Goal: Task Accomplishment & Management: Use online tool/utility

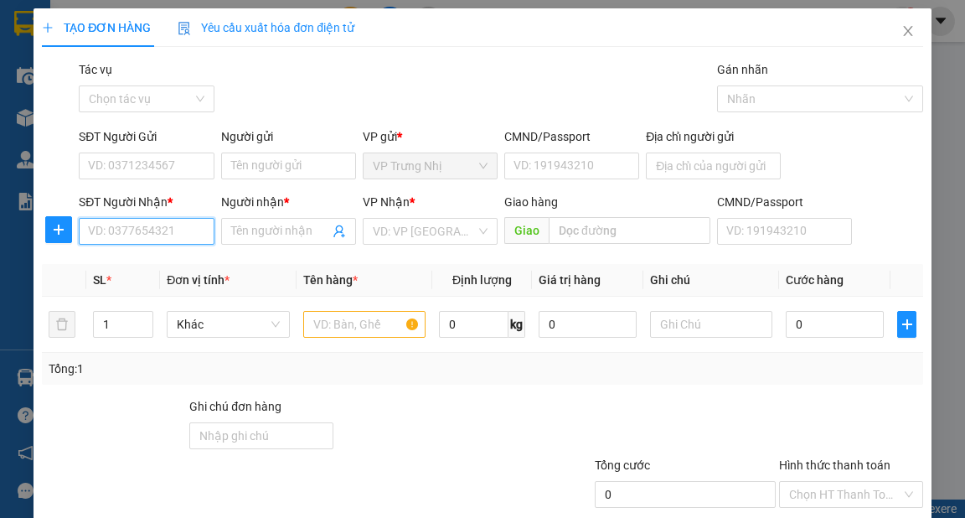
click at [189, 236] on input "SĐT Người Nhận *" at bounding box center [146, 231] width 135 height 27
click at [159, 230] on input "SĐT Người Nhận *" at bounding box center [146, 231] width 135 height 27
click at [187, 222] on input "SĐT Người Nhận *" at bounding box center [146, 231] width 135 height 27
type input "0905720533"
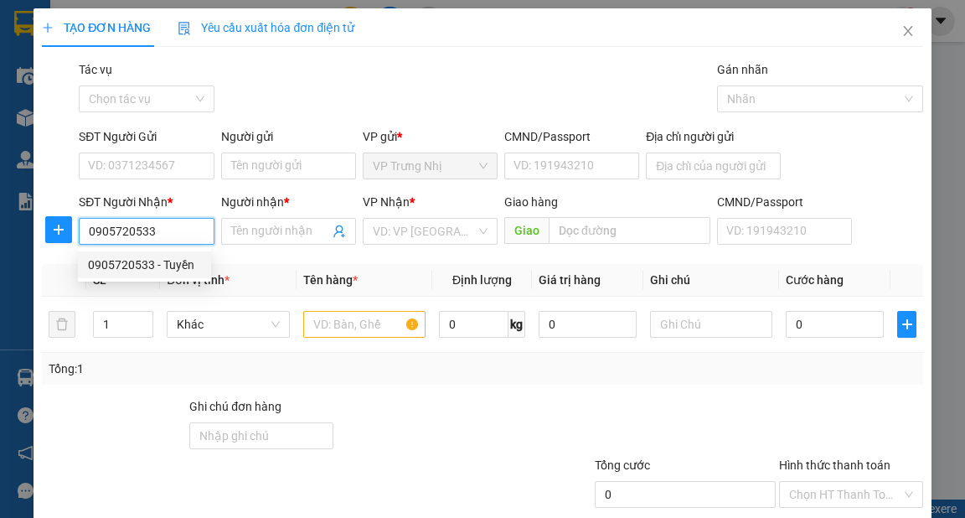
click at [179, 268] on div "0905720533 - Tuyền" at bounding box center [144, 265] width 113 height 18
type input "Tuyền"
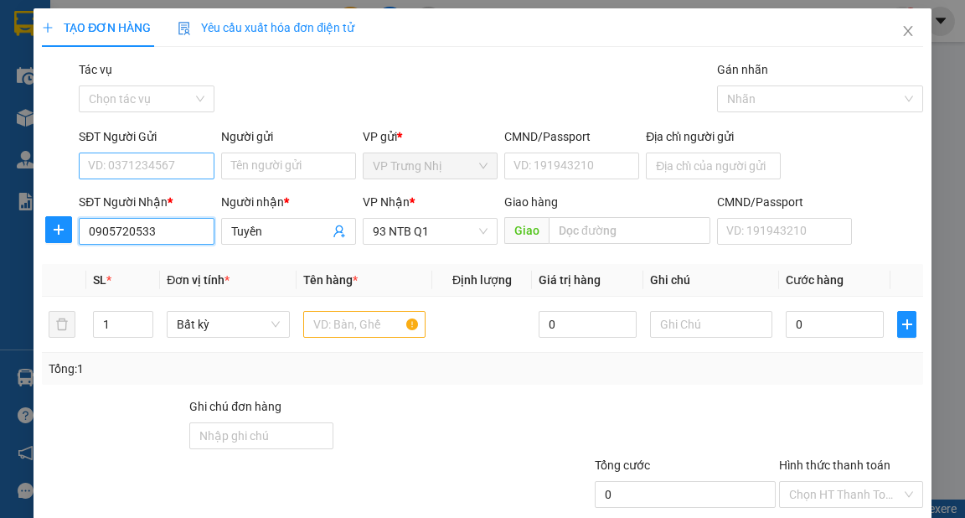
type input "0905720533"
click at [126, 176] on input "SĐT Người Gửi" at bounding box center [146, 166] width 135 height 27
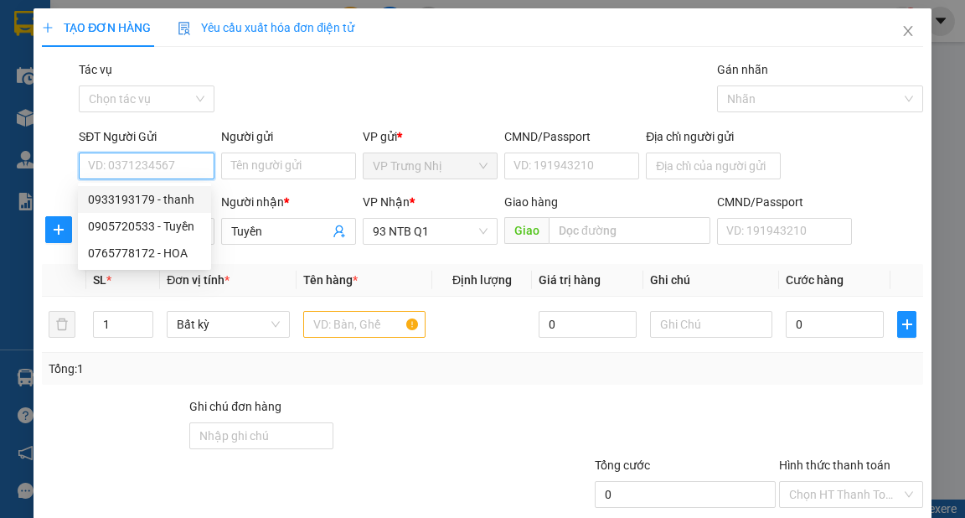
click at [182, 203] on div "0933193179 - thanh" at bounding box center [144, 199] width 113 height 18
type input "0933193179"
type input "thanh"
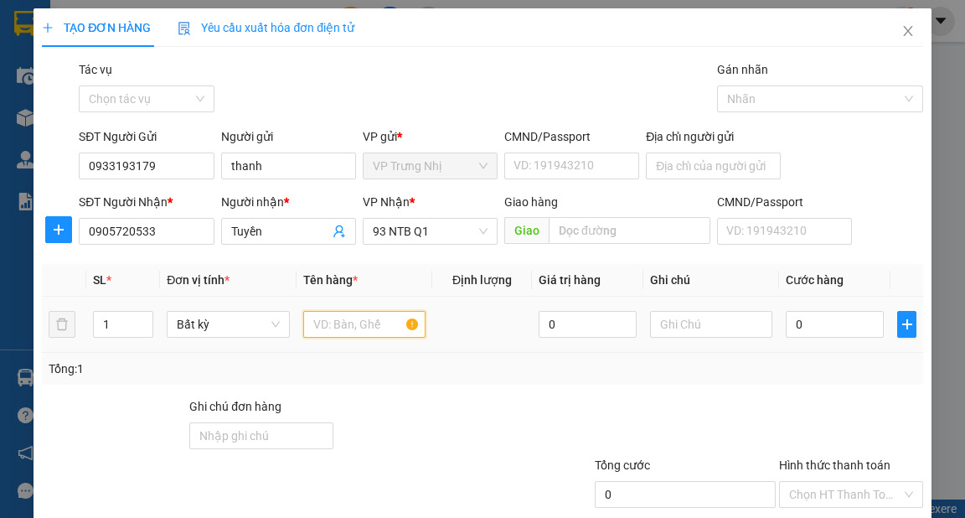
click at [341, 329] on input "text" at bounding box center [364, 324] width 123 height 27
type input "BỊCH ĐEN"
type input "3"
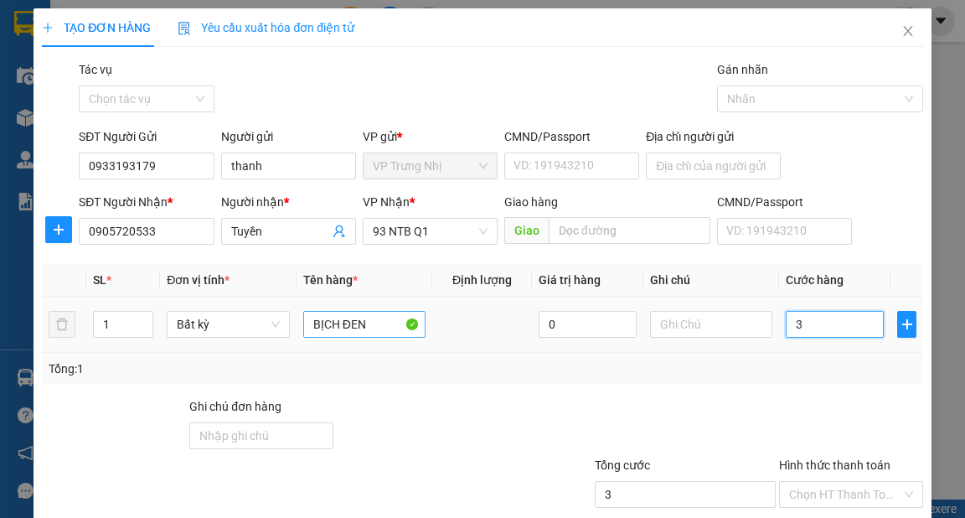
type input "30"
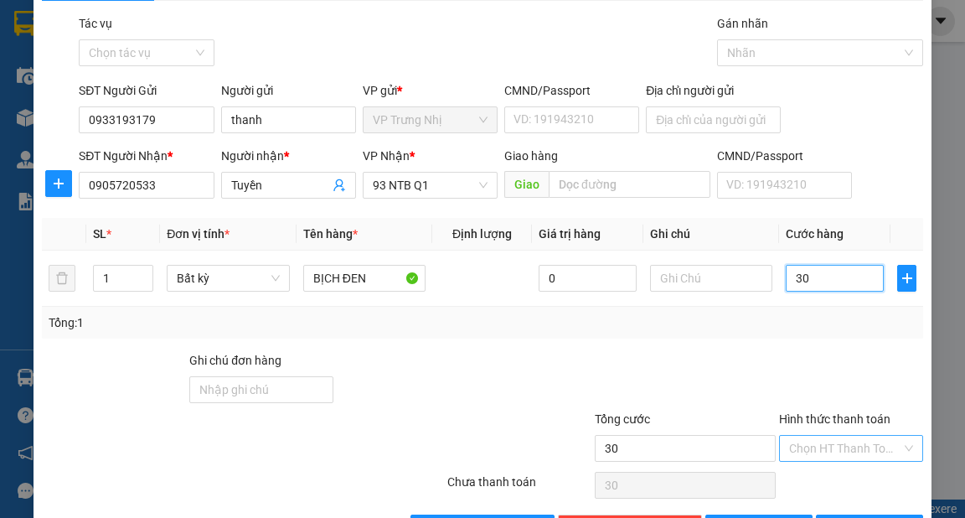
scroll to position [67, 0]
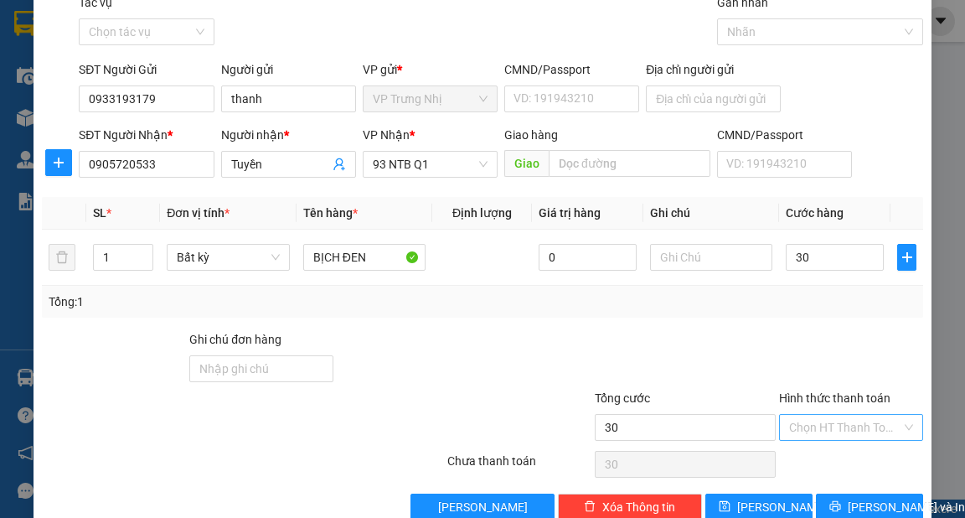
type input "30.000"
click at [852, 420] on input "Hình thức thanh toán" at bounding box center [845, 427] width 112 height 25
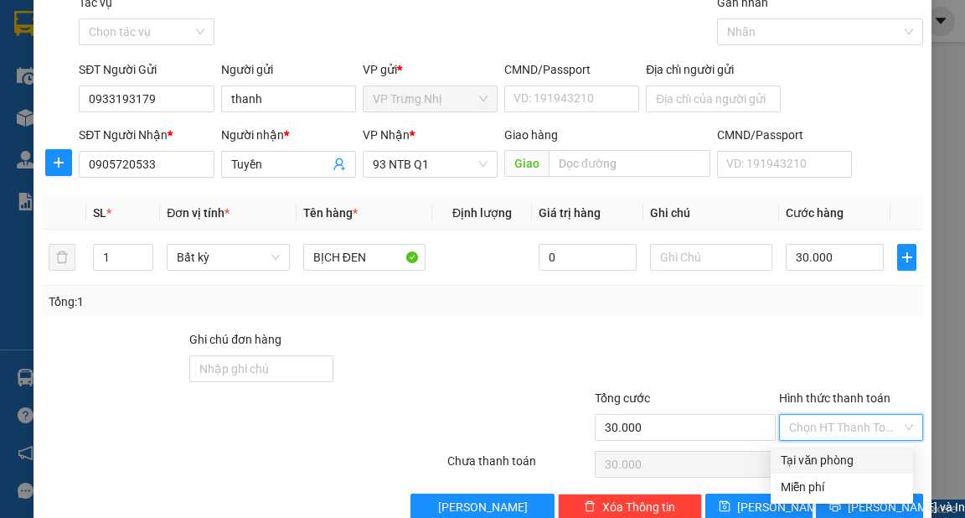
drag, startPoint x: 861, startPoint y: 463, endPoint x: 901, endPoint y: 476, distance: 42.1
click at [862, 463] on div "Tại văn phòng" at bounding box center [842, 460] width 122 height 18
type input "0"
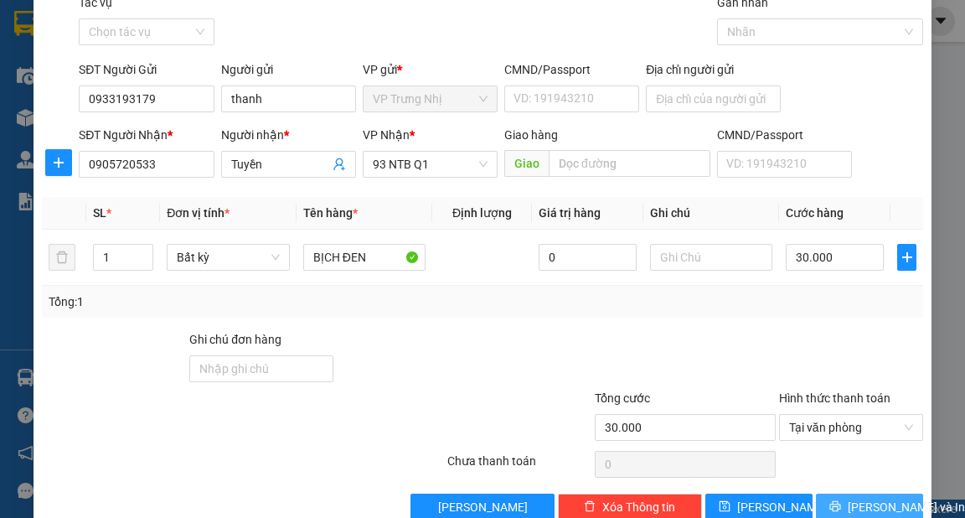
click at [897, 503] on button "[PERSON_NAME] và In" at bounding box center [869, 507] width 107 height 27
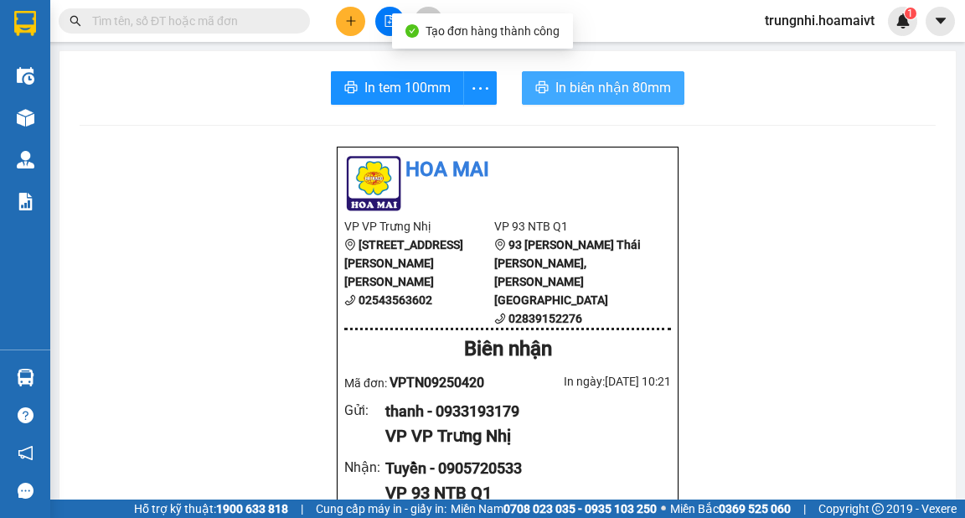
click at [586, 87] on span "In biên nhận 80mm" at bounding box center [614, 87] width 116 height 21
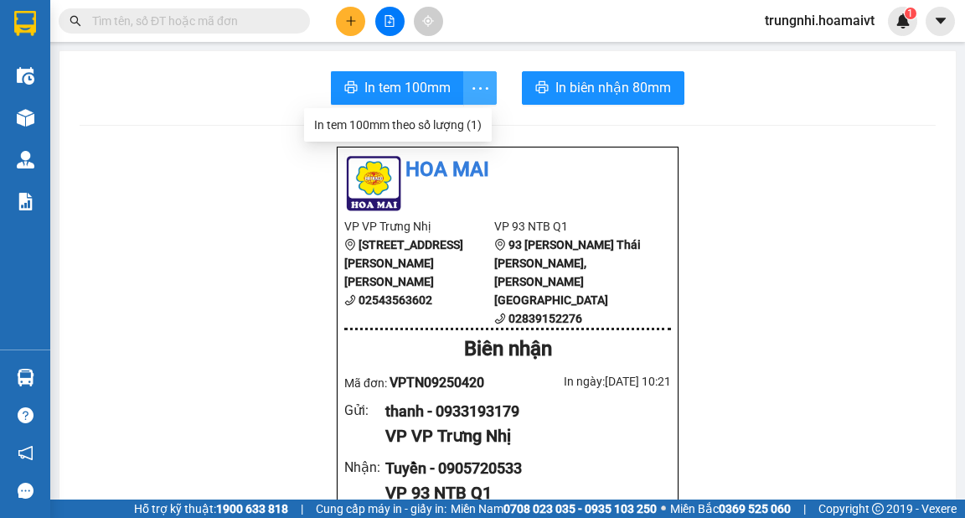
click at [464, 79] on span "more" at bounding box center [480, 88] width 32 height 21
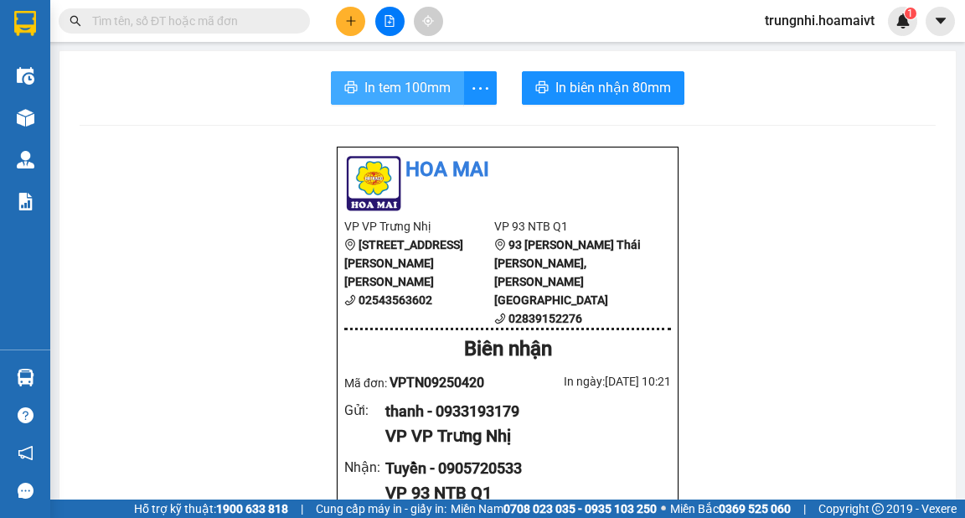
click at [430, 85] on span "In tem 100mm" at bounding box center [408, 87] width 86 height 21
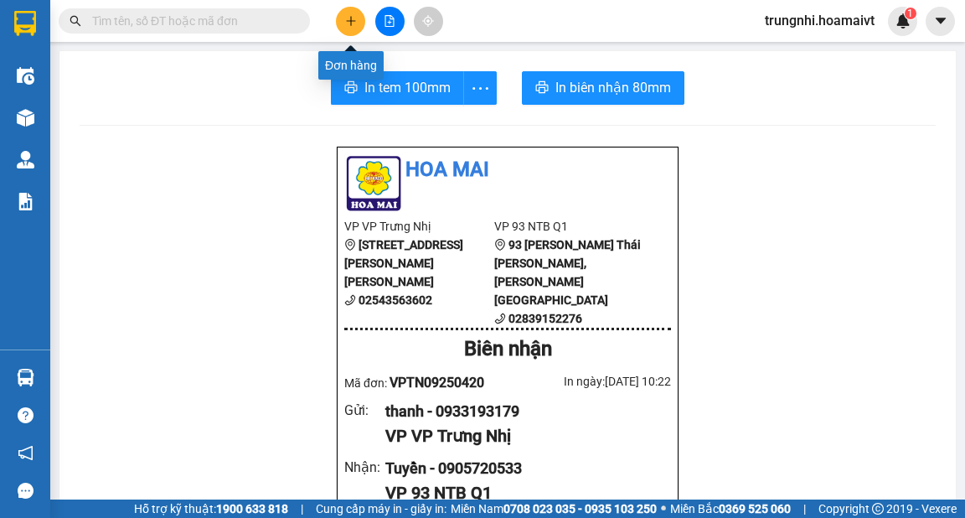
click at [354, 17] on icon "plus" at bounding box center [351, 21] width 12 height 12
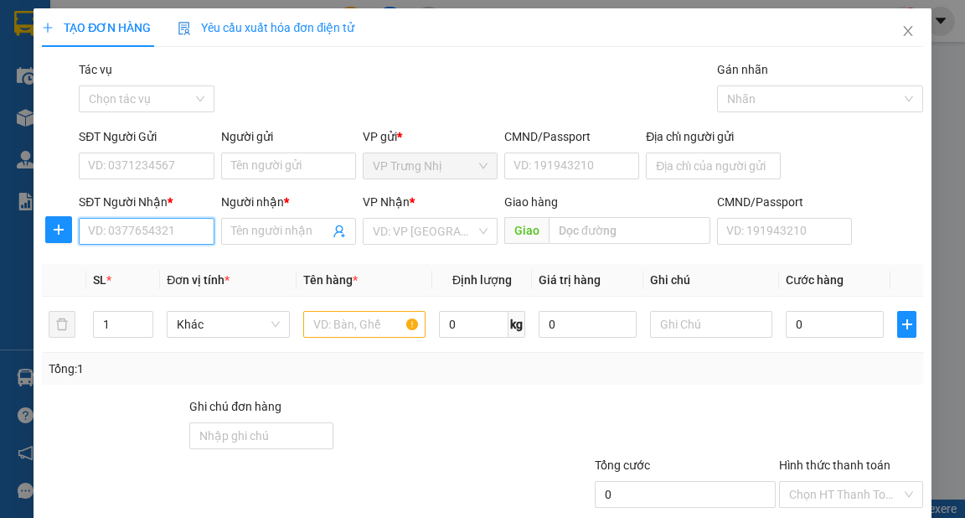
click at [146, 234] on input "SĐT Người Nhận *" at bounding box center [146, 231] width 135 height 27
click at [164, 235] on input "SĐT Người Nhận *" at bounding box center [146, 231] width 135 height 27
type input "0988896695"
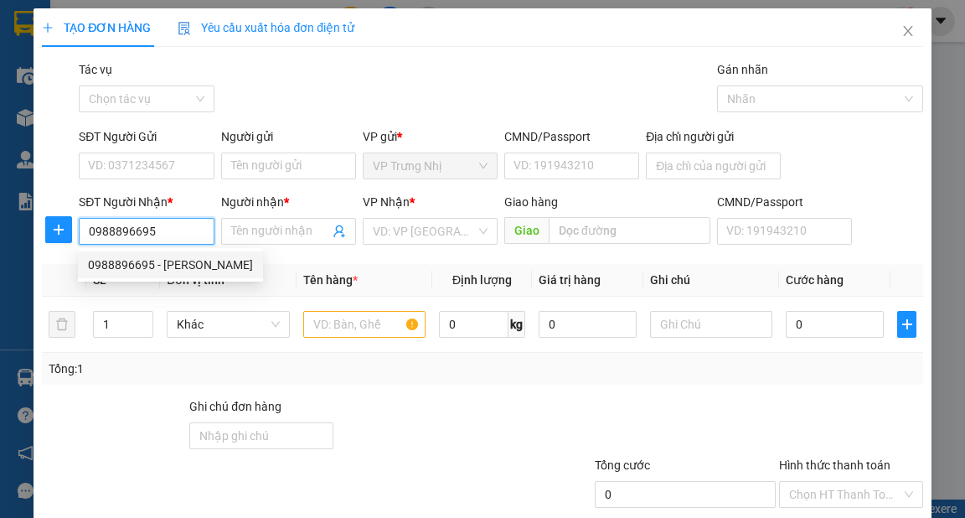
click at [176, 267] on div "0988896695 - Hanh" at bounding box center [170, 265] width 165 height 18
type input "Hanh"
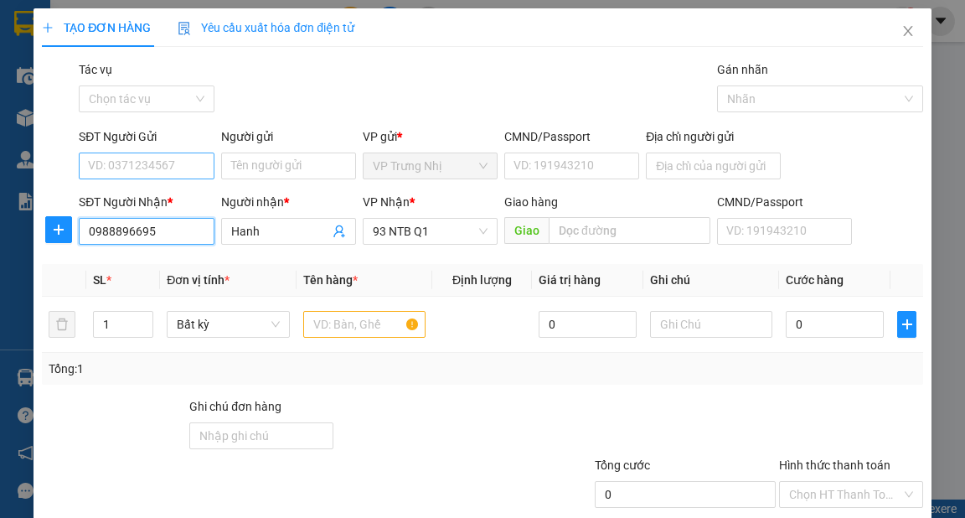
type input "0988896695"
click at [168, 163] on input "SĐT Người Gửi" at bounding box center [146, 166] width 135 height 27
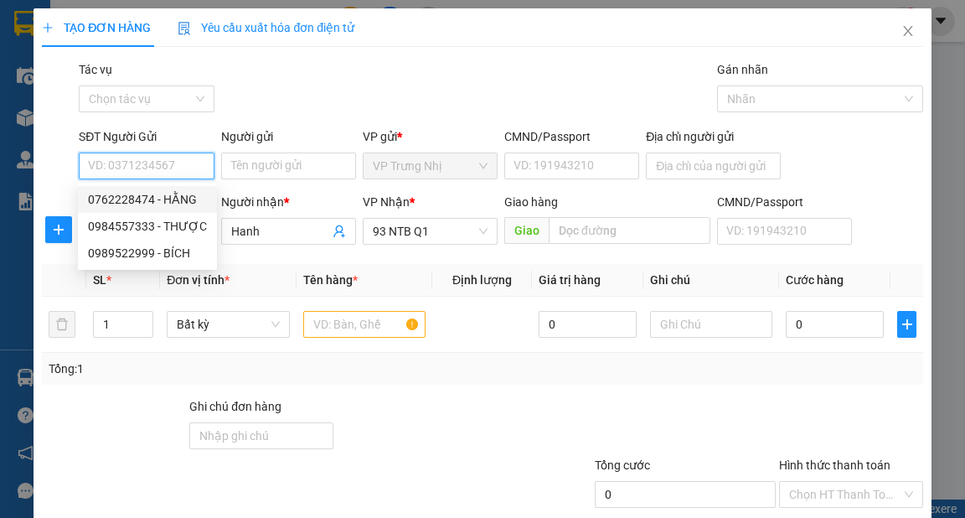
click at [196, 200] on div "0762228474 - HẰNG" at bounding box center [147, 199] width 119 height 18
type input "0762228474"
type input "HẰNG"
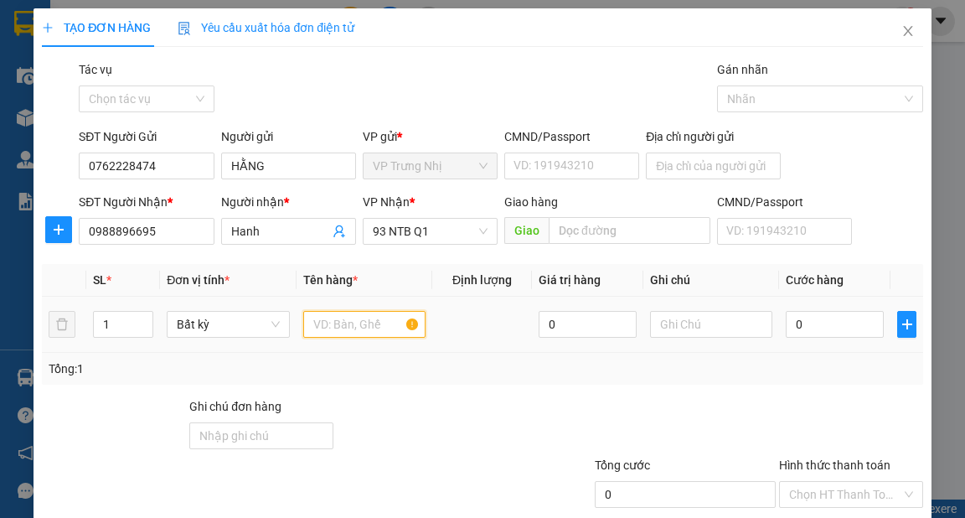
click at [363, 326] on input "text" at bounding box center [364, 324] width 123 height 27
type input "XOP"
type input "4"
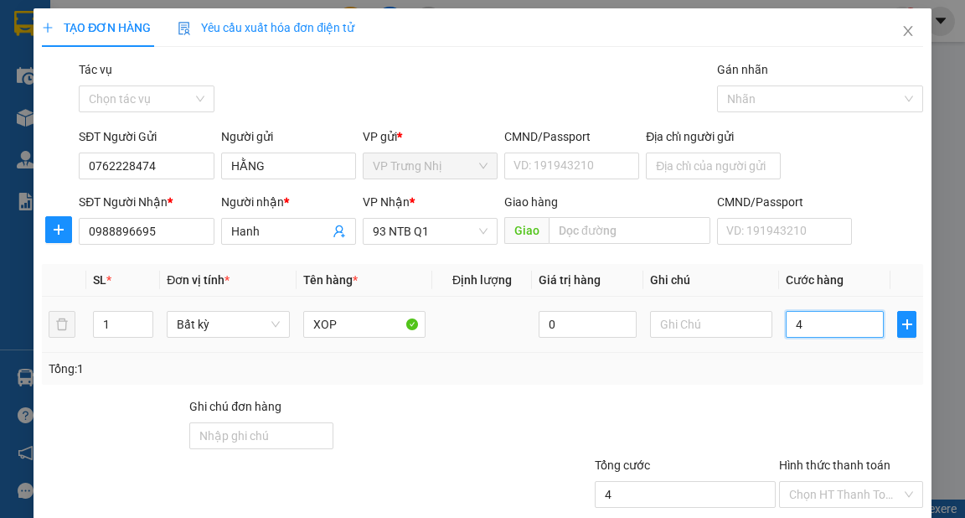
type input "40"
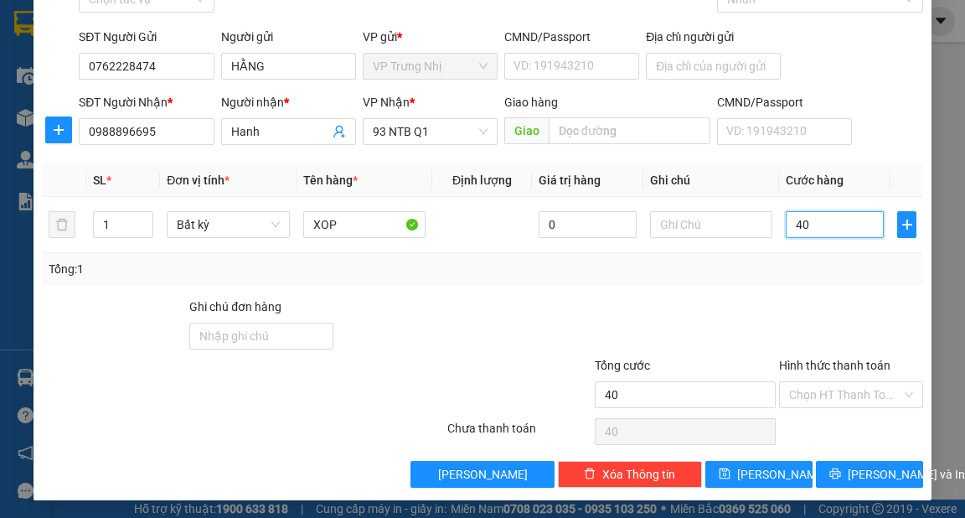
scroll to position [101, 0]
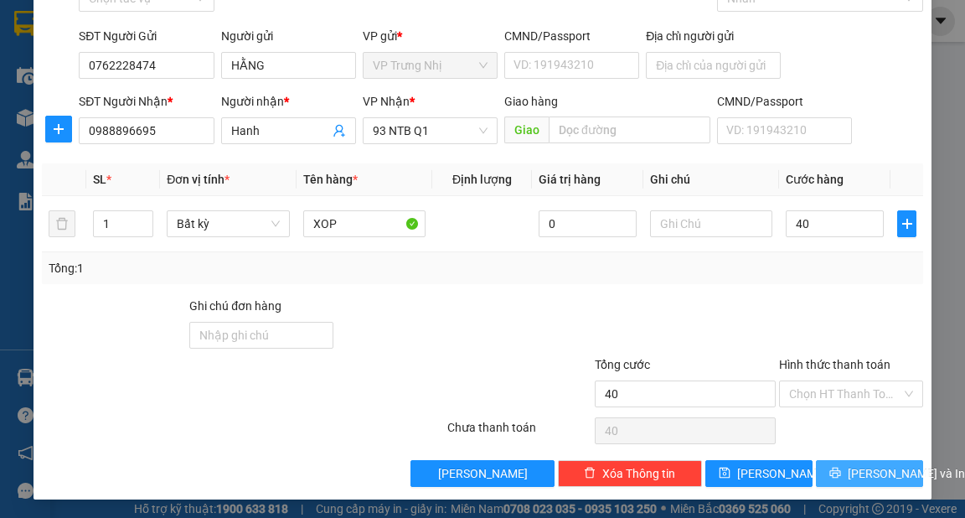
click at [878, 474] on span "[PERSON_NAME] và In" at bounding box center [906, 473] width 117 height 18
type input "40.000"
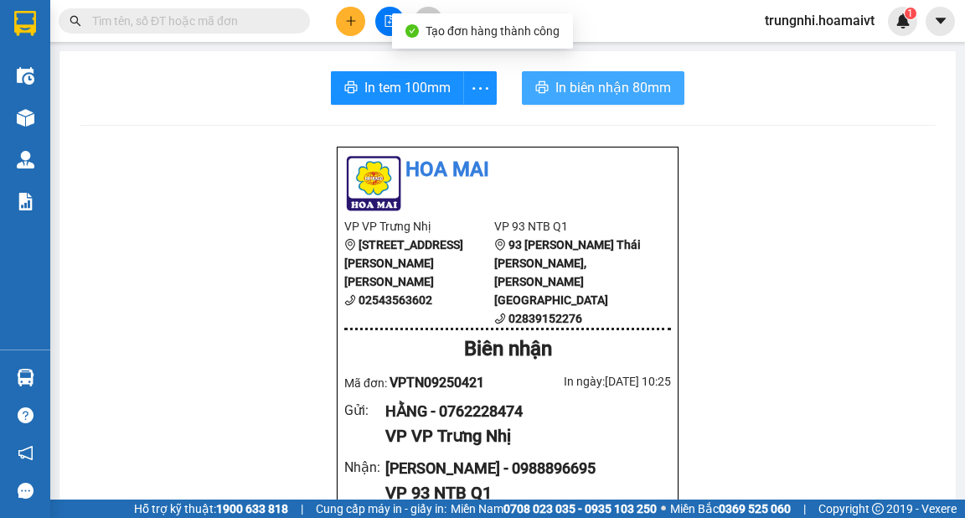
click at [570, 80] on span "In biên nhận 80mm" at bounding box center [614, 87] width 116 height 21
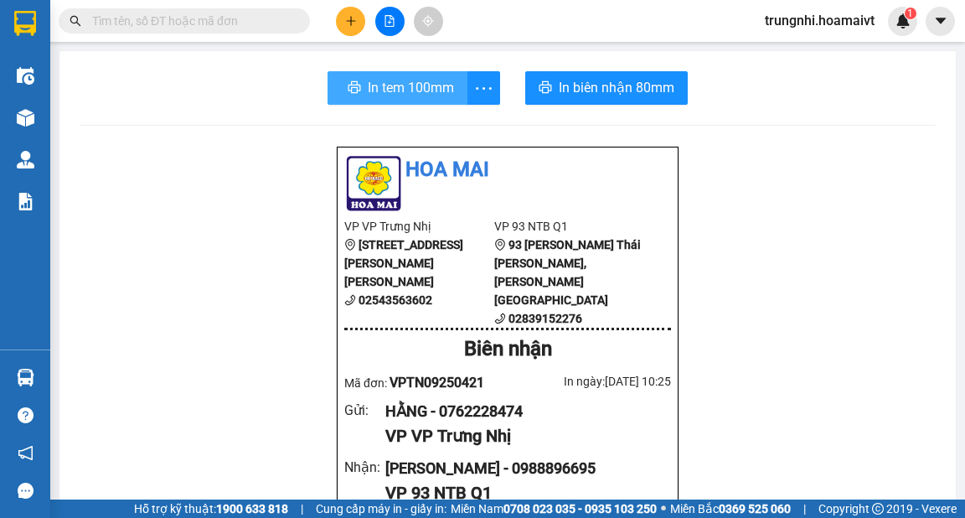
click at [432, 84] on span "In tem 100mm" at bounding box center [411, 87] width 86 height 21
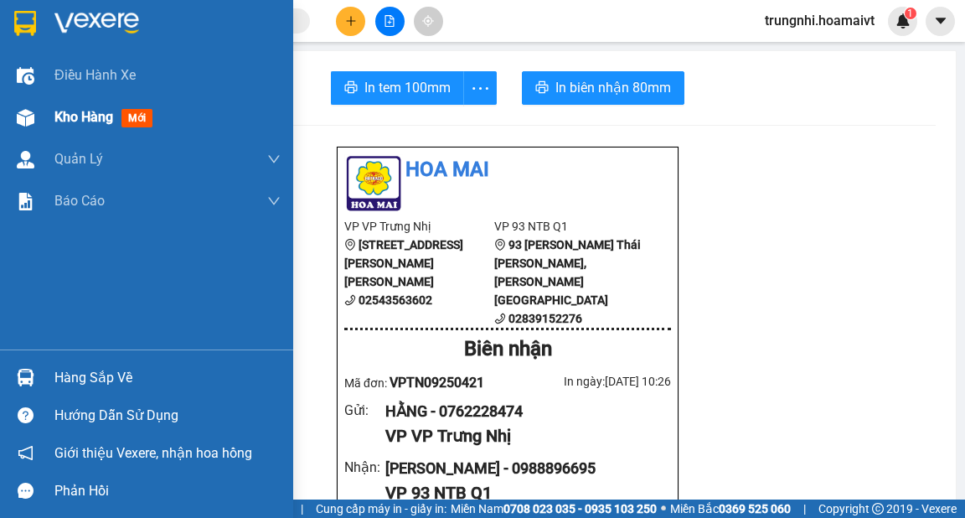
click at [32, 112] on img at bounding box center [26, 118] width 18 height 18
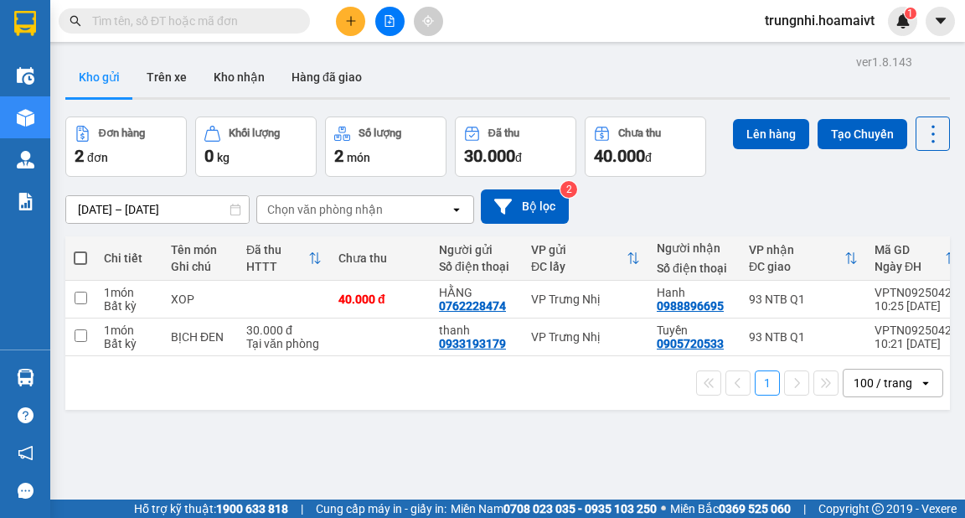
click at [349, 18] on icon "plus" at bounding box center [351, 21] width 12 height 12
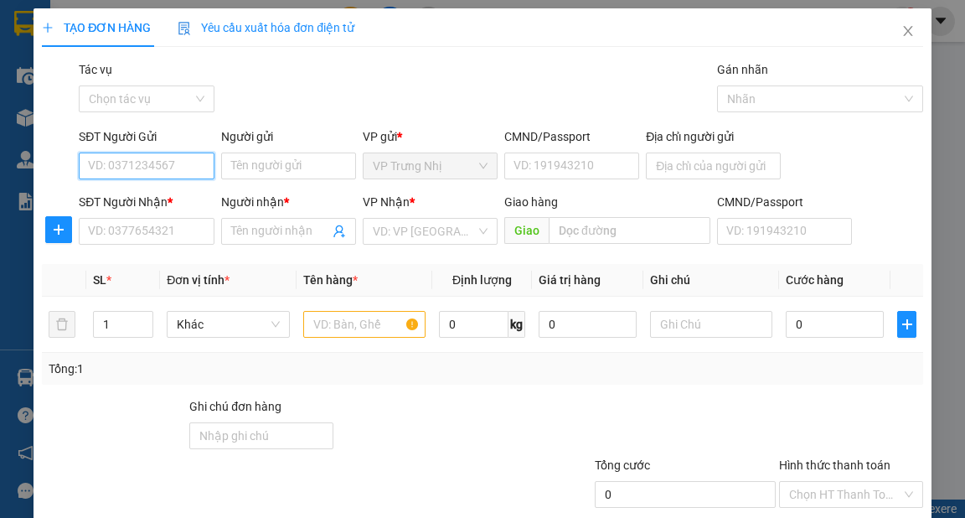
click at [170, 168] on input "SĐT Người Gửi" at bounding box center [146, 166] width 135 height 27
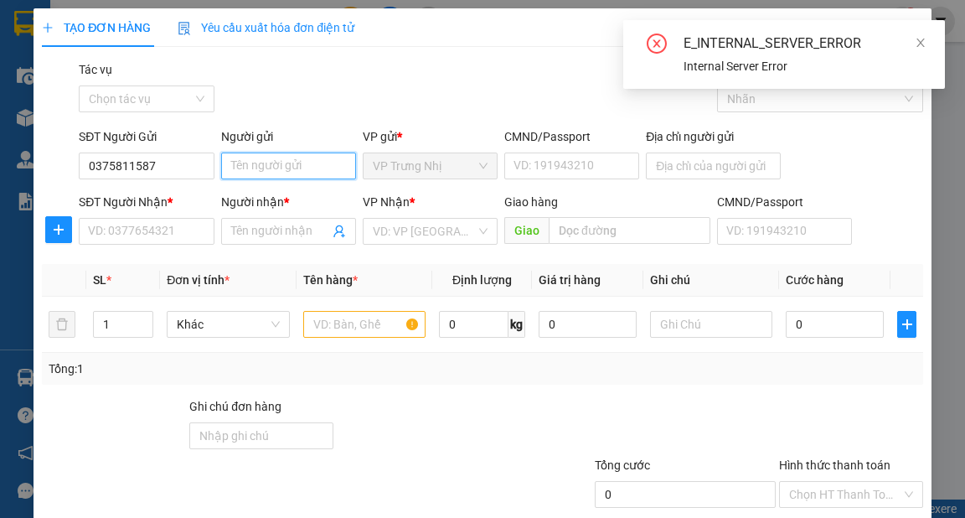
drag, startPoint x: 265, startPoint y: 170, endPoint x: 293, endPoint y: 176, distance: 29.1
click at [268, 170] on input "Người gửi" at bounding box center [288, 166] width 135 height 27
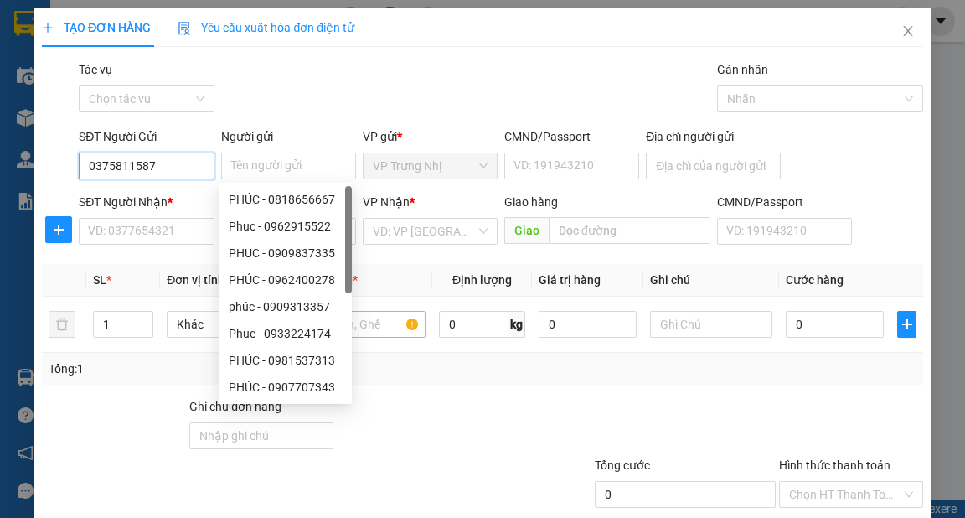
click at [172, 164] on input "0375811587" at bounding box center [146, 166] width 135 height 27
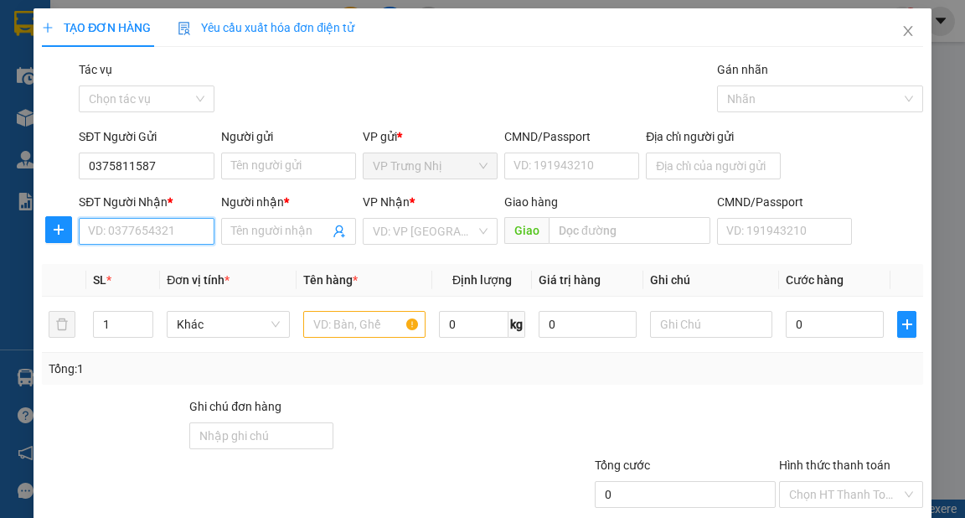
click at [163, 225] on input "SĐT Người Nhận *" at bounding box center [146, 231] width 135 height 27
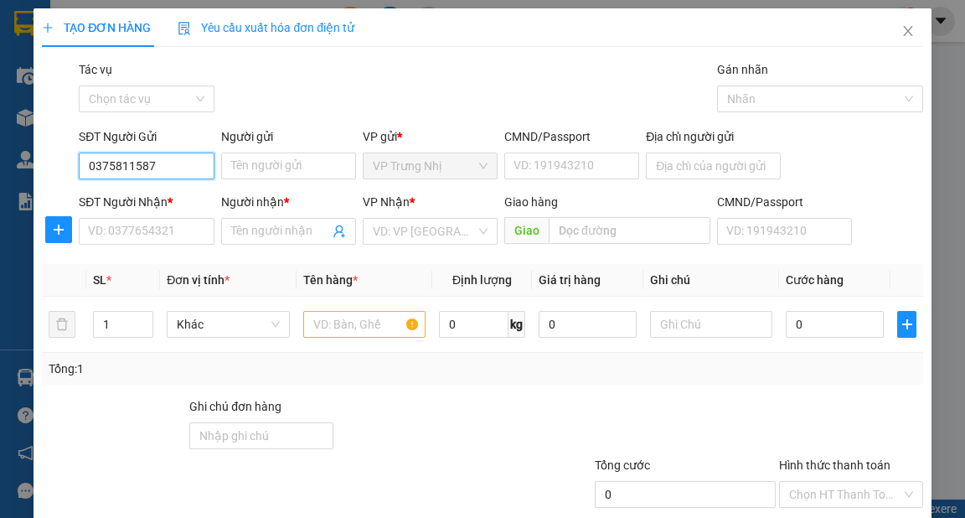
click at [181, 169] on input "0375811587" at bounding box center [146, 166] width 135 height 27
click at [174, 171] on input "0375811587" at bounding box center [146, 166] width 135 height 27
click at [174, 170] on input "0375811587" at bounding box center [146, 166] width 135 height 27
click at [178, 168] on input "0375811587" at bounding box center [146, 166] width 135 height 27
click at [175, 158] on input "0375811587" at bounding box center [146, 166] width 135 height 27
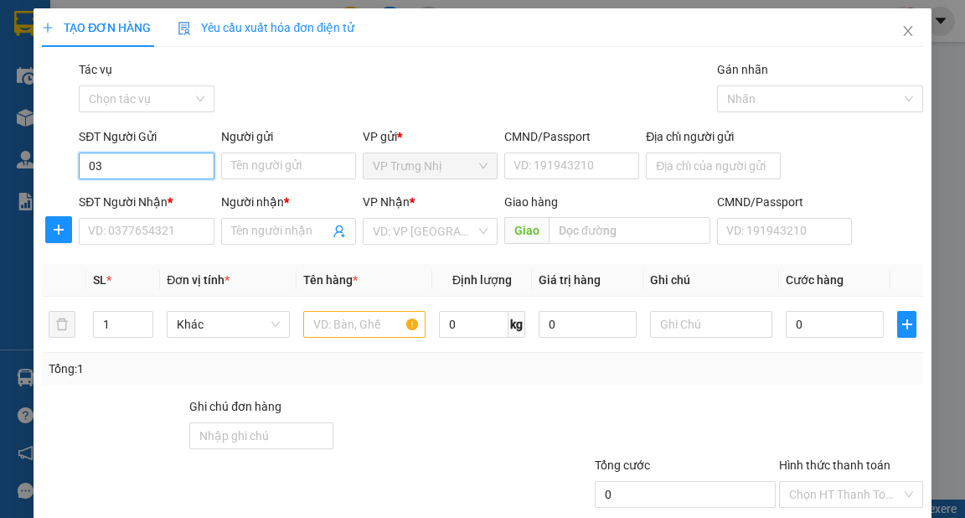
type input "0"
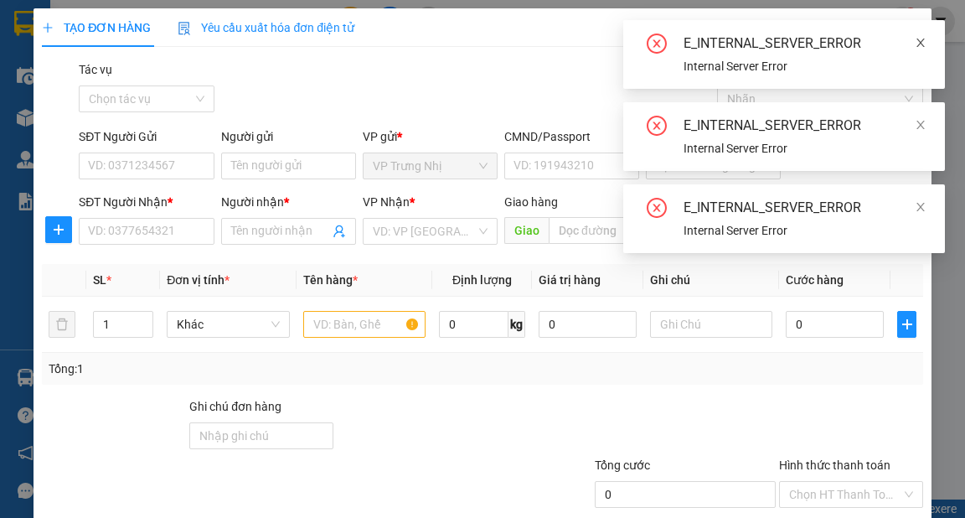
click at [922, 40] on icon "close" at bounding box center [921, 43] width 12 height 12
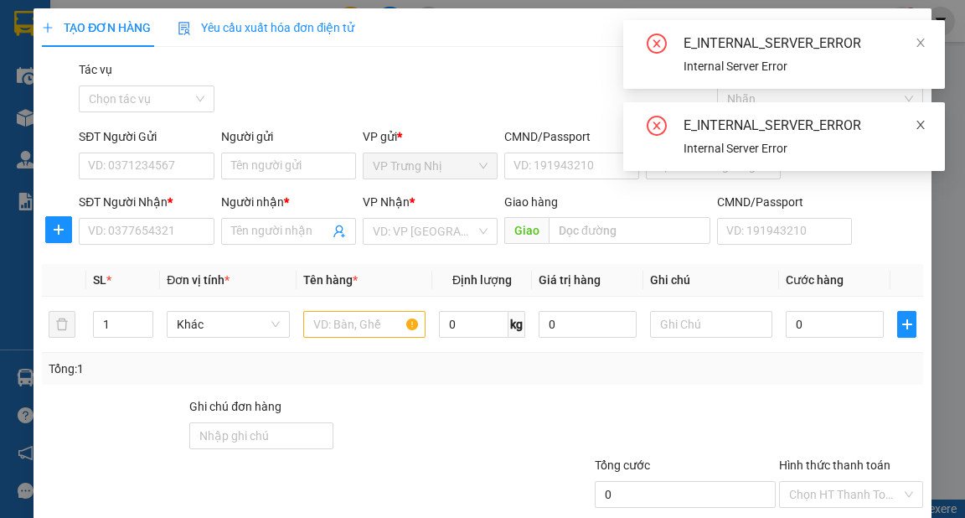
click at [926, 120] on icon "close" at bounding box center [921, 125] width 12 height 12
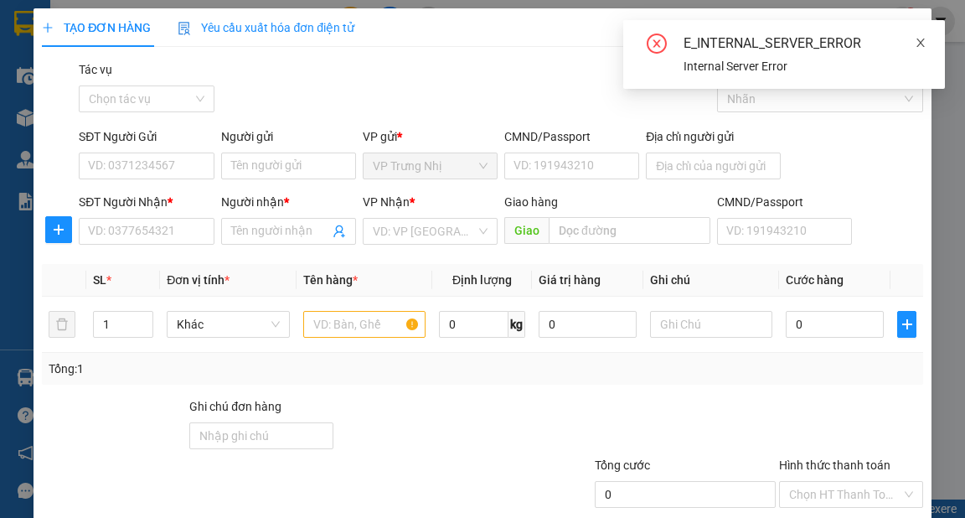
click at [923, 43] on icon "close" at bounding box center [921, 43] width 12 height 12
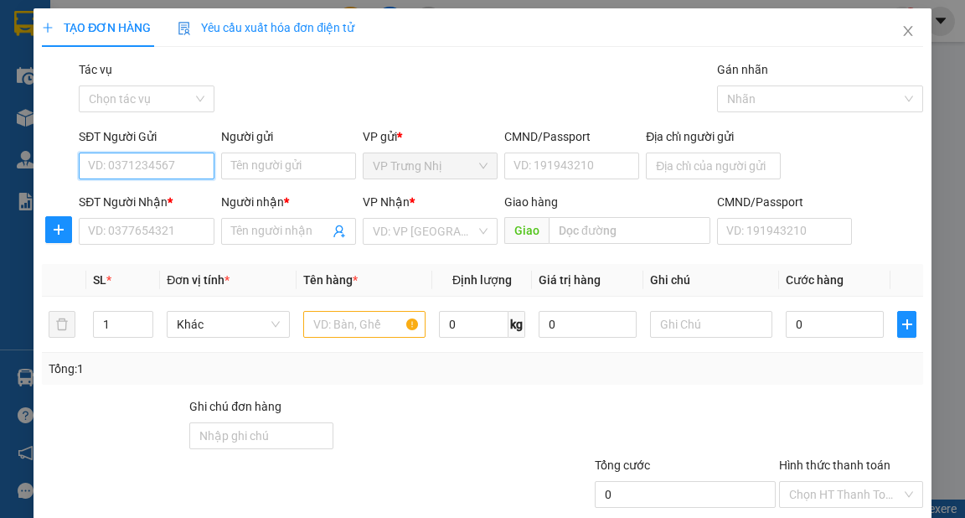
click at [164, 169] on input "SĐT Người Gửi" at bounding box center [146, 166] width 135 height 27
click at [194, 174] on input "SĐT Người Gửi" at bounding box center [146, 166] width 135 height 27
drag, startPoint x: 195, startPoint y: 162, endPoint x: 193, endPoint y: 153, distance: 8.8
click at [195, 161] on input "SĐT Người Gửi" at bounding box center [146, 166] width 135 height 27
click at [902, 34] on icon "close" at bounding box center [908, 30] width 13 height 13
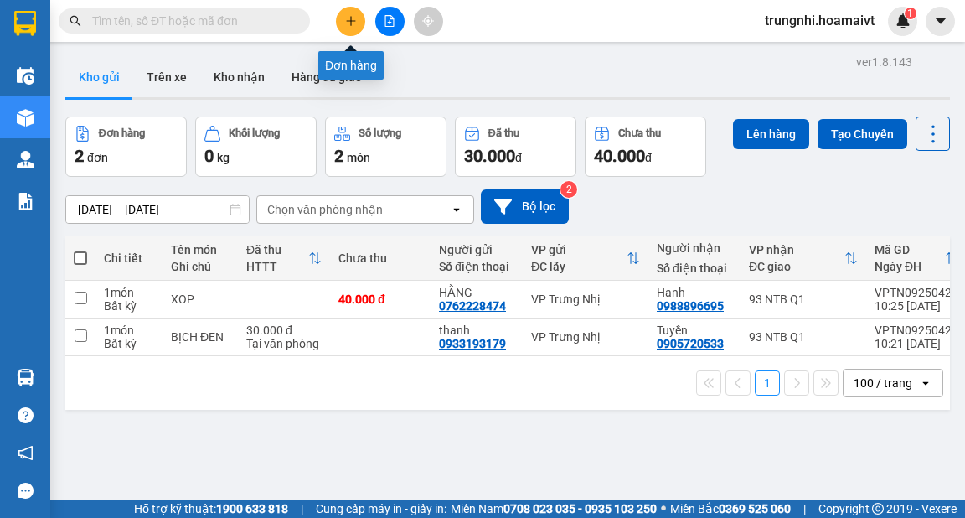
click at [346, 18] on icon "plus" at bounding box center [351, 21] width 12 height 12
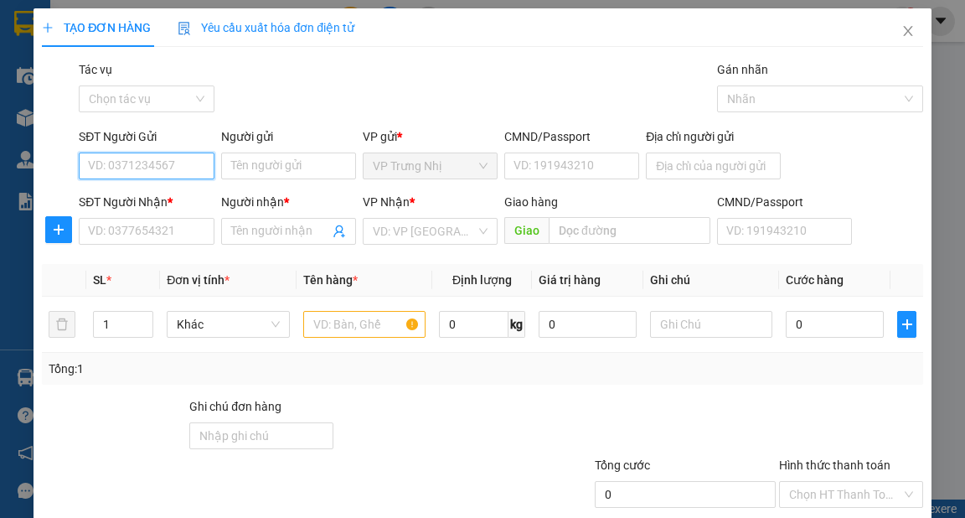
click at [150, 161] on input "SĐT Người Gửi" at bounding box center [146, 166] width 135 height 27
click at [174, 201] on div "0375811587 - VIÊN" at bounding box center [144, 199] width 113 height 18
type input "0375811587"
type input "VIÊN"
type input "0983776227"
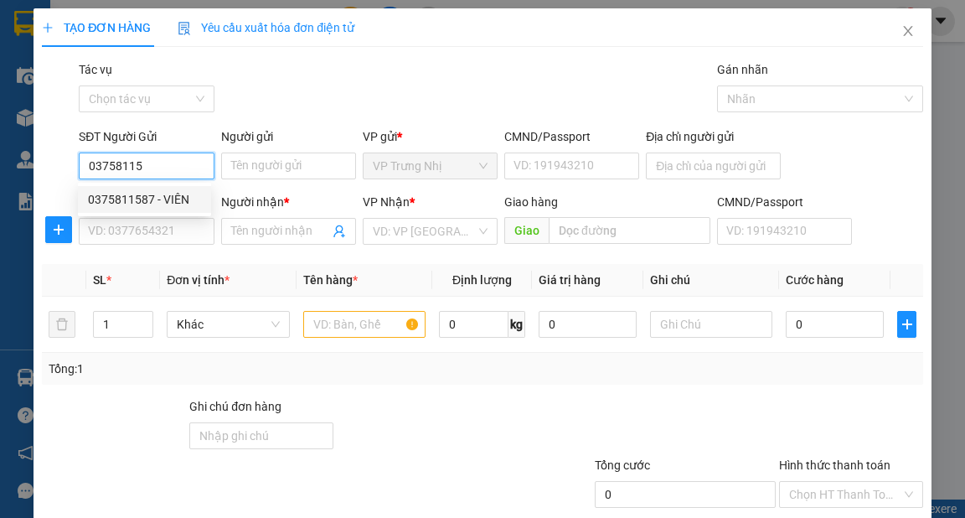
type input "MẪU"
type input "051302000238"
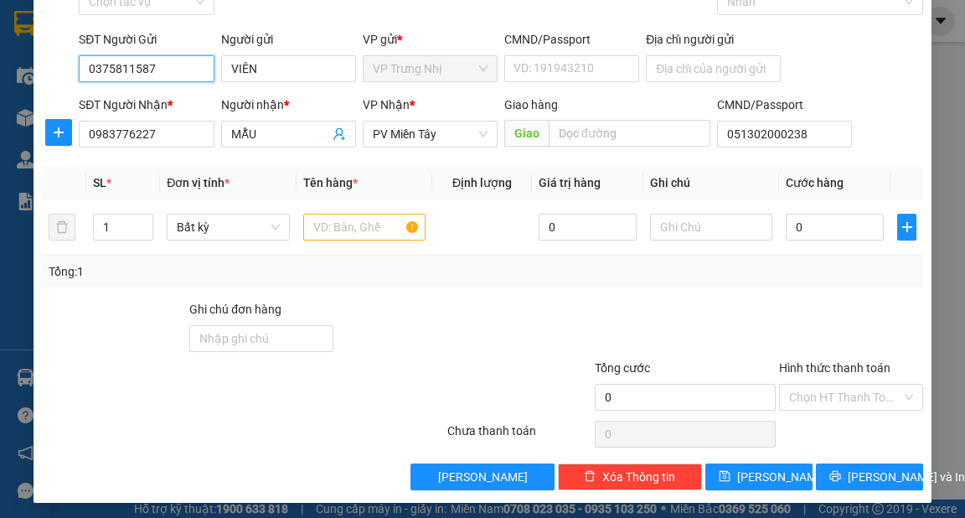
scroll to position [101, 0]
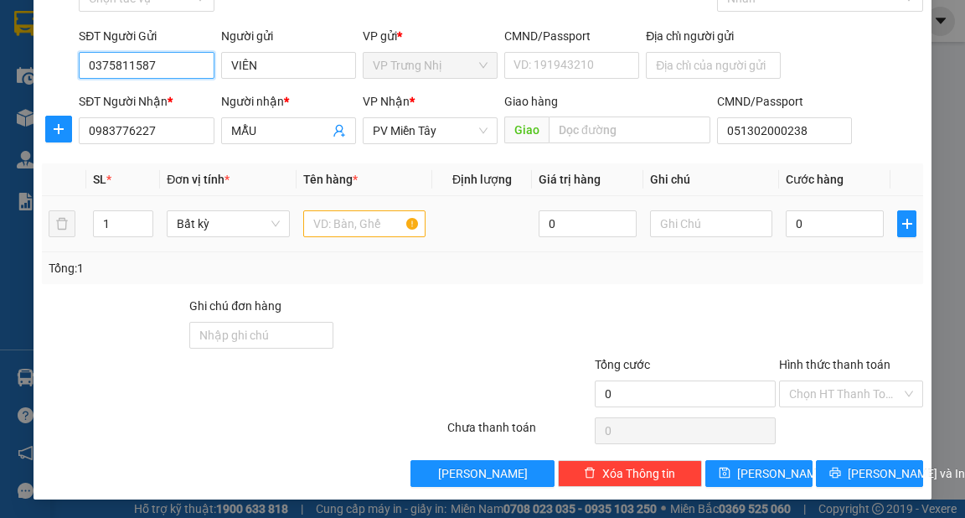
type input "0375811587"
click at [364, 225] on input "text" at bounding box center [364, 223] width 123 height 27
type input "XOP"
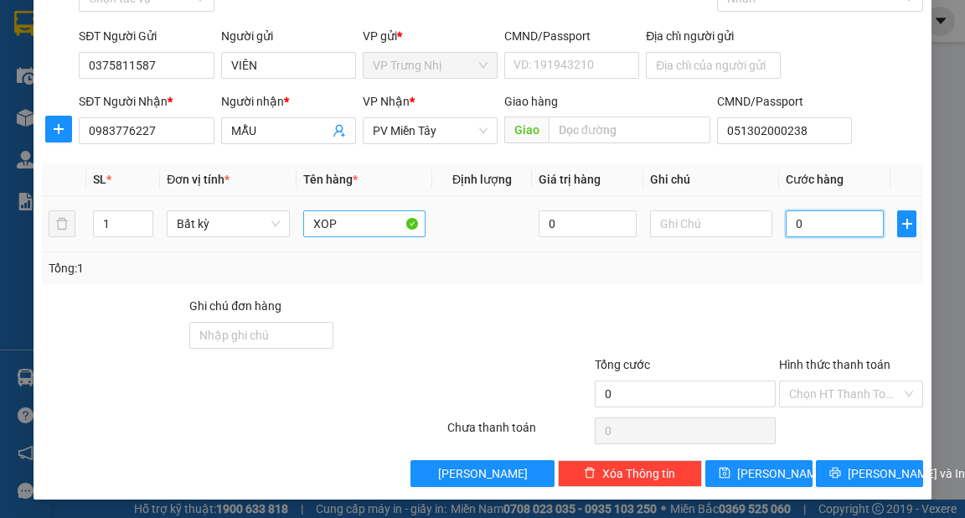
type input "4"
type input "40"
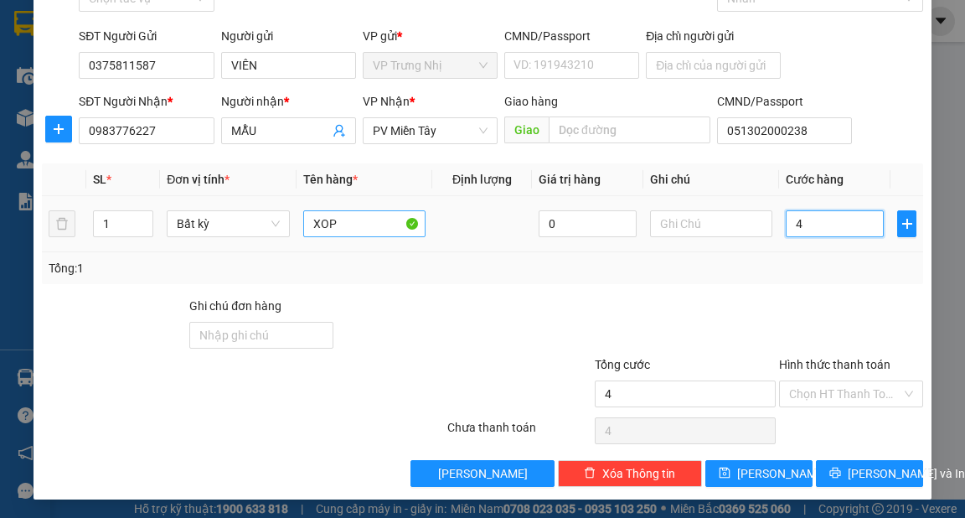
type input "40"
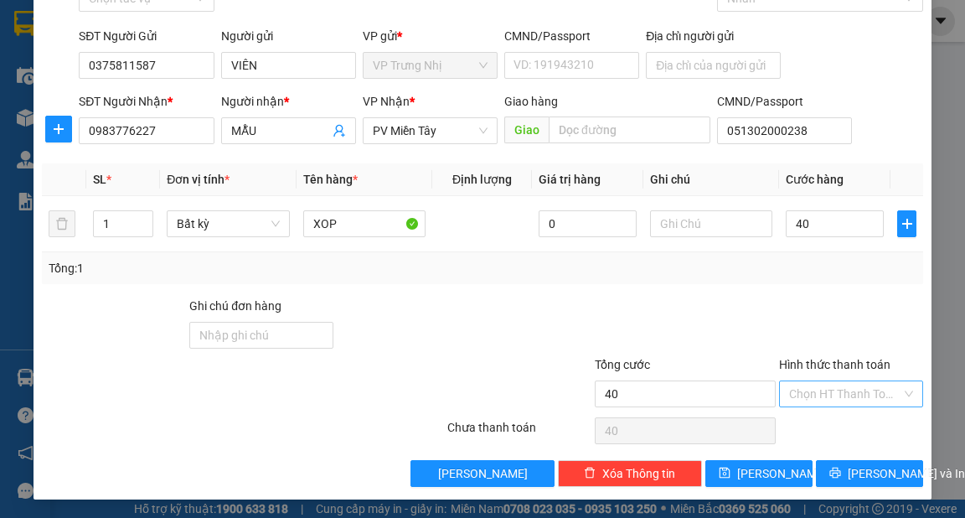
type input "40.000"
click at [831, 396] on input "Hình thức thanh toán" at bounding box center [845, 393] width 112 height 25
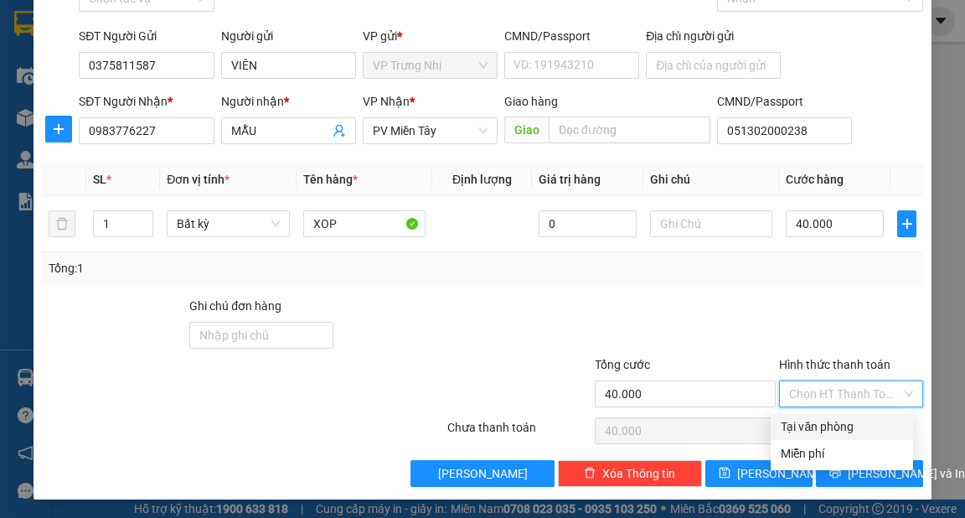
drag, startPoint x: 835, startPoint y: 421, endPoint x: 864, endPoint y: 445, distance: 38.1
click at [835, 422] on div "Tại văn phòng" at bounding box center [842, 426] width 122 height 18
type input "0"
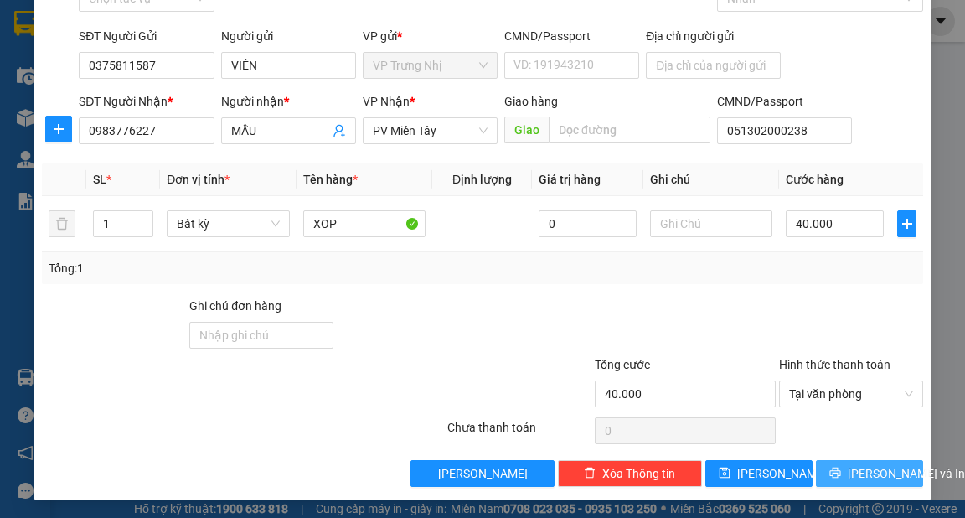
click at [862, 473] on span "[PERSON_NAME] và In" at bounding box center [906, 473] width 117 height 18
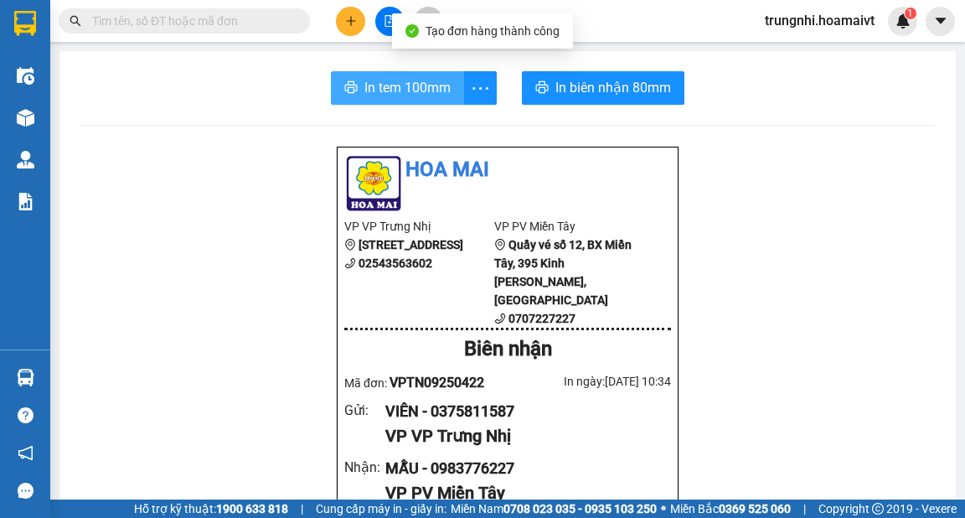
click at [435, 90] on span "In tem 100mm" at bounding box center [408, 87] width 86 height 21
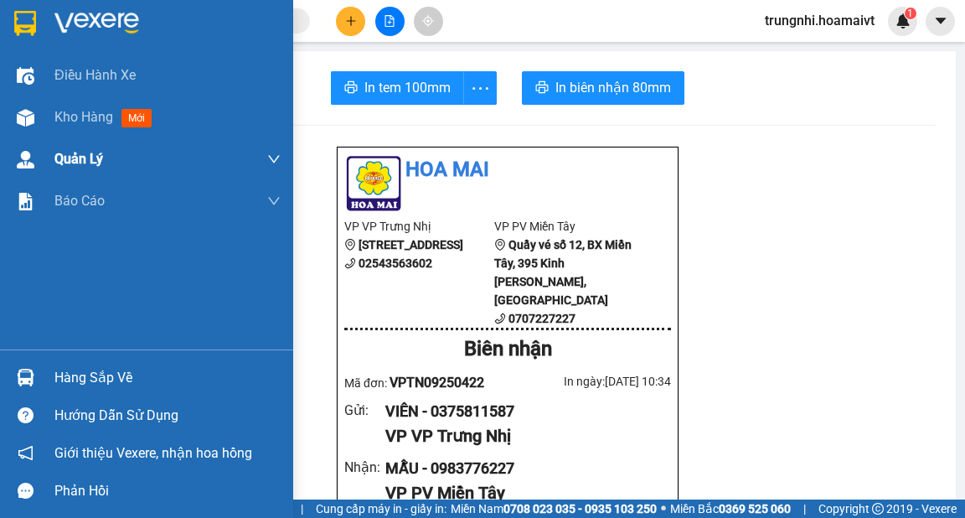
drag, startPoint x: 62, startPoint y: 121, endPoint x: 168, endPoint y: 138, distance: 107.9
click at [64, 120] on span "Kho hàng" at bounding box center [83, 117] width 59 height 16
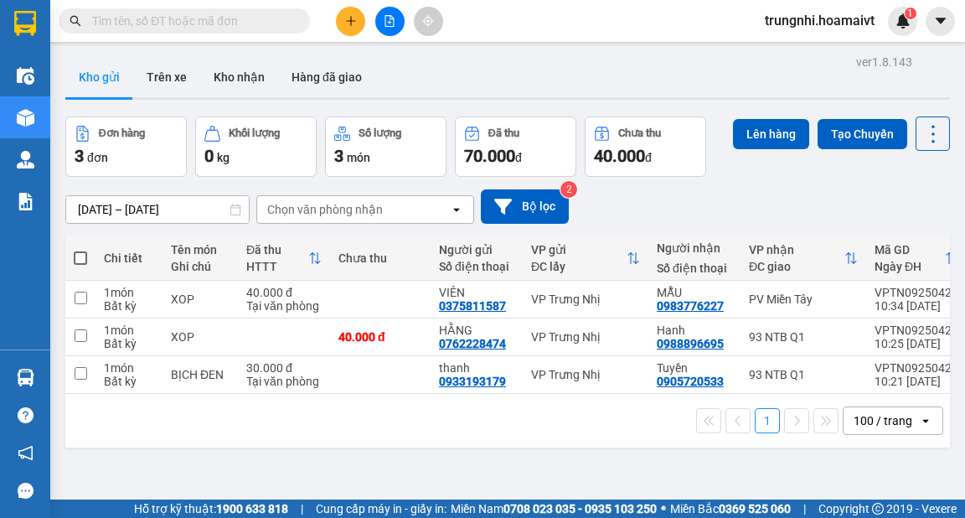
scroll to position [67, 0]
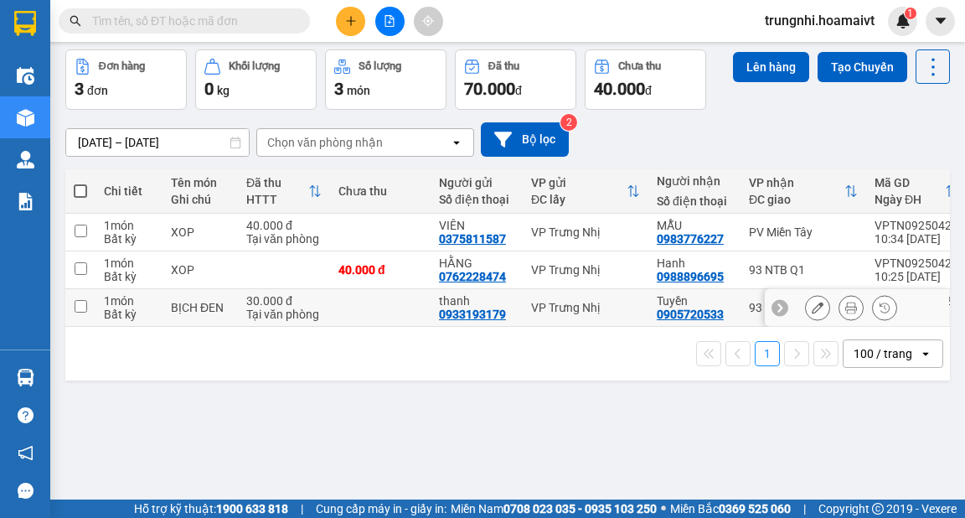
click at [80, 308] on input "checkbox" at bounding box center [81, 306] width 13 height 13
checkbox input "true"
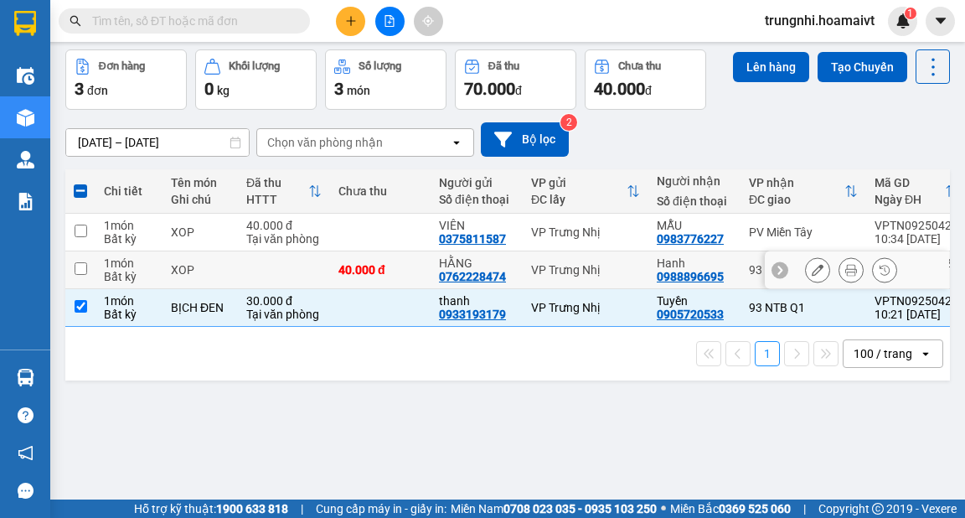
click at [84, 268] on input "checkbox" at bounding box center [81, 268] width 13 height 13
checkbox input "true"
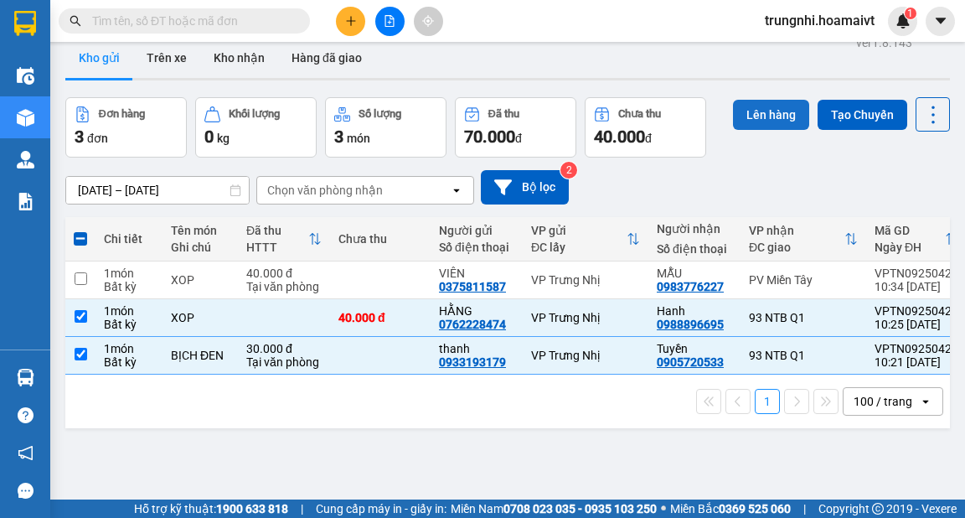
scroll to position [0, 0]
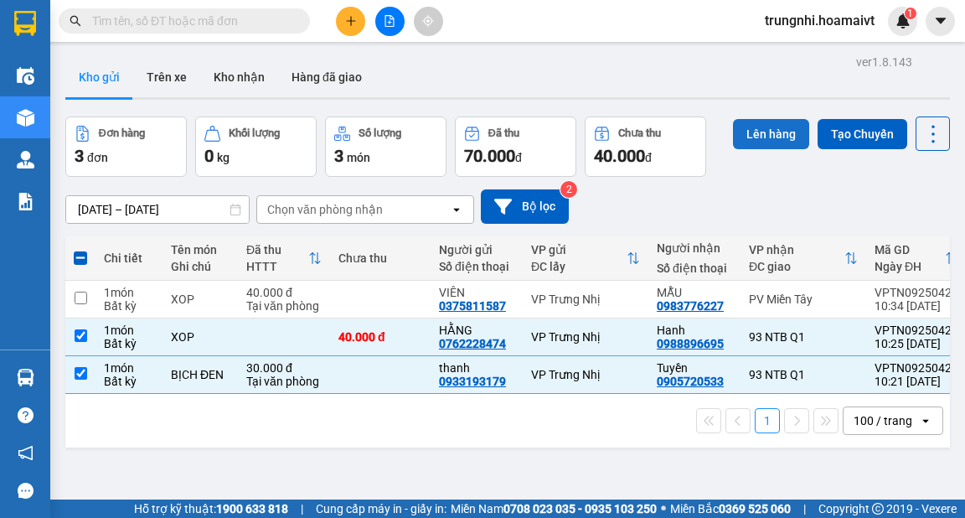
click at [770, 132] on button "Lên hàng" at bounding box center [771, 134] width 76 height 30
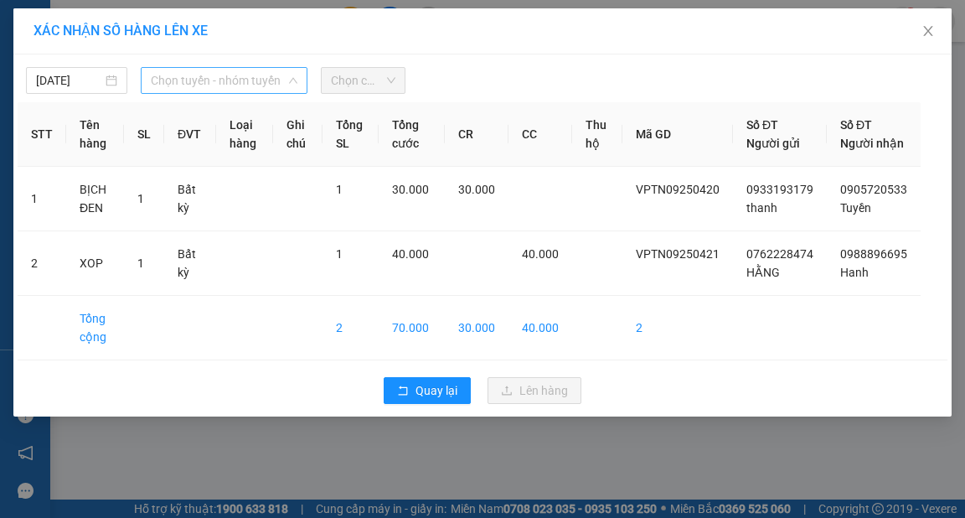
click at [232, 85] on span "Chọn tuyến - nhóm tuyến" at bounding box center [224, 80] width 147 height 25
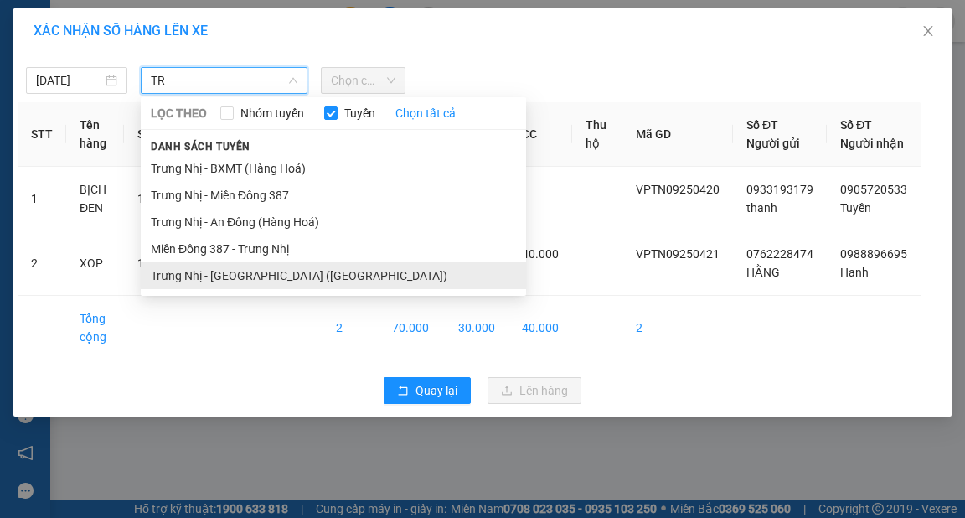
type input "TR"
click at [282, 273] on li "Trưng Nhị - [GEOGRAPHIC_DATA] ([GEOGRAPHIC_DATA])" at bounding box center [334, 275] width 386 height 27
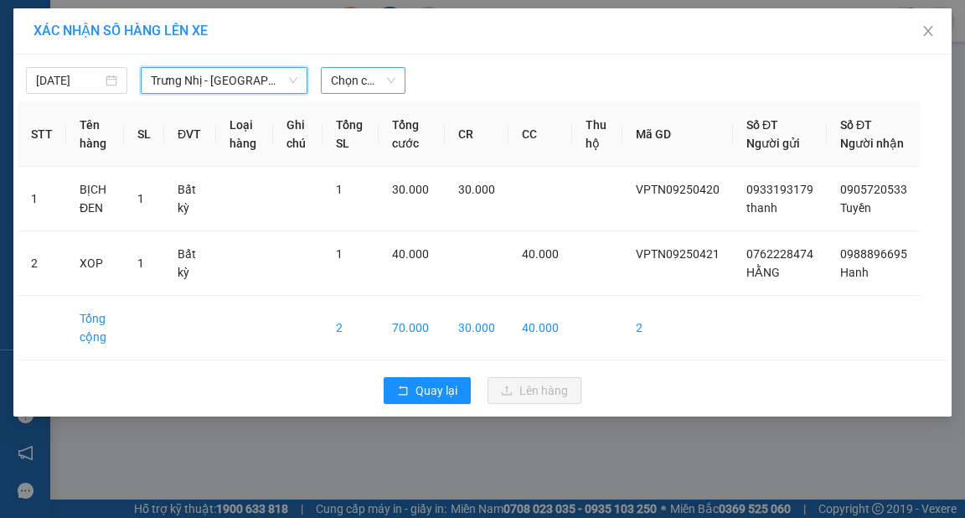
click at [344, 77] on span "Chọn chuyến" at bounding box center [363, 80] width 65 height 25
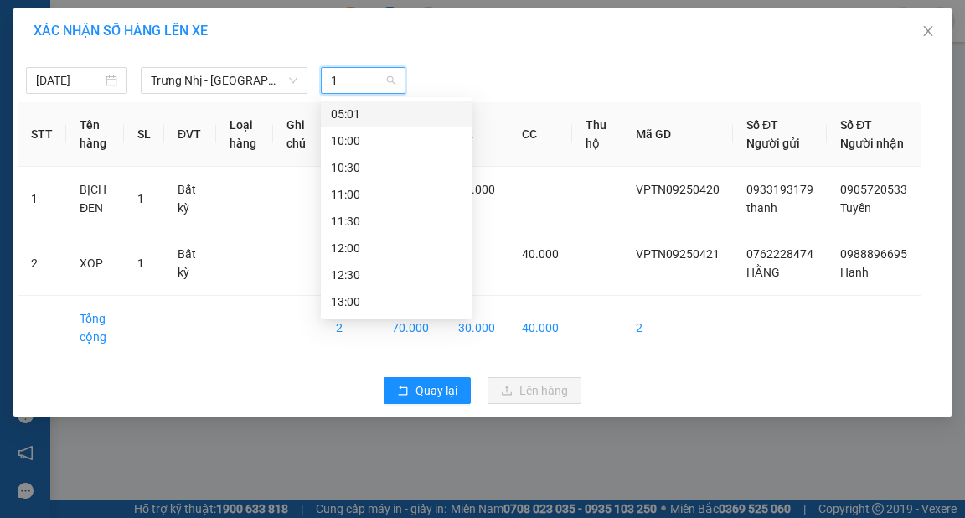
type input "11"
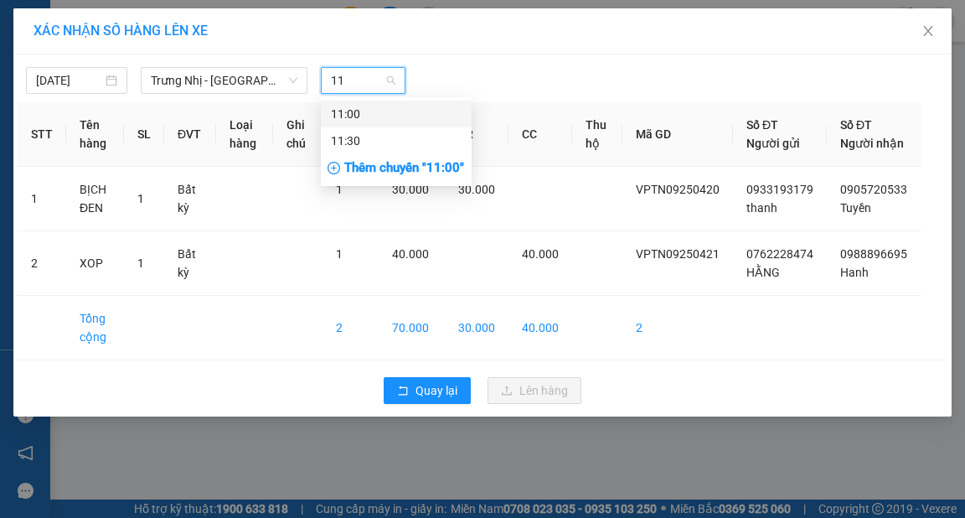
click at [422, 117] on div "11:00" at bounding box center [396, 114] width 131 height 18
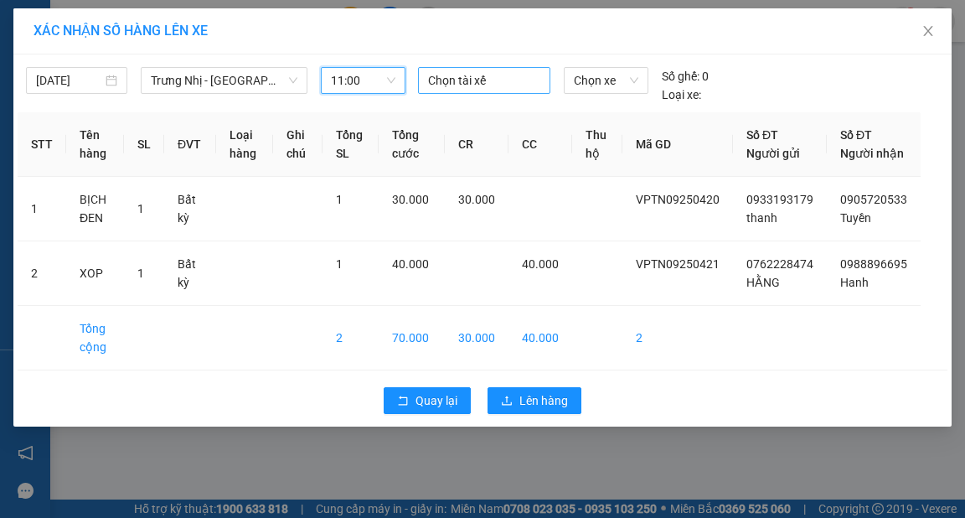
click at [464, 81] on div at bounding box center [484, 80] width 124 height 20
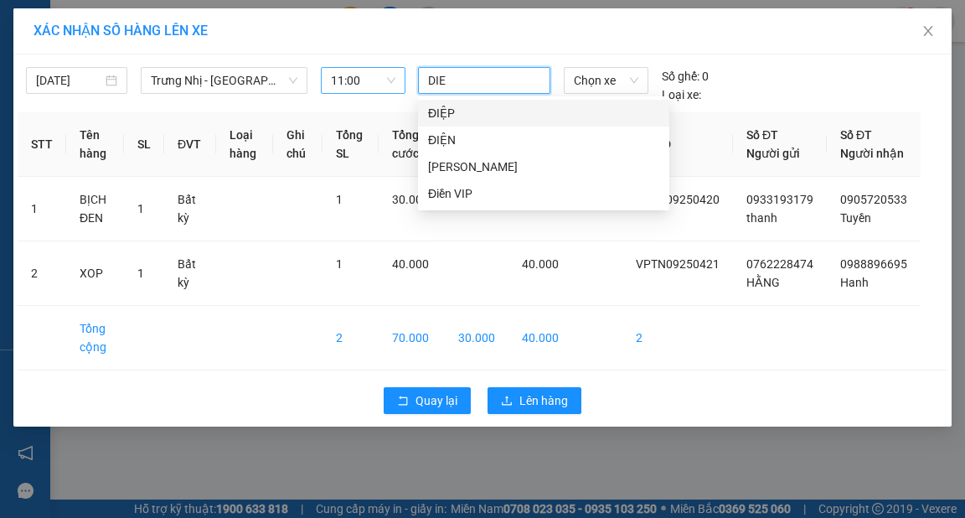
type input "DIEP"
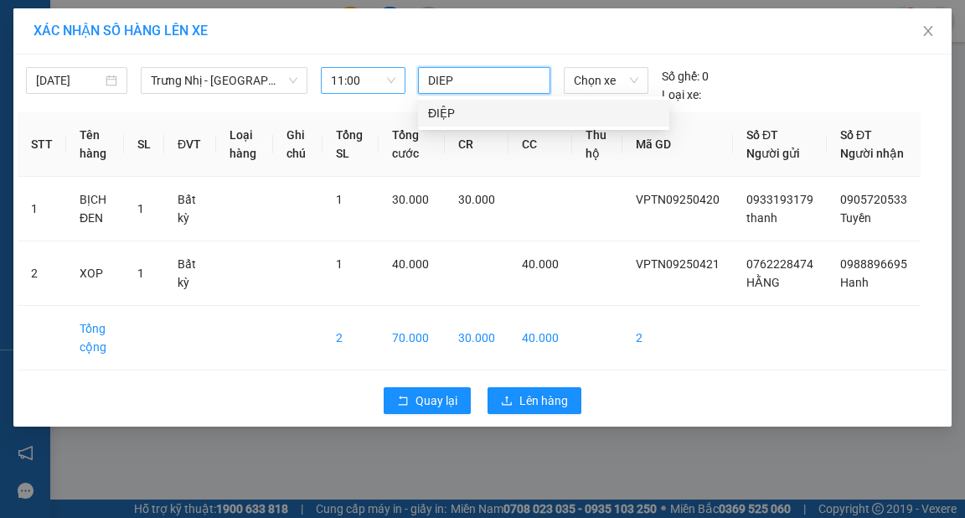
click at [456, 111] on div "ĐIỆP" at bounding box center [543, 113] width 231 height 18
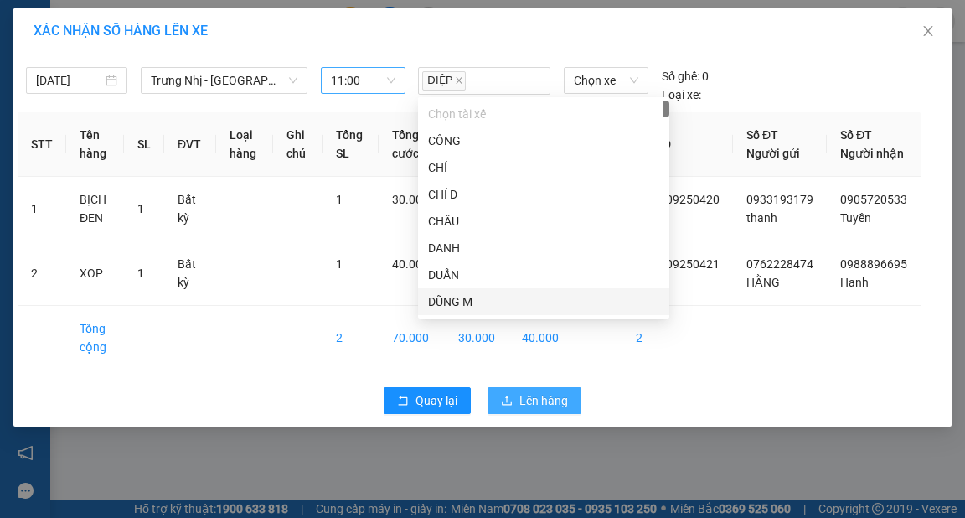
drag, startPoint x: 567, startPoint y: 422, endPoint x: 593, endPoint y: 424, distance: 26.0
click at [566, 414] on button "Lên hàng" at bounding box center [535, 400] width 94 height 27
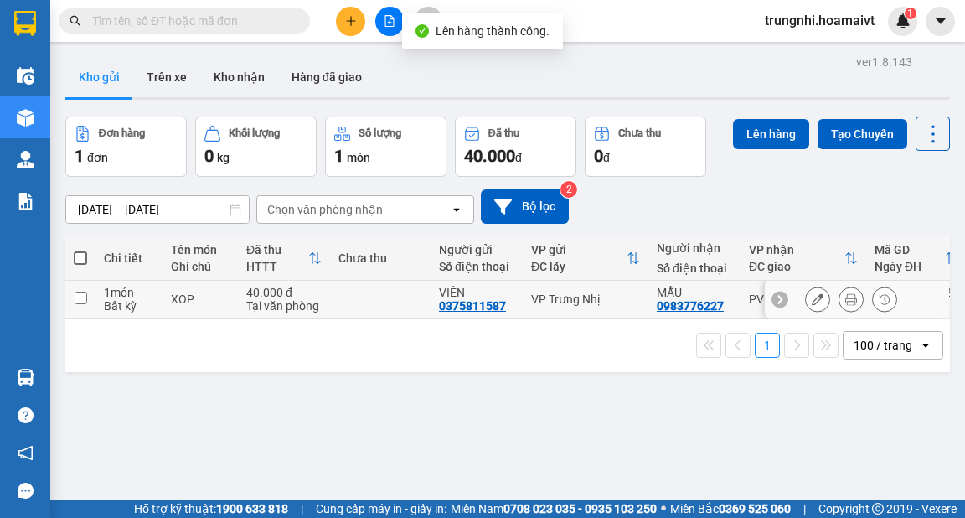
click at [87, 298] on td at bounding box center [80, 300] width 30 height 38
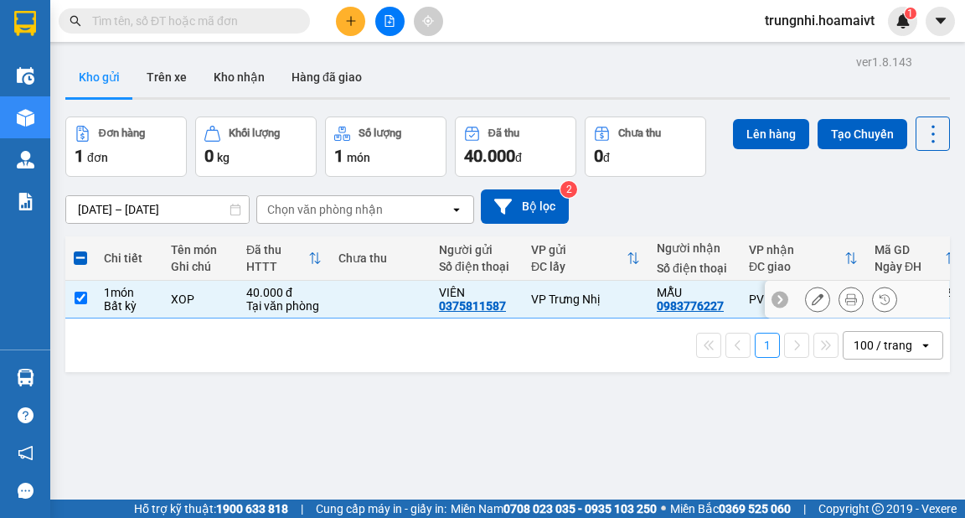
click at [85, 300] on input "checkbox" at bounding box center [81, 298] width 13 height 13
checkbox input "false"
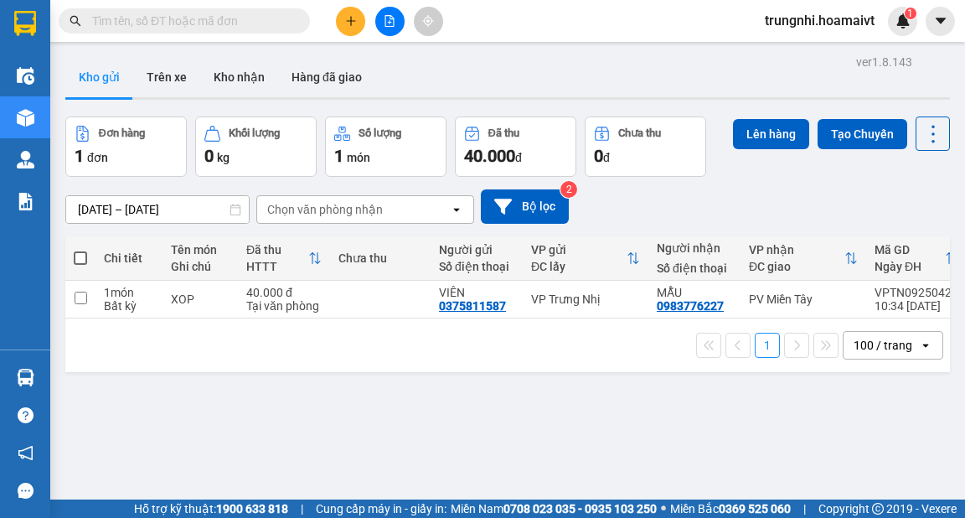
click at [748, 74] on div "Kho gửi Trên xe Kho nhận Hàng đã giao" at bounding box center [507, 79] width 885 height 44
click at [346, 23] on icon "plus" at bounding box center [351, 21] width 12 height 12
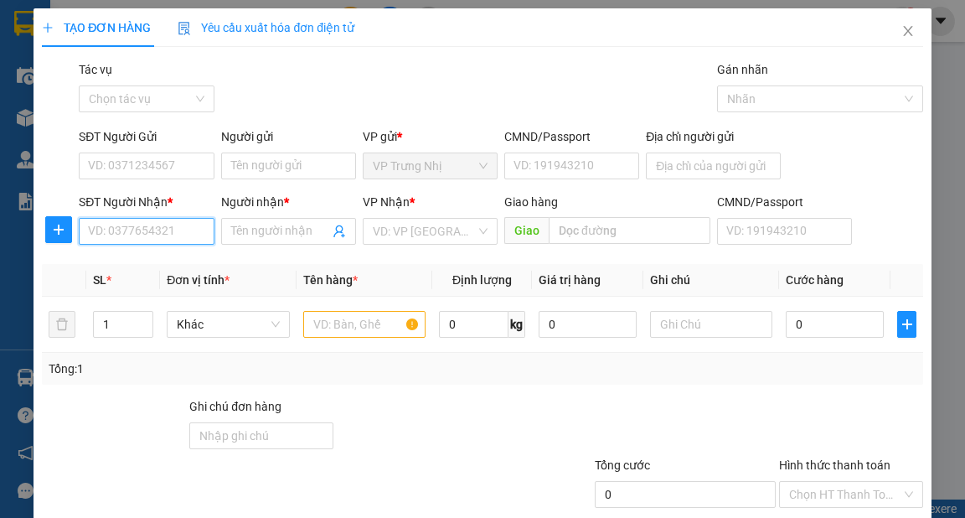
click at [180, 226] on input "SĐT Người Nhận *" at bounding box center [146, 231] width 135 height 27
click at [168, 235] on input "SĐT Người Nhận *" at bounding box center [146, 231] width 135 height 27
click at [183, 225] on input "SĐT Người Nhận *" at bounding box center [146, 231] width 135 height 27
click at [181, 236] on input "SĐT Người Nhận *" at bounding box center [146, 231] width 135 height 27
click at [323, 314] on input "text" at bounding box center [364, 324] width 123 height 27
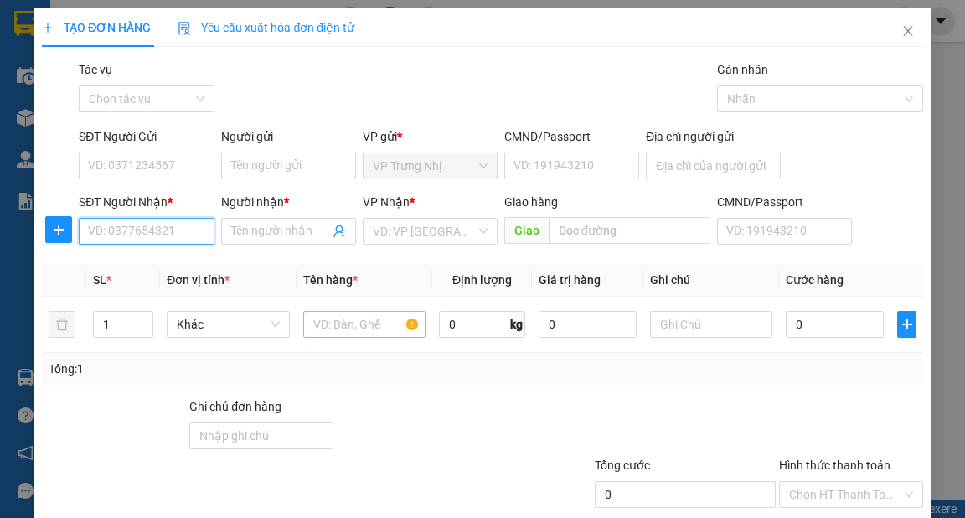
click at [174, 227] on input "SĐT Người Nhận *" at bounding box center [146, 231] width 135 height 27
type input "0937701833"
click at [176, 265] on div "0937701833 - HOÀNG" at bounding box center [146, 265] width 116 height 18
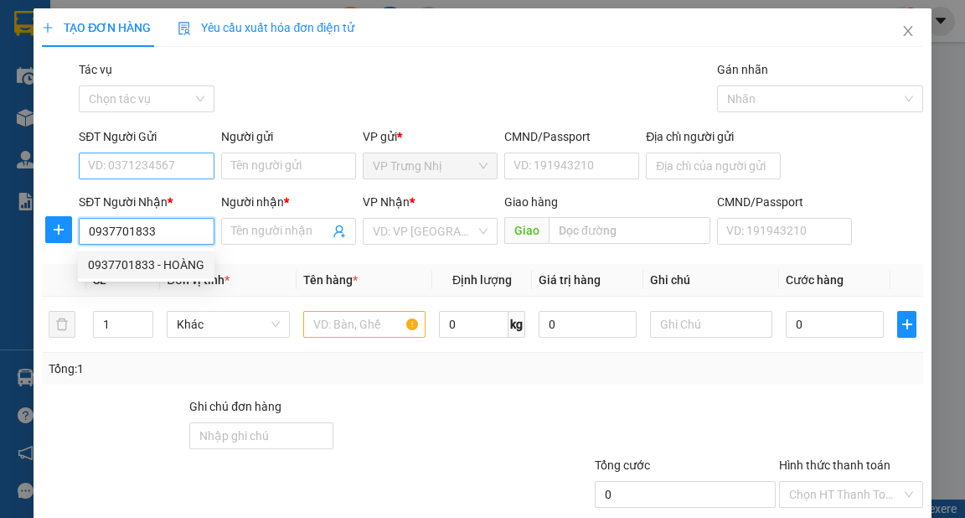
type input "HOÀNG"
type input "0937701833"
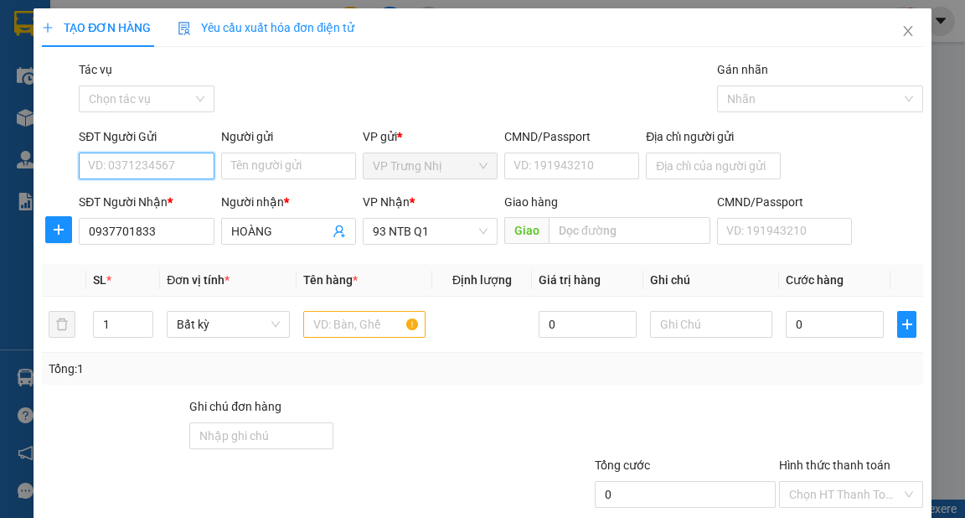
click at [168, 153] on input "SĐT Người Gửi" at bounding box center [146, 166] width 135 height 27
drag, startPoint x: 178, startPoint y: 201, endPoint x: 184, endPoint y: 208, distance: 9.5
click at [180, 200] on div "0966170933 - KHOA" at bounding box center [144, 199] width 113 height 18
type input "0966170933"
type input "KHOA"
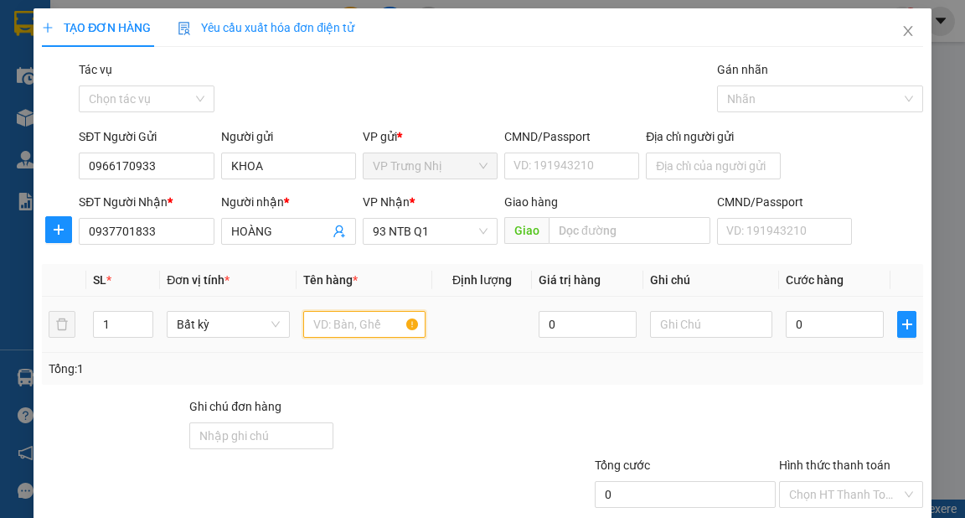
click at [339, 331] on input "text" at bounding box center [364, 324] width 123 height 27
type input "GÓI HỒNG"
click at [837, 322] on input "0" at bounding box center [835, 324] width 98 height 27
type input "3"
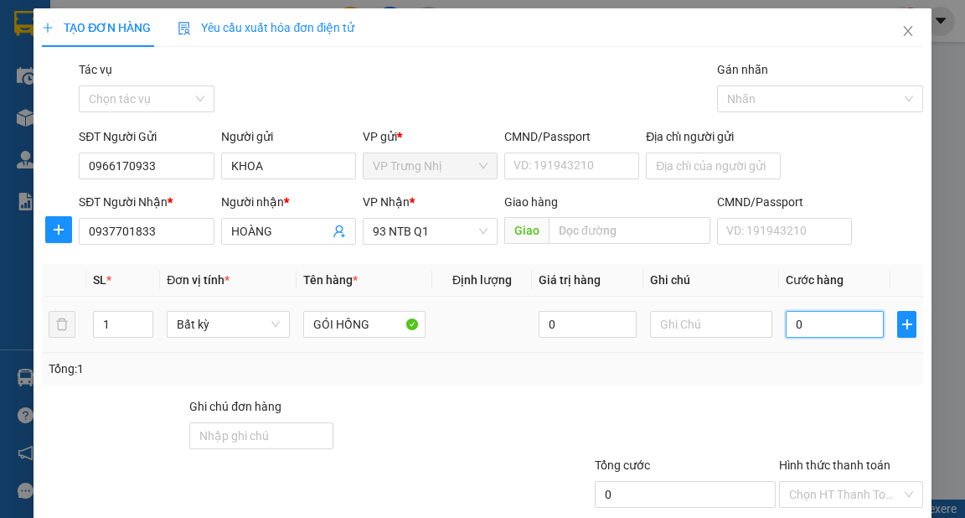
type input "3"
type input "30"
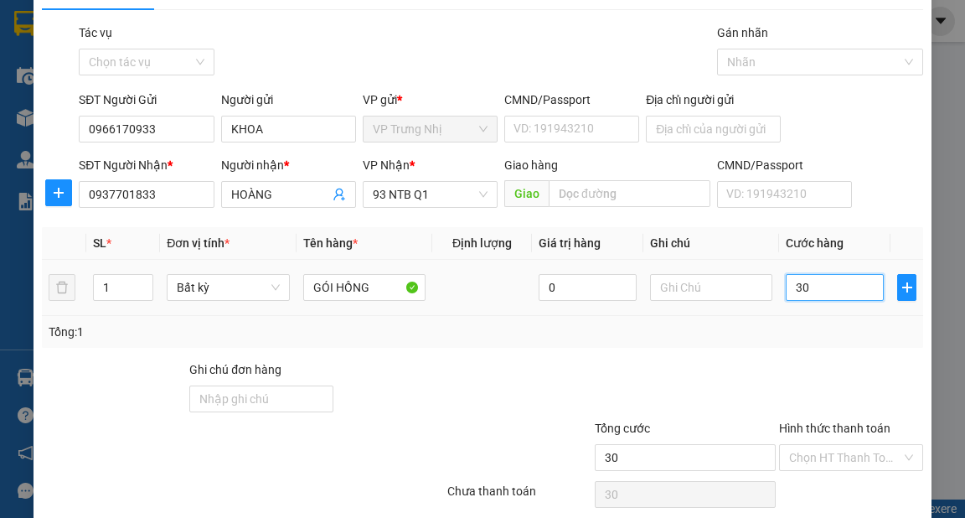
scroll to position [101, 0]
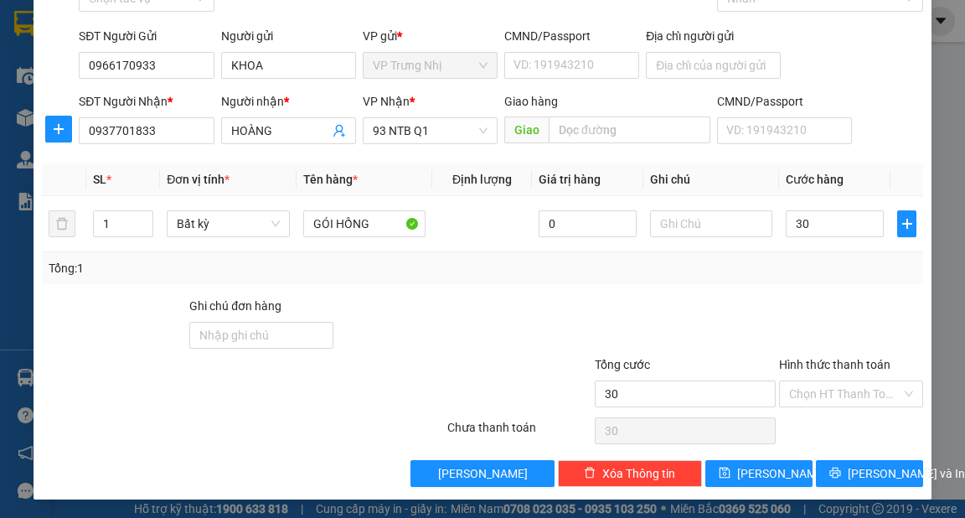
type input "30.000"
click at [819, 407] on div "Hình thức thanh toán Chọn HT Thanh Toán" at bounding box center [851, 384] width 144 height 59
click at [826, 406] on div "Chọn HT Thanh Toán" at bounding box center [851, 394] width 144 height 27
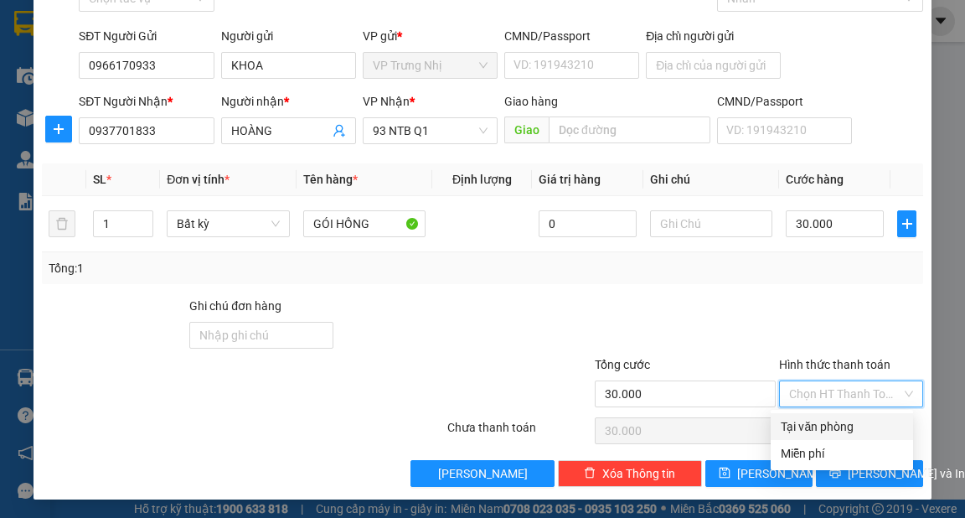
click at [821, 421] on div "Tại văn phòng" at bounding box center [842, 426] width 122 height 18
type input "0"
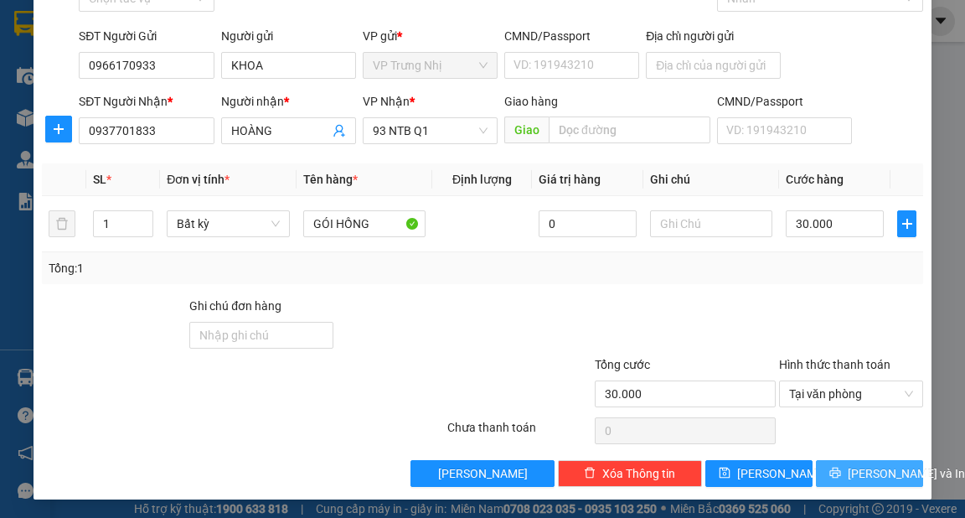
click at [851, 464] on span "[PERSON_NAME] và In" at bounding box center [906, 473] width 117 height 18
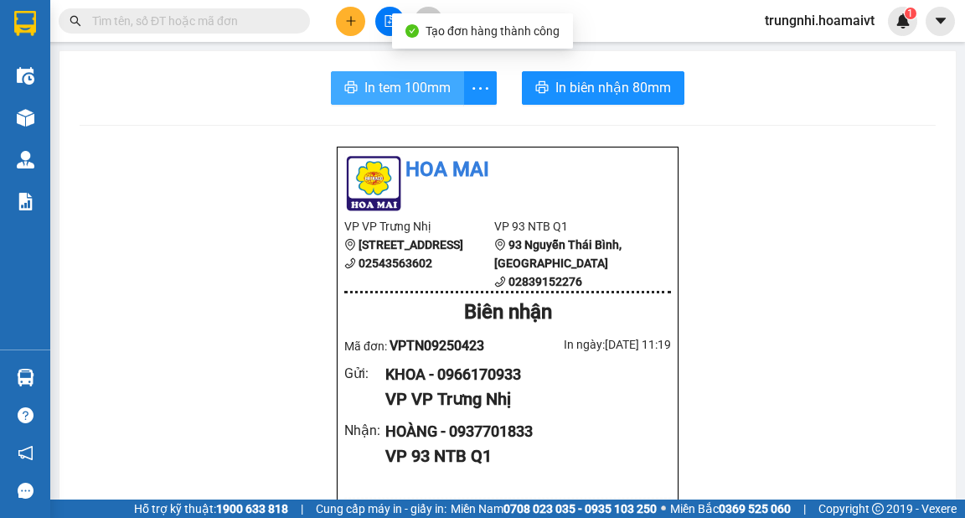
click at [377, 96] on span "In tem 100mm" at bounding box center [408, 87] width 86 height 21
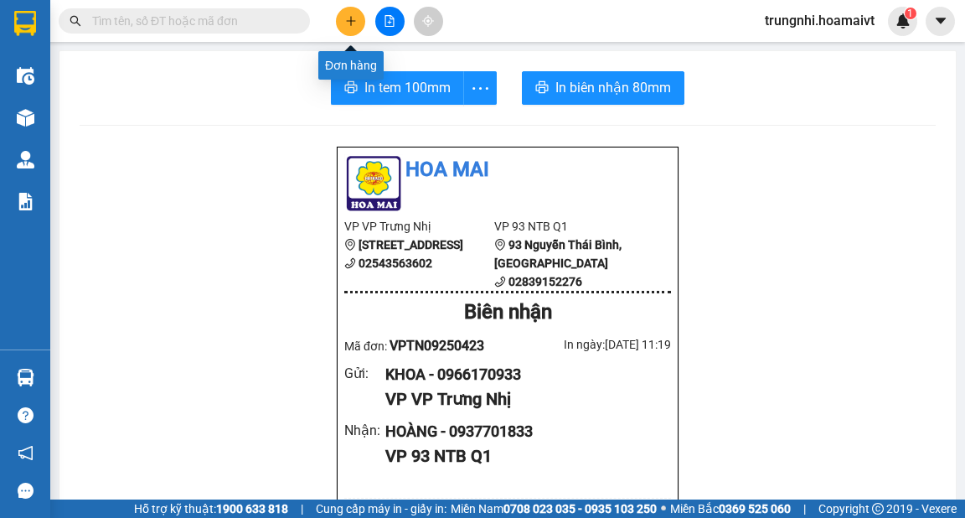
click at [345, 24] on icon "plus" at bounding box center [351, 21] width 12 height 12
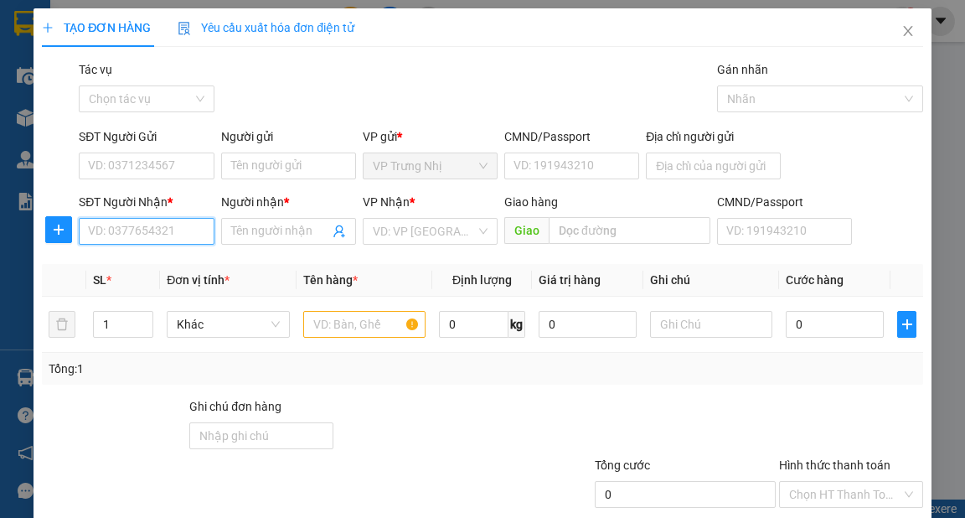
click at [144, 225] on input "SĐT Người Nhận *" at bounding box center [146, 231] width 135 height 27
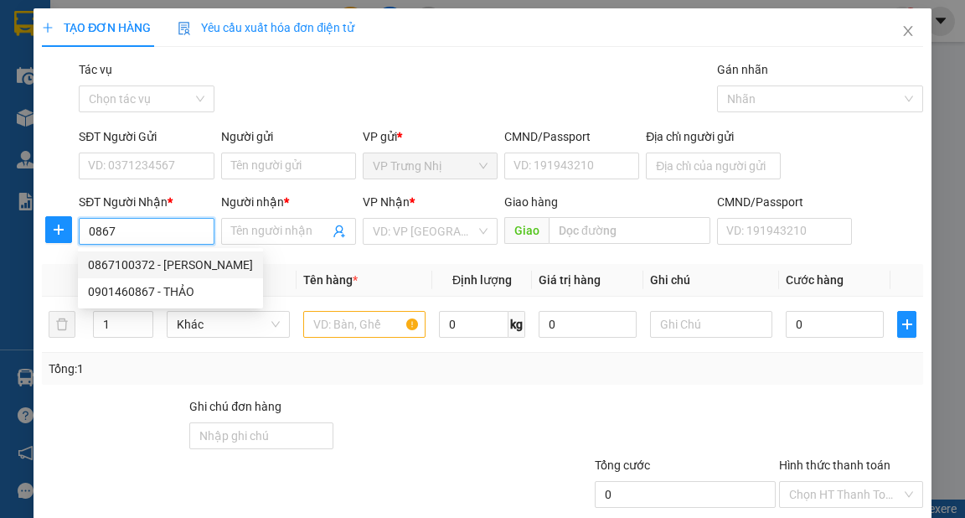
click at [196, 268] on div "0867100372 - [PERSON_NAME]" at bounding box center [170, 265] width 165 height 18
type input "0867100372"
type input "HUY THINH"
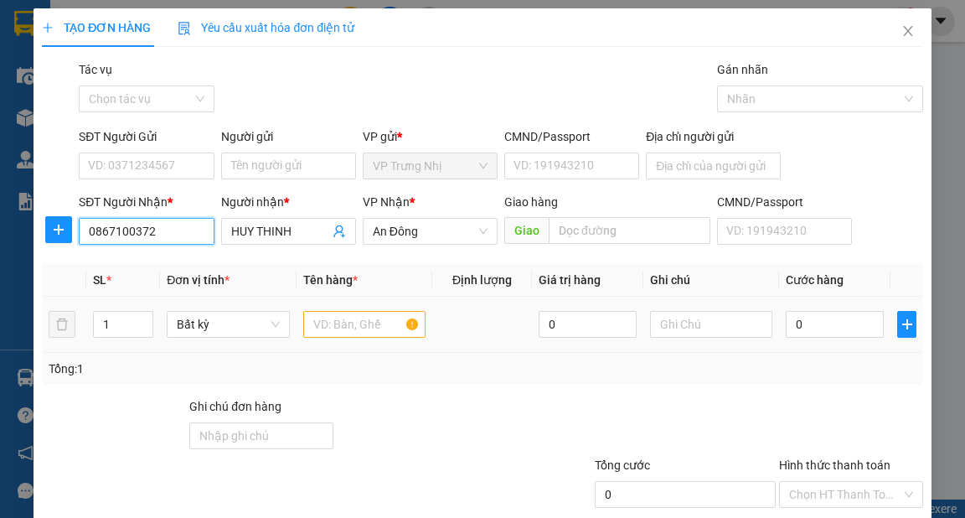
type input "0867100372"
click at [337, 324] on input "text" at bounding box center [364, 324] width 123 height 27
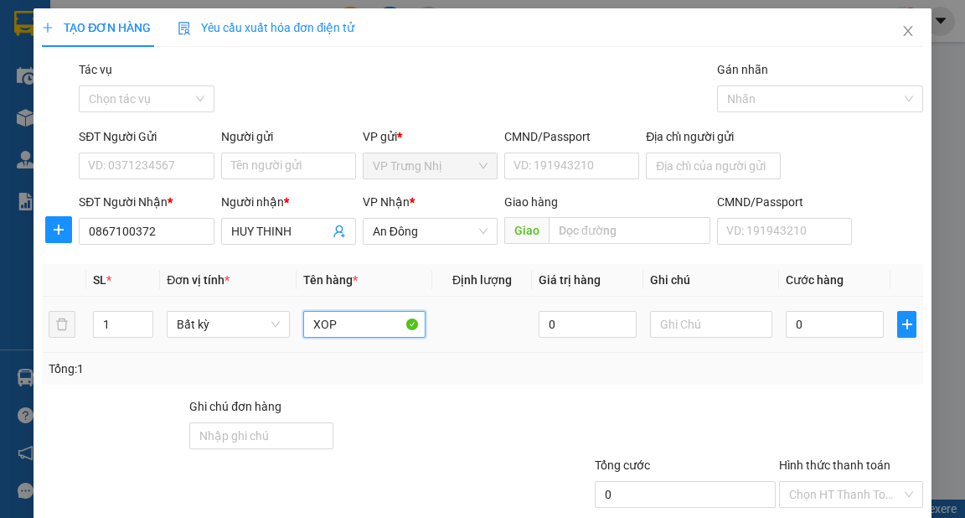
type input "XOP"
type input "3"
type input "30"
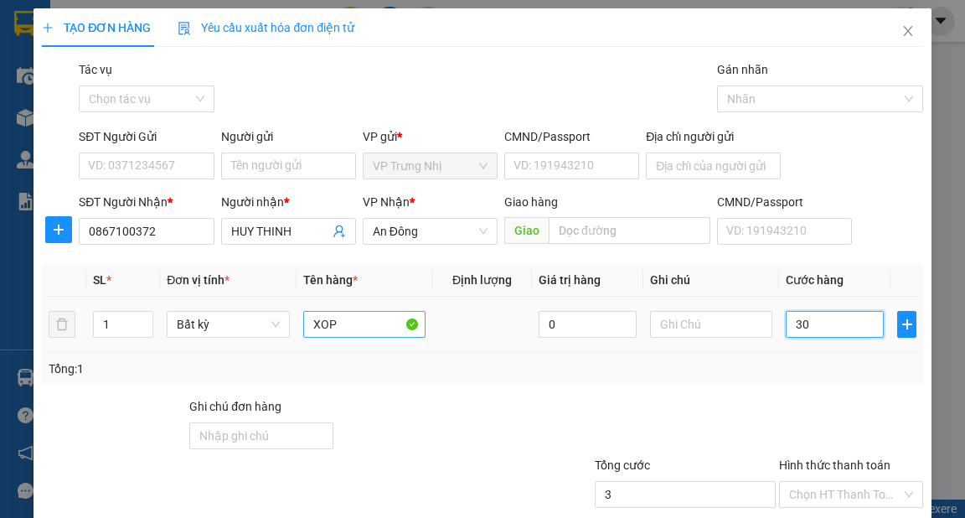
type input "30"
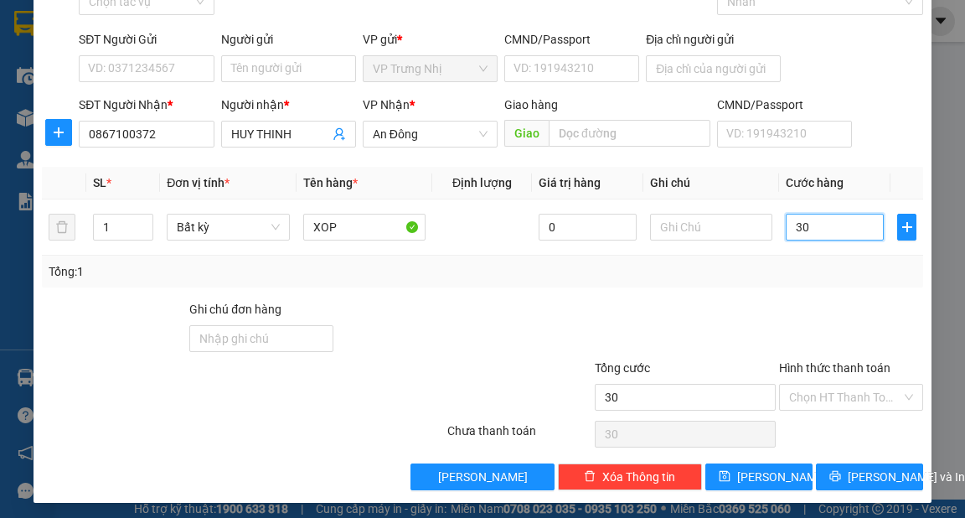
scroll to position [101, 0]
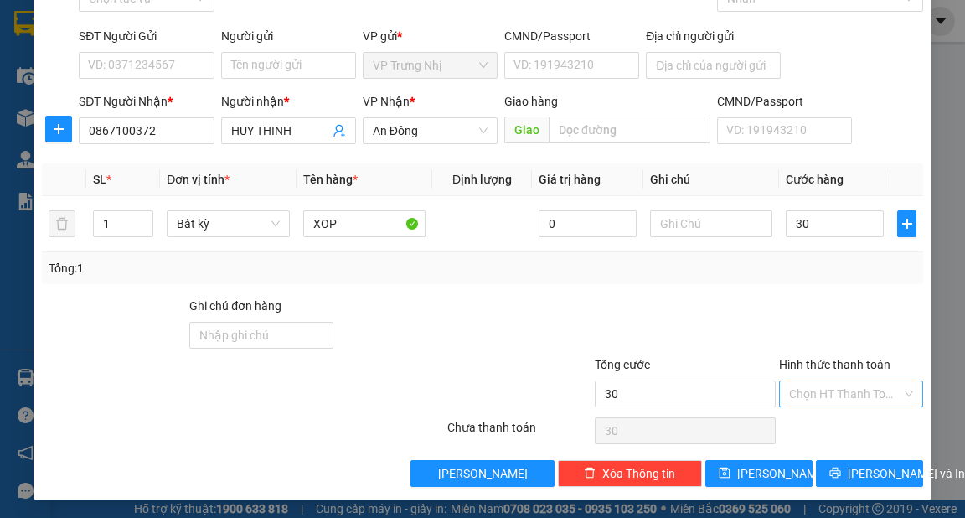
click at [834, 394] on input "Hình thức thanh toán" at bounding box center [845, 393] width 112 height 25
type input "30.000"
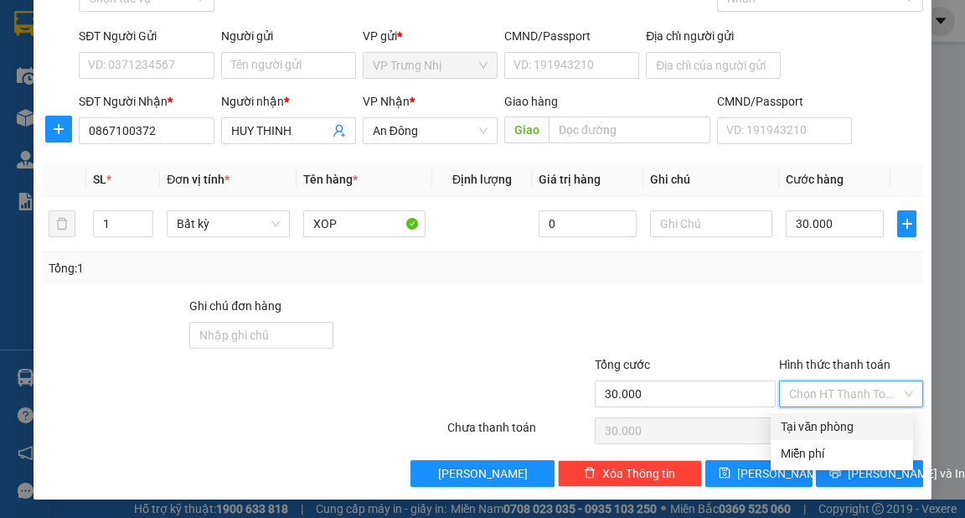
click at [841, 430] on div "Tại văn phòng" at bounding box center [842, 426] width 122 height 18
type input "0"
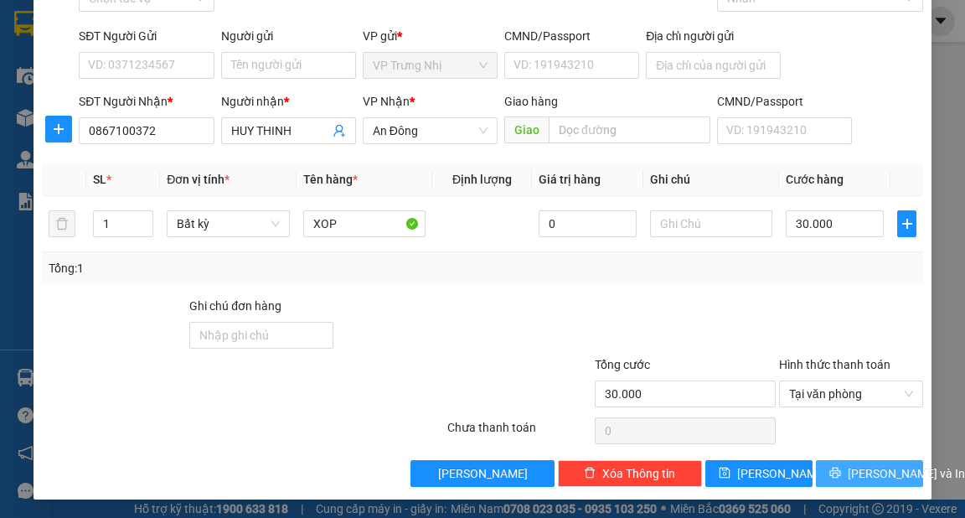
click at [887, 485] on button "[PERSON_NAME] và In" at bounding box center [869, 473] width 107 height 27
drag, startPoint x: 886, startPoint y: 477, endPoint x: 948, endPoint y: 496, distance: 64.9
click at [887, 479] on span "[PERSON_NAME] và In" at bounding box center [906, 473] width 117 height 18
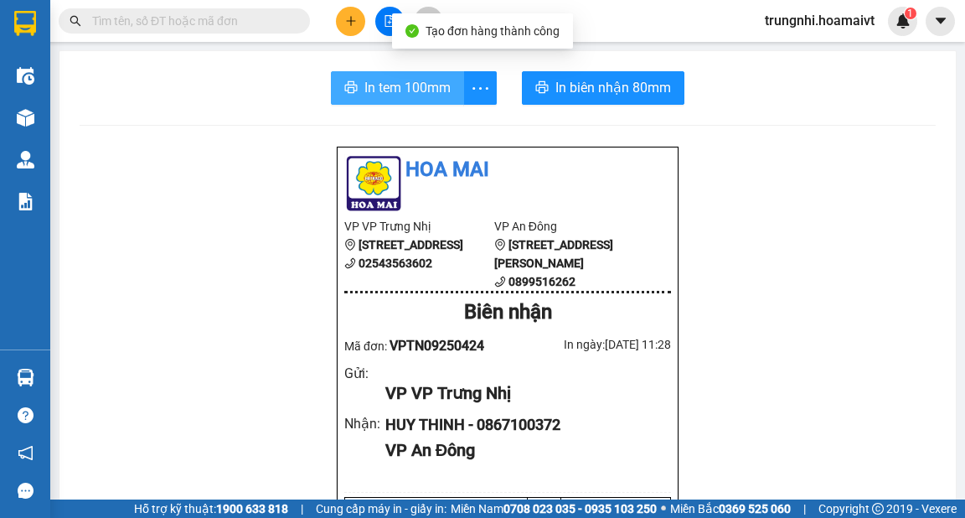
click at [356, 92] on button "In tem 100mm" at bounding box center [397, 88] width 133 height 34
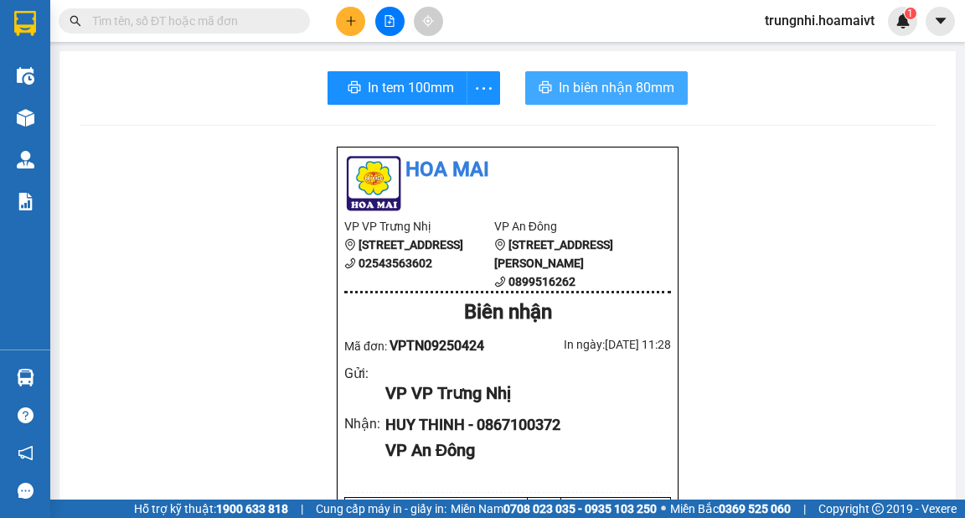
click at [606, 86] on span "In biên nhận 80mm" at bounding box center [617, 87] width 116 height 21
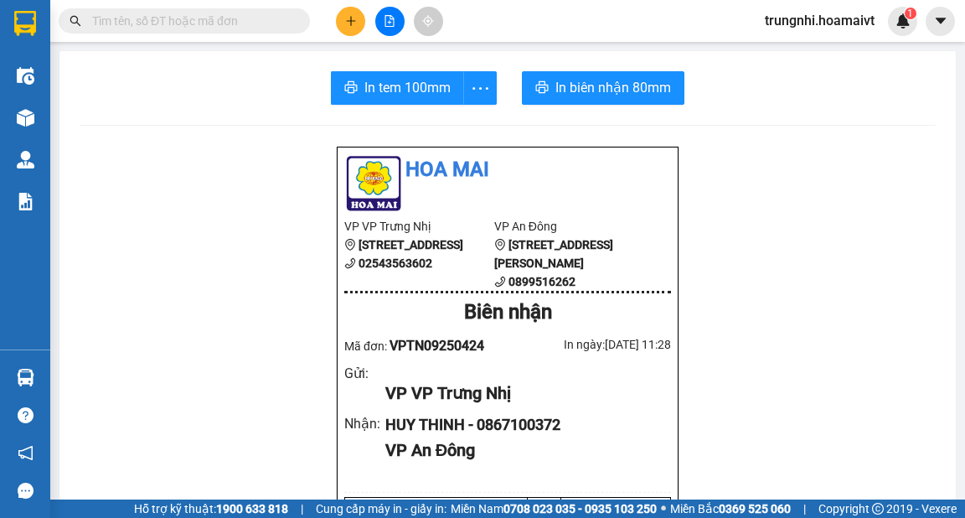
click at [354, 25] on icon "plus" at bounding box center [351, 21] width 12 height 12
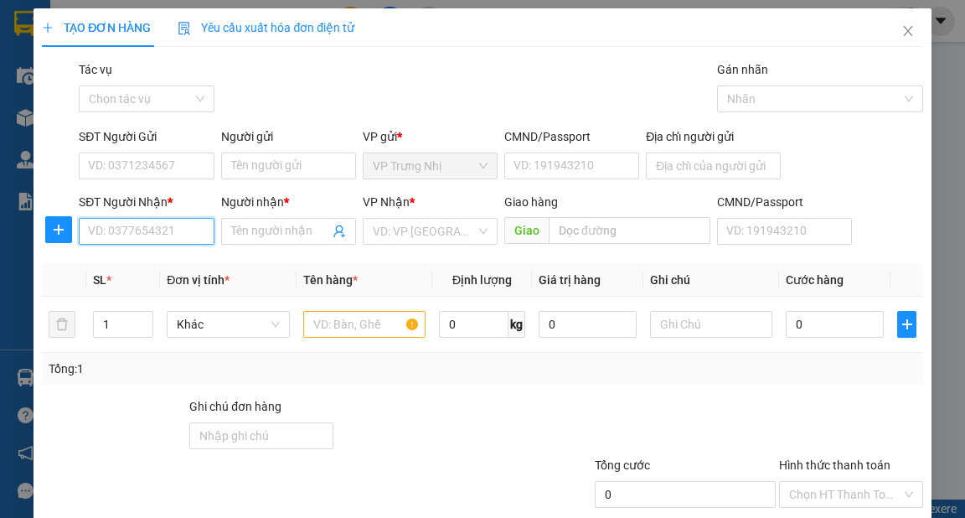
click at [179, 234] on input "SĐT Người Nhận *" at bounding box center [146, 231] width 135 height 27
type input "0937589170"
click at [168, 260] on div "0937589170 - Tý" at bounding box center [144, 265] width 113 height 18
type input "Tý"
type input "0937589170"
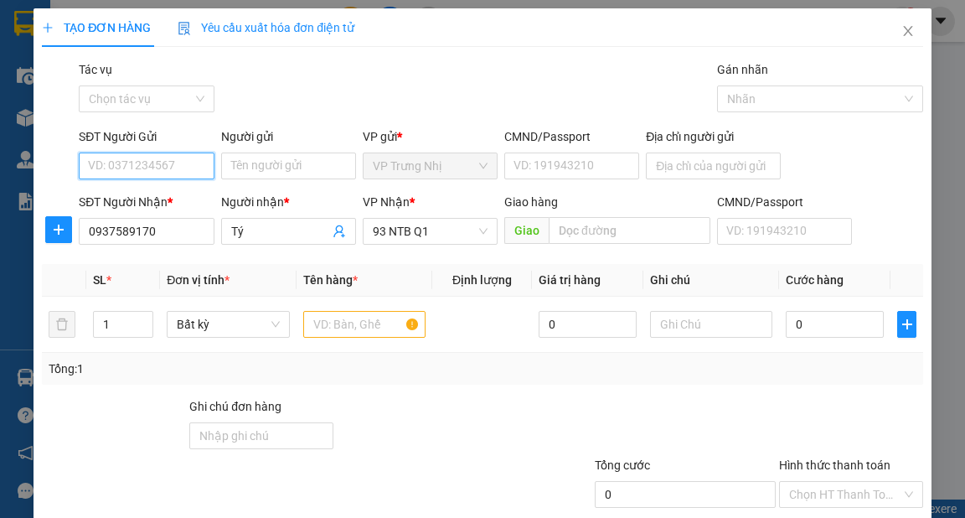
click at [168, 163] on input "SĐT Người Gửi" at bounding box center [146, 166] width 135 height 27
drag, startPoint x: 184, startPoint y: 202, endPoint x: 194, endPoint y: 204, distance: 9.6
click at [187, 201] on div "0908036299 - cô Hiệp" at bounding box center [146, 199] width 116 height 18
type input "0908036299"
type input "cô Hiệp"
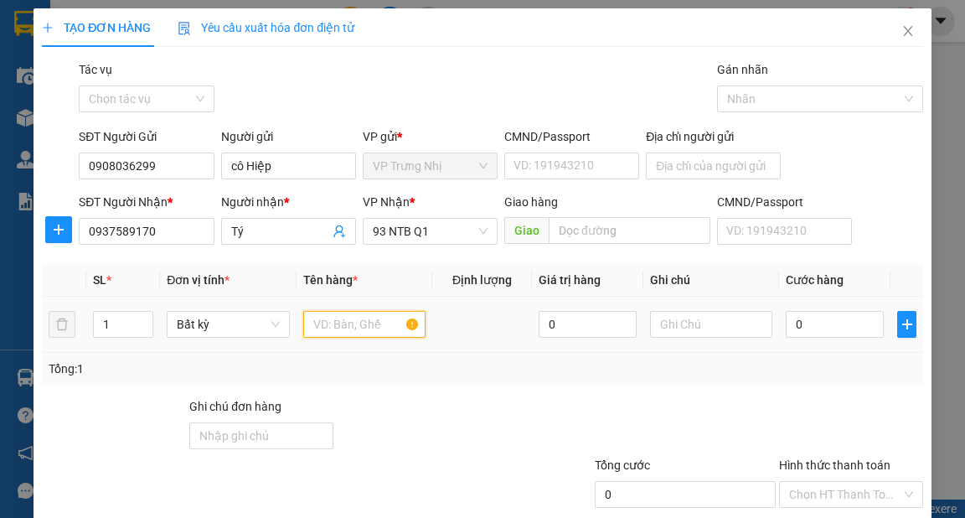
click at [335, 329] on input "text" at bounding box center [364, 324] width 123 height 27
type input "HOP"
type input "3"
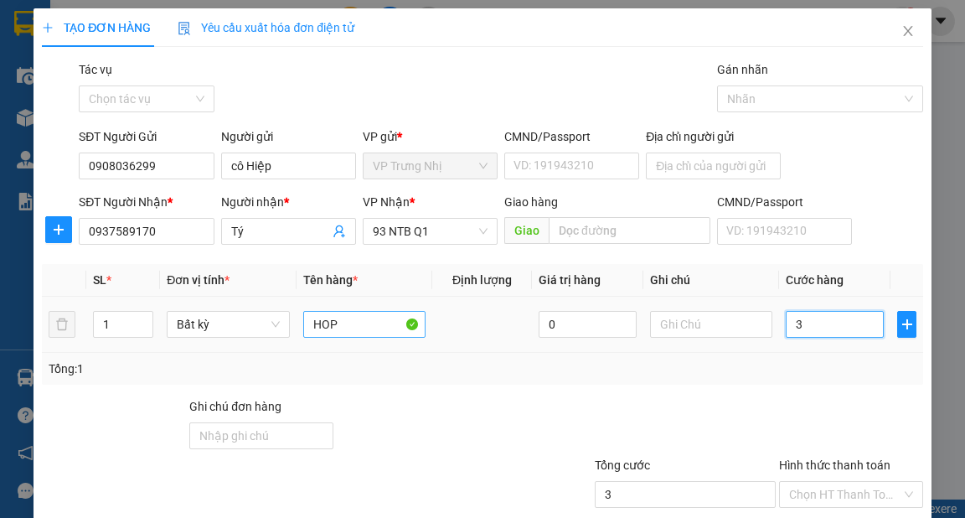
type input "30"
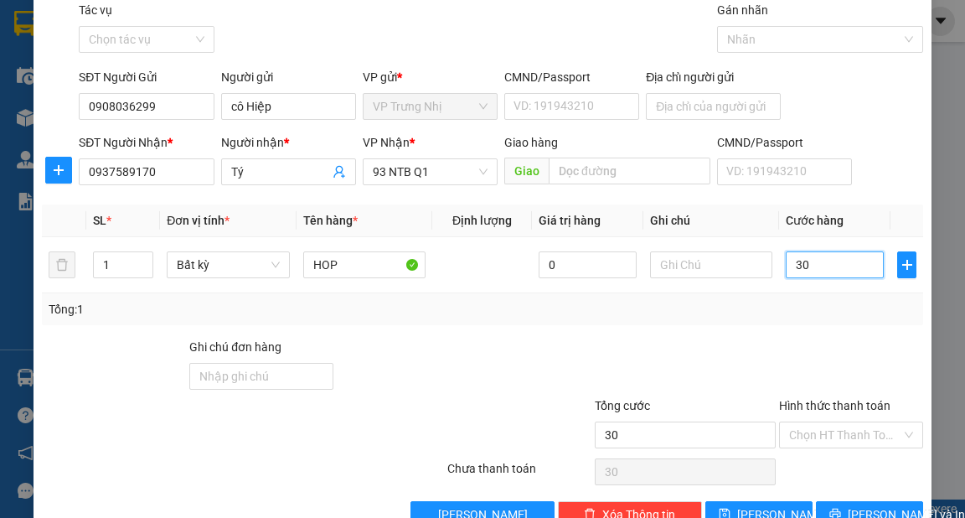
scroll to position [101, 0]
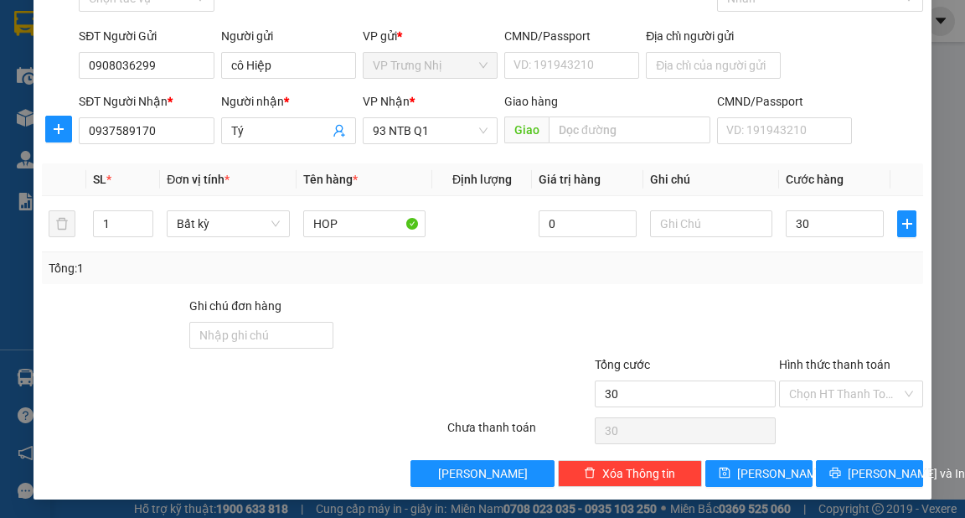
click at [855, 390] on input "Hình thức thanh toán" at bounding box center [845, 393] width 112 height 25
type input "30.000"
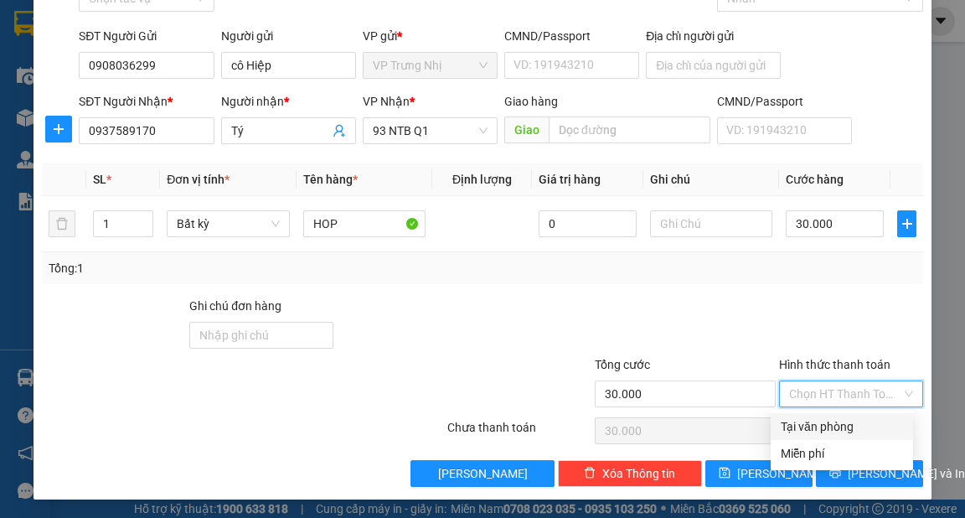
drag, startPoint x: 865, startPoint y: 424, endPoint x: 867, endPoint y: 437, distance: 12.7
click at [865, 424] on div "Tại văn phòng" at bounding box center [842, 426] width 122 height 18
type input "0"
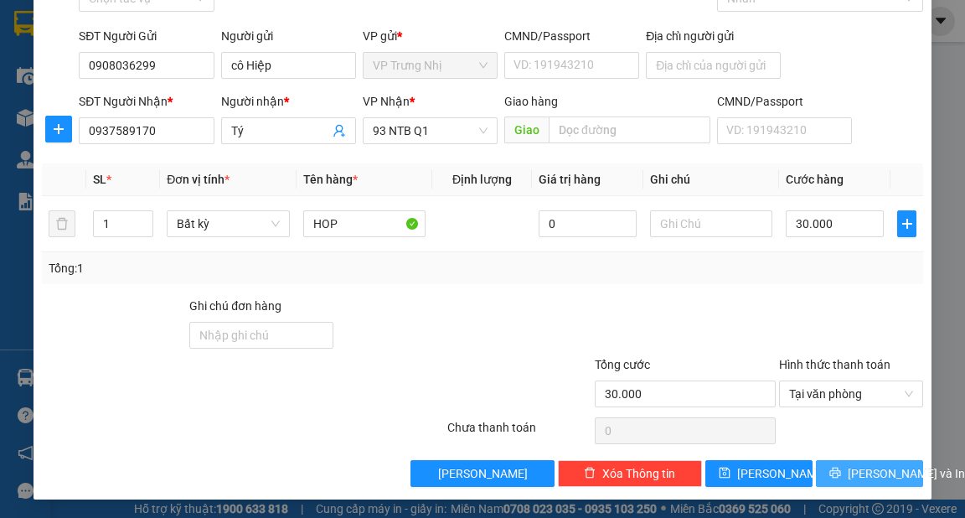
drag, startPoint x: 888, startPoint y: 463, endPoint x: 915, endPoint y: 479, distance: 31.2
click at [888, 466] on span "[PERSON_NAME] và In" at bounding box center [906, 473] width 117 height 18
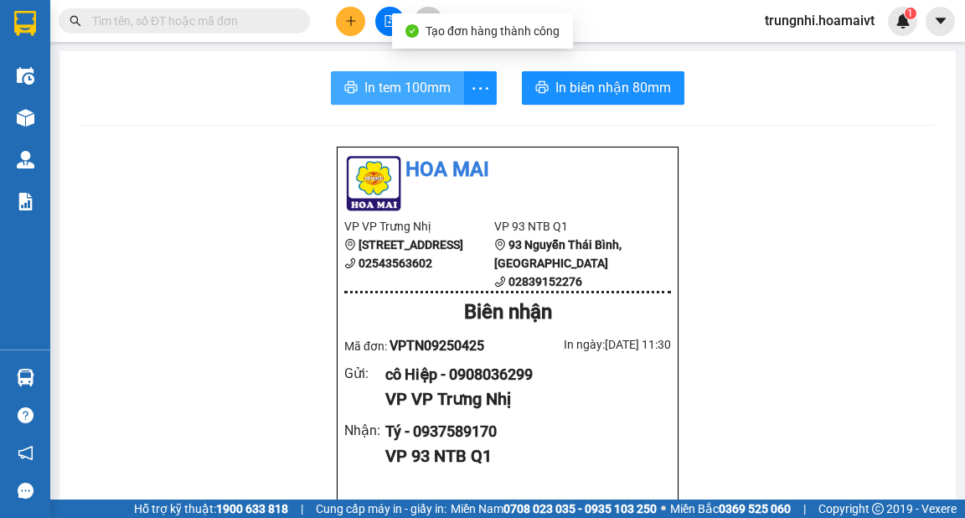
click at [379, 89] on span "In tem 100mm" at bounding box center [408, 87] width 86 height 21
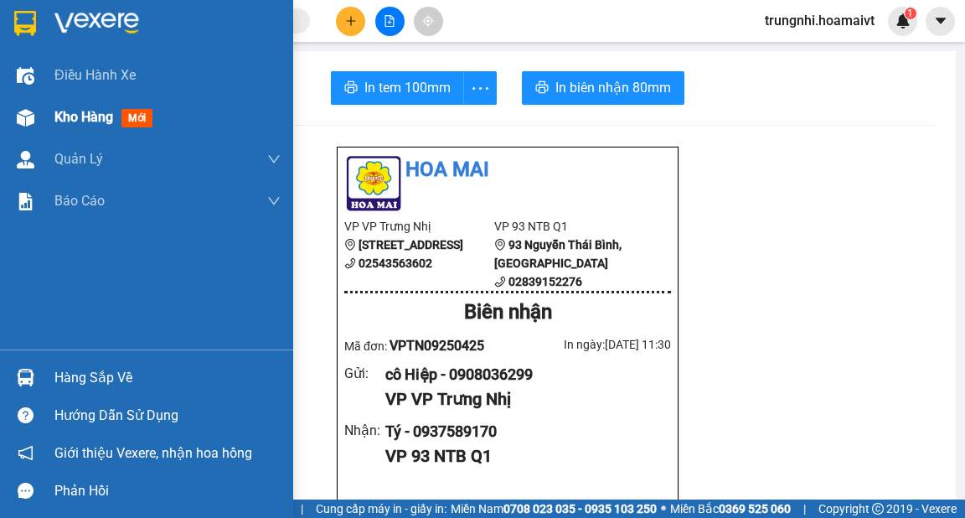
click at [40, 116] on div "Kho hàng mới" at bounding box center [146, 117] width 293 height 42
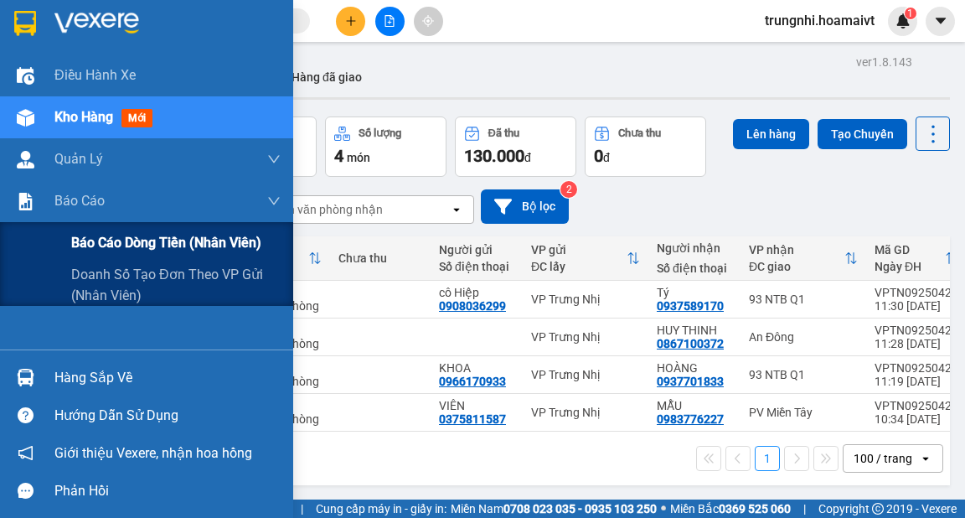
click at [144, 245] on span "Báo cáo dòng tiền (nhân viên)" at bounding box center [166, 242] width 190 height 21
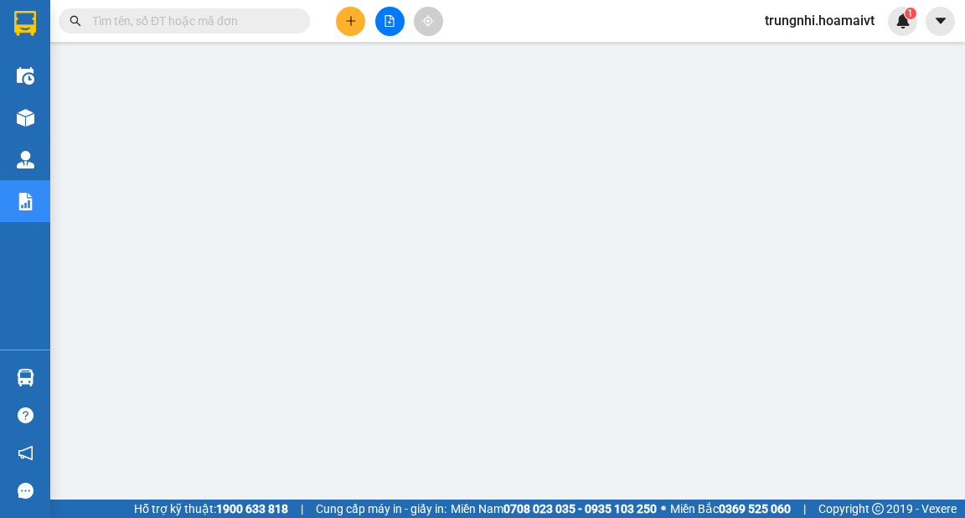
click at [350, 23] on icon "plus" at bounding box center [350, 20] width 1 height 9
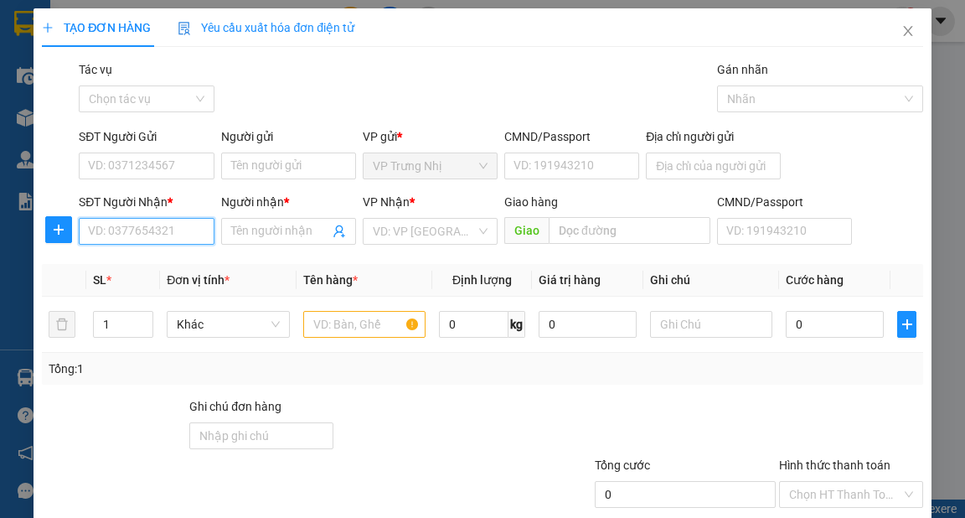
click at [151, 241] on input "SĐT Người Nhận *" at bounding box center [146, 231] width 135 height 27
type input "0935498323"
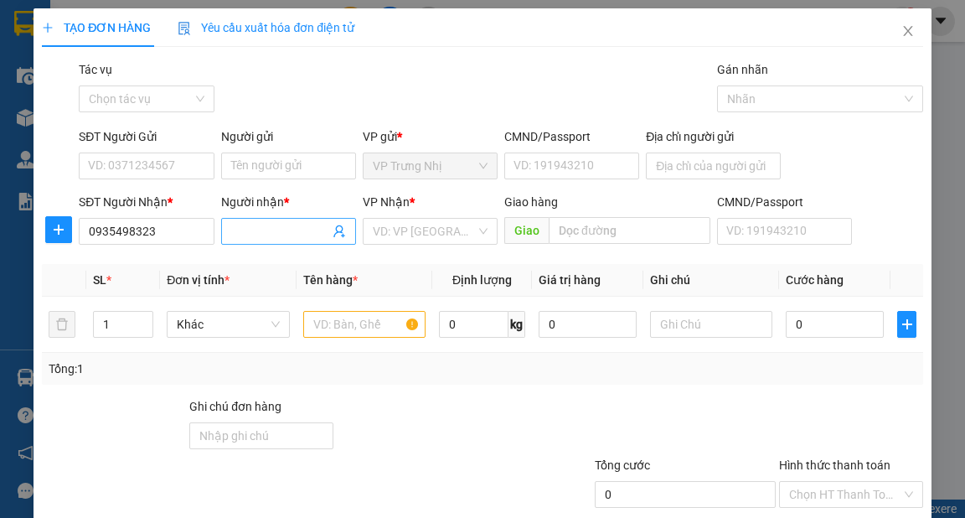
click at [246, 232] on input "Người nhận *" at bounding box center [280, 231] width 98 height 18
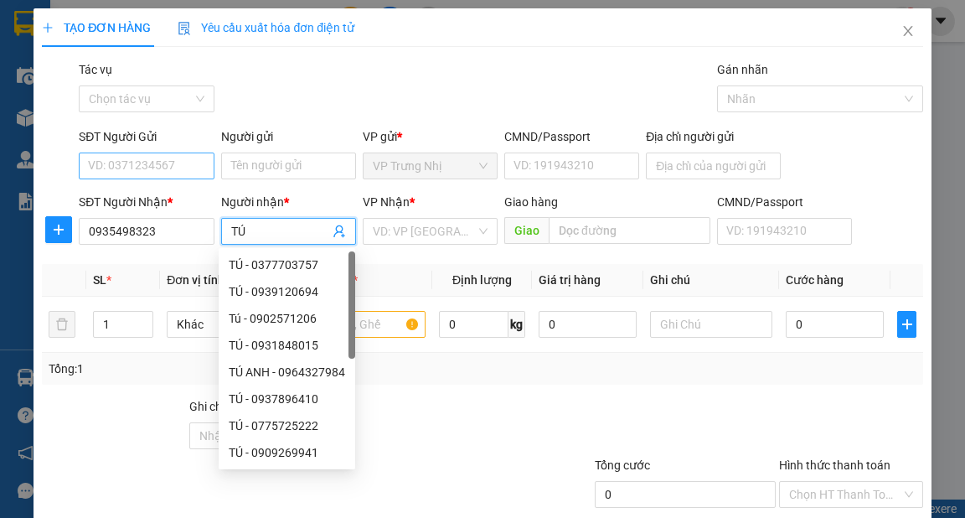
type input "TÚ"
click at [179, 171] on input "SĐT Người Gửi" at bounding box center [146, 166] width 135 height 27
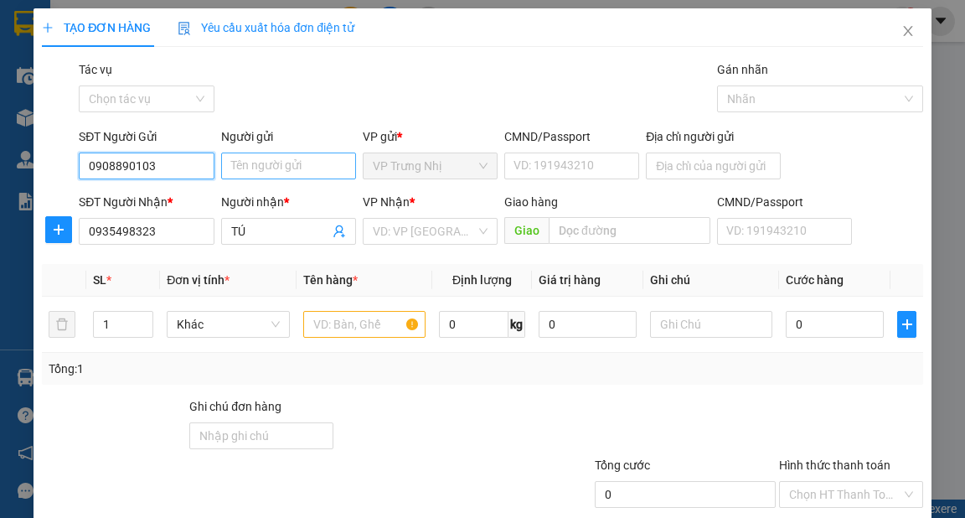
type input "0908890103"
click at [241, 166] on input "Người gửi" at bounding box center [288, 166] width 135 height 27
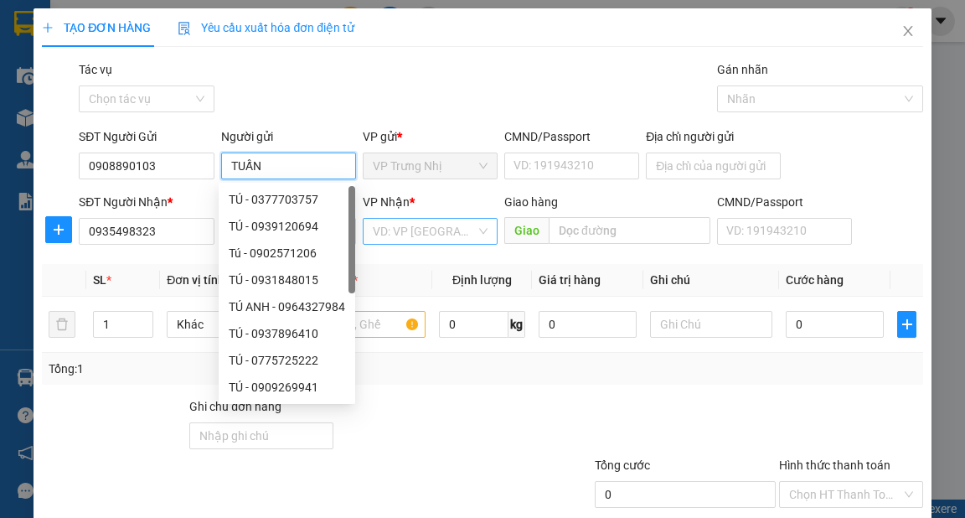
type input "TUẤN"
click at [437, 231] on input "search" at bounding box center [424, 231] width 103 height 25
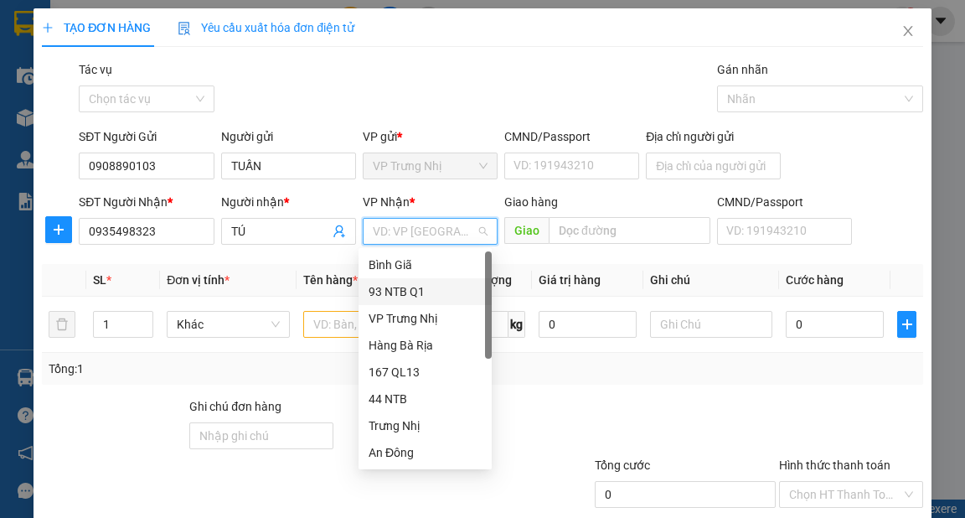
click at [416, 291] on div "93 NTB Q1" at bounding box center [425, 291] width 113 height 18
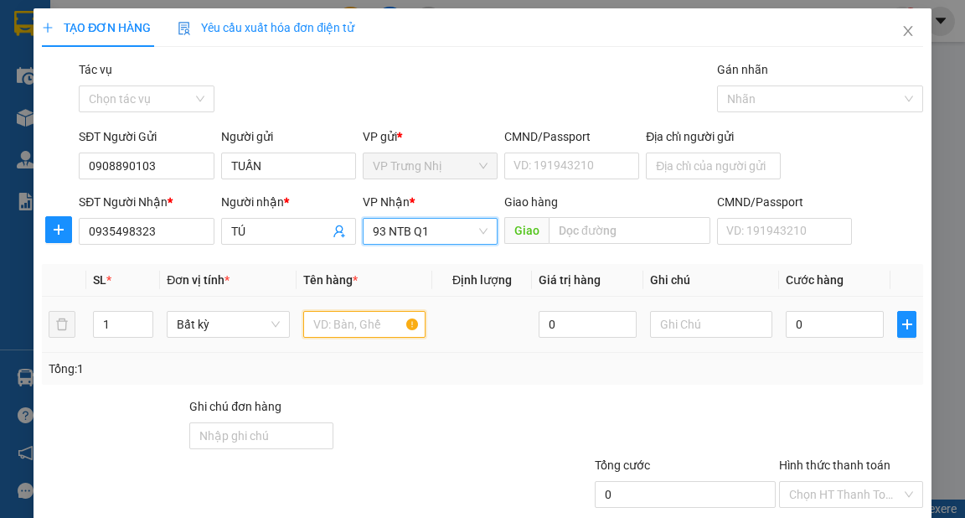
click at [373, 319] on input "text" at bounding box center [364, 324] width 123 height 27
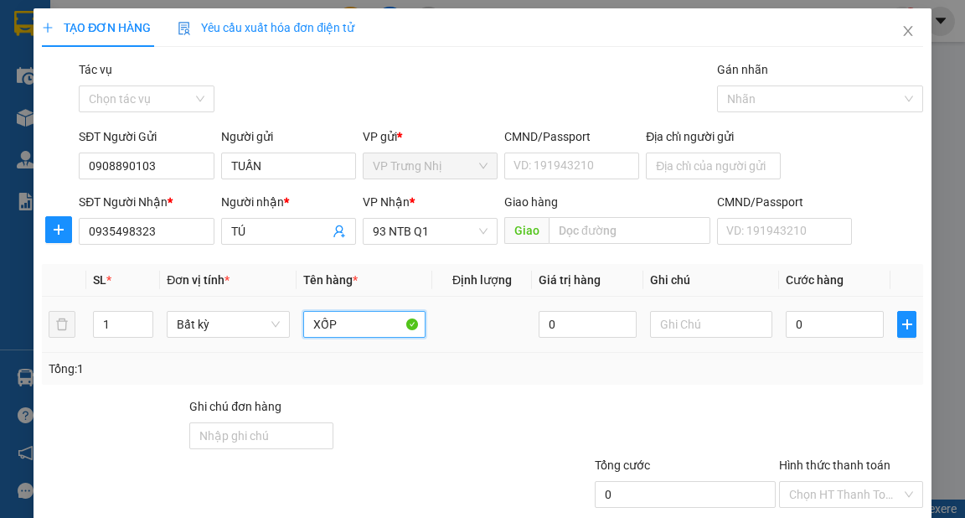
type input "XỐP"
click at [838, 308] on div "0" at bounding box center [835, 325] width 98 height 34
click at [858, 312] on input "0" at bounding box center [835, 324] width 98 height 27
type input "03"
type input "3"
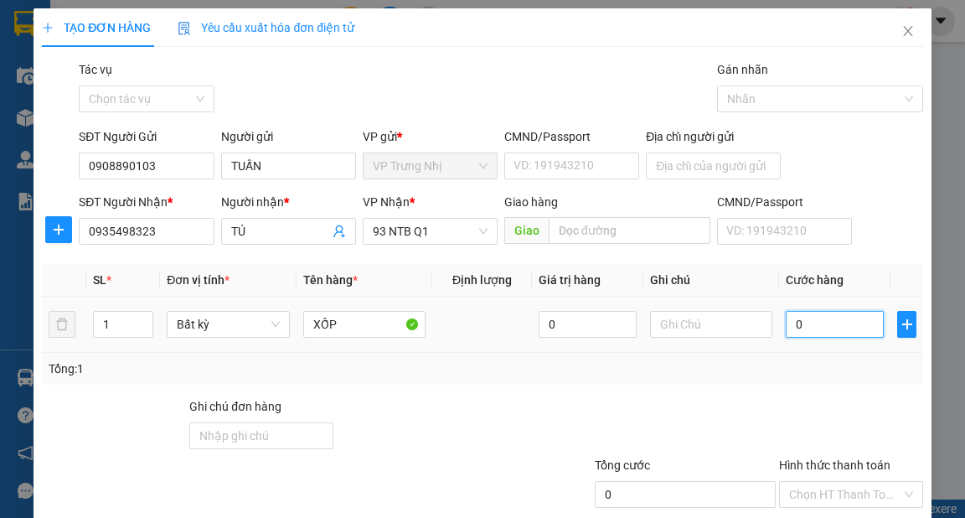
type input "3"
type input "0"
type input "03"
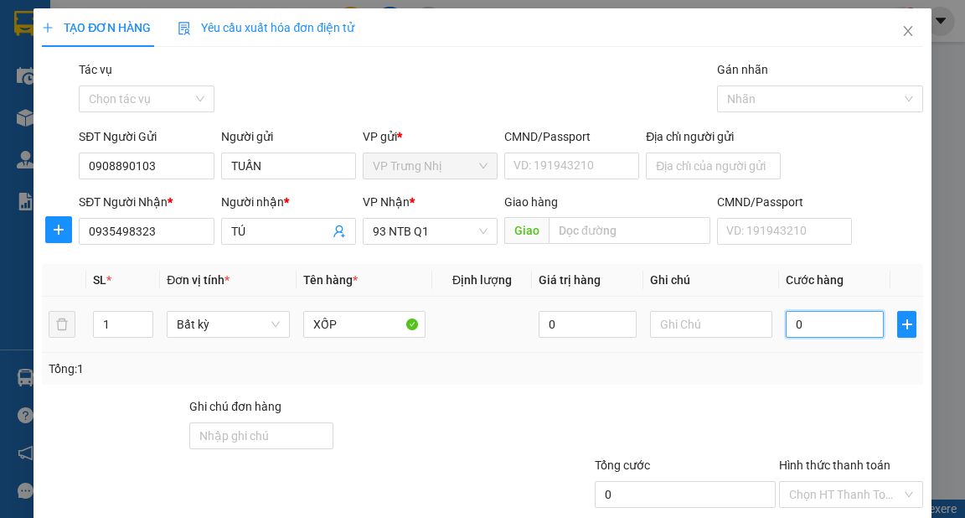
type input "3"
type input "030"
type input "30"
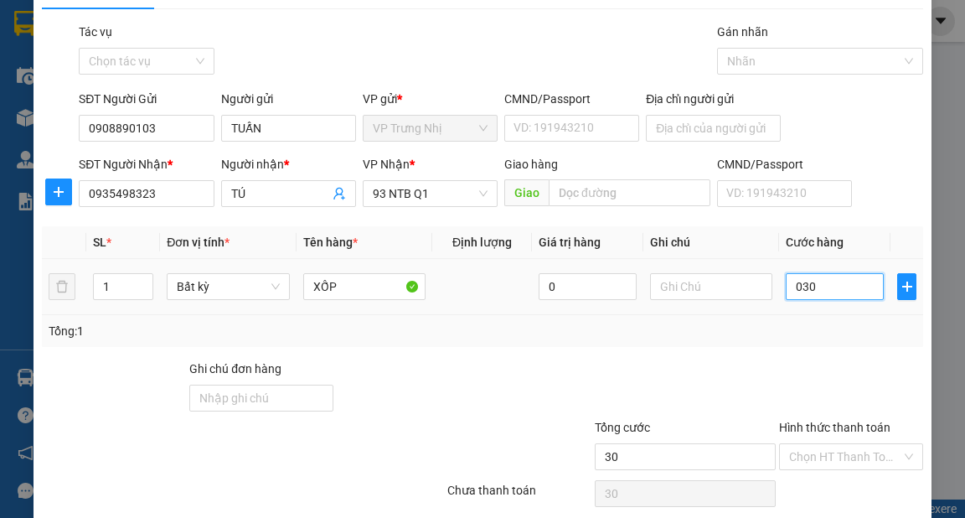
scroll to position [101, 0]
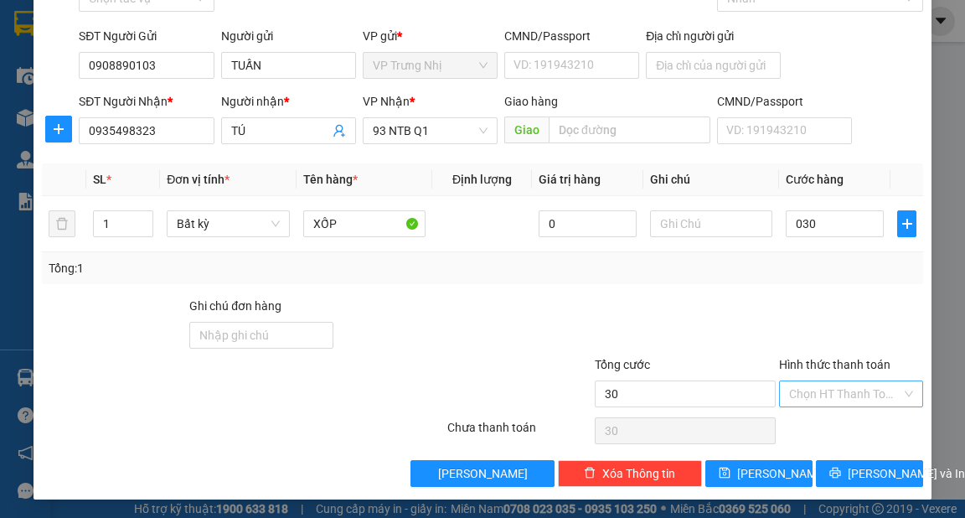
type input "30.000"
click at [830, 384] on input "Hình thức thanh toán" at bounding box center [845, 393] width 112 height 25
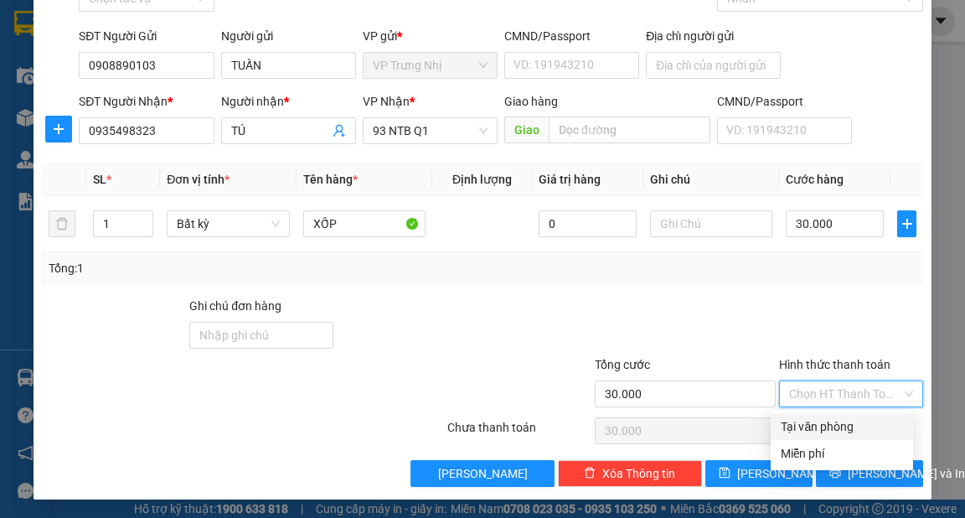
click at [828, 423] on div "Tại văn phòng" at bounding box center [842, 426] width 122 height 18
type input "0"
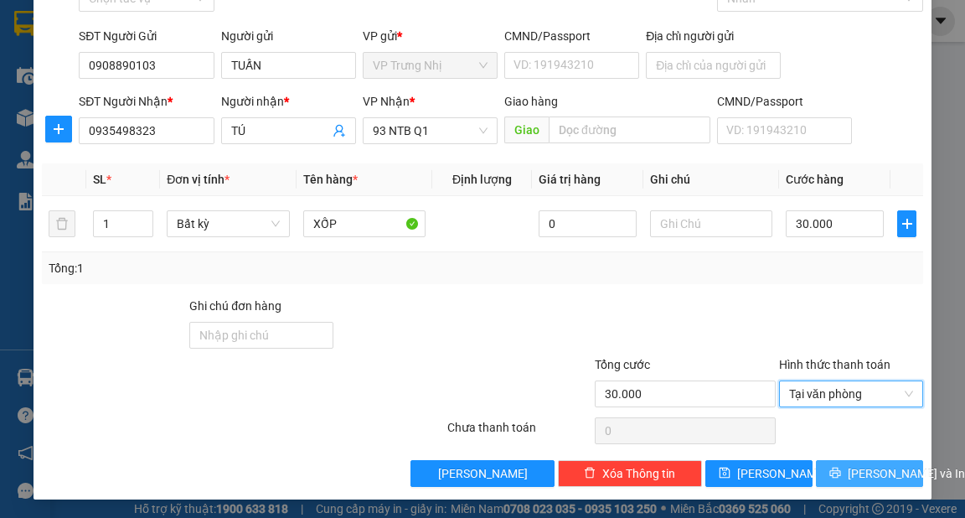
click at [843, 474] on button "[PERSON_NAME] và In" at bounding box center [869, 473] width 107 height 27
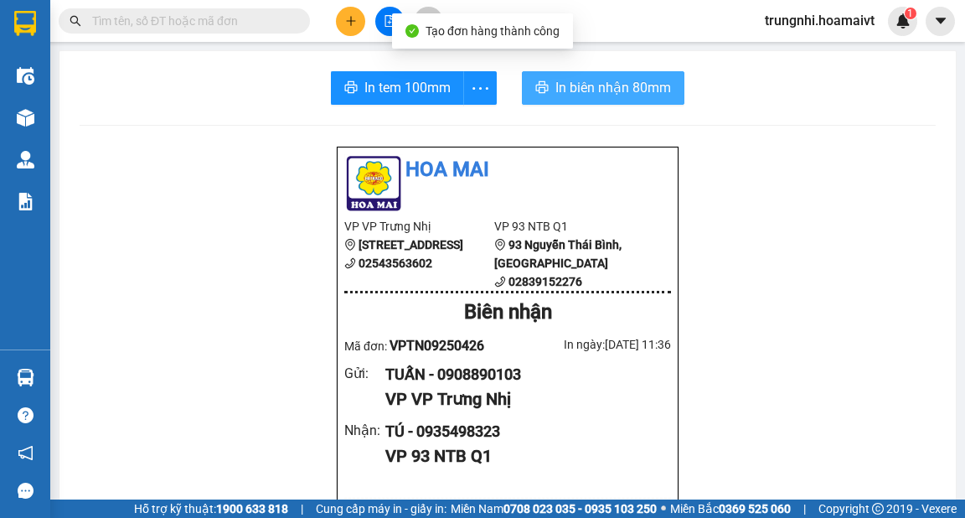
click at [577, 90] on span "In biên nhận 80mm" at bounding box center [614, 87] width 116 height 21
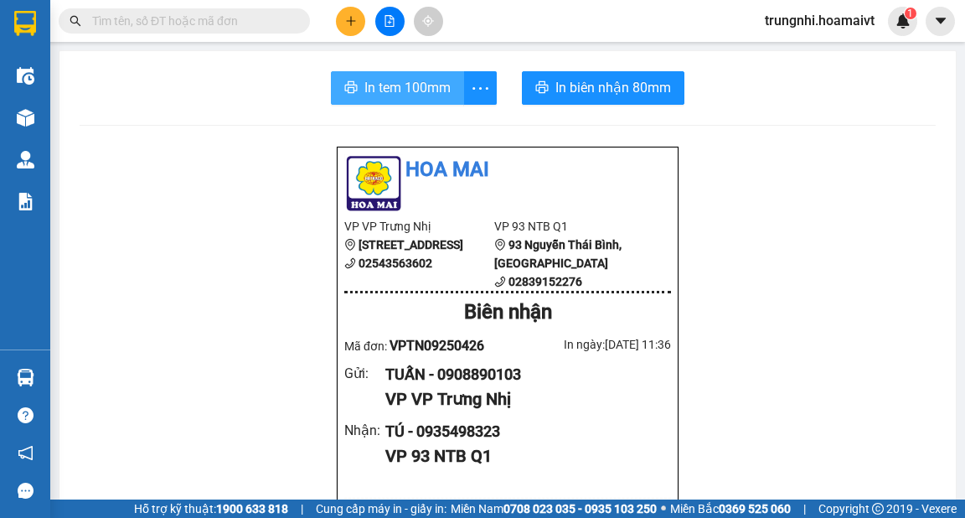
click at [419, 94] on span "In tem 100mm" at bounding box center [408, 87] width 86 height 21
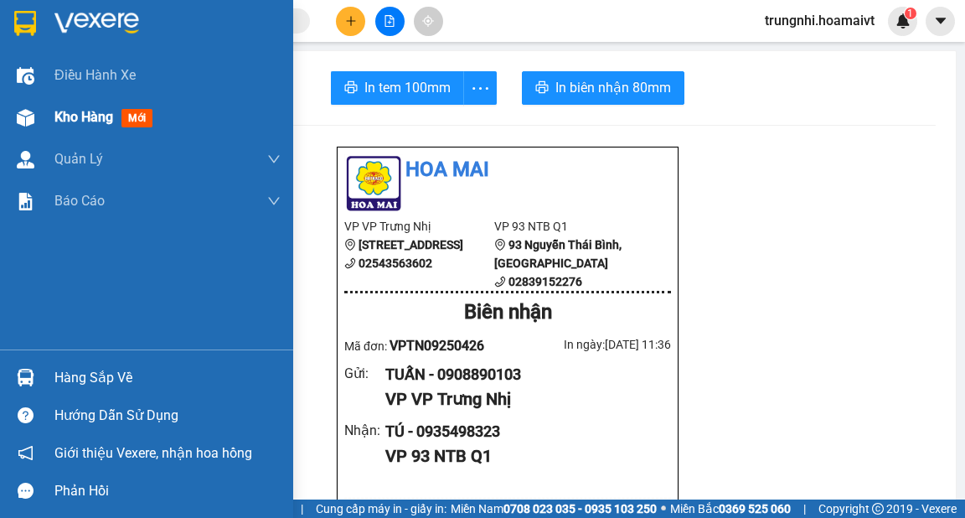
click at [34, 122] on div at bounding box center [25, 117] width 29 height 29
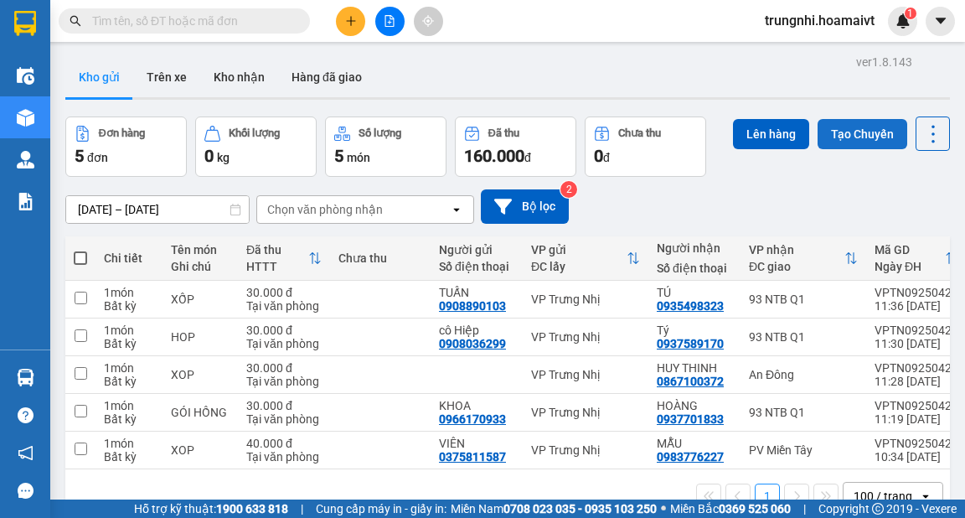
scroll to position [77, 0]
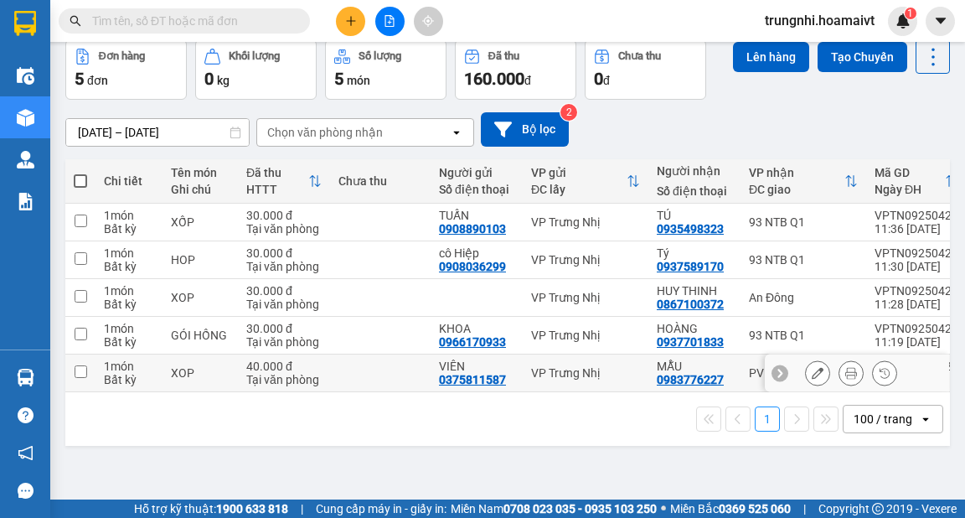
click at [77, 381] on td at bounding box center [80, 374] width 30 height 38
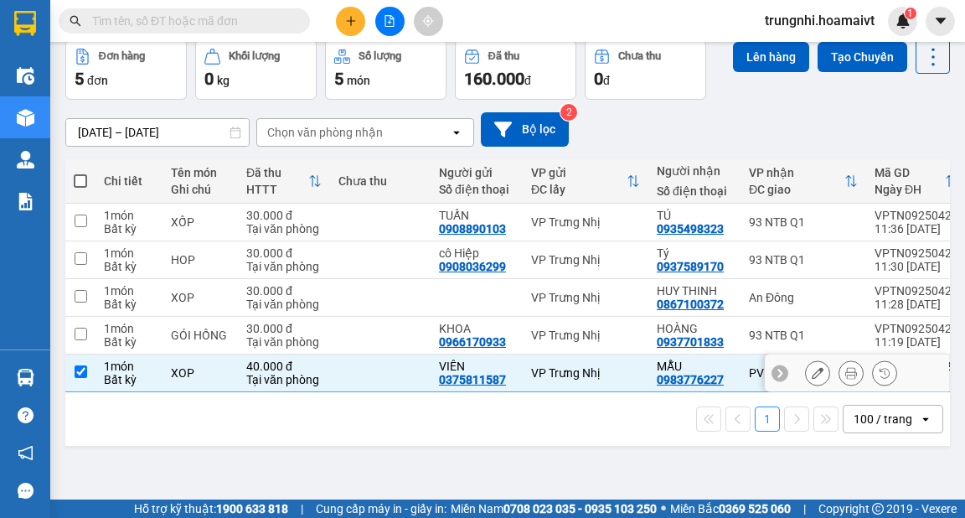
checkbox input "true"
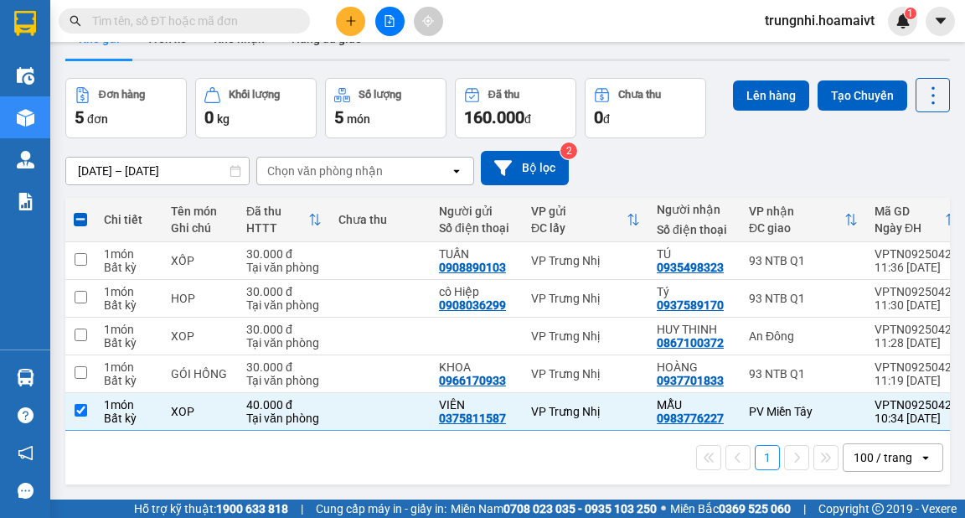
scroll to position [0, 0]
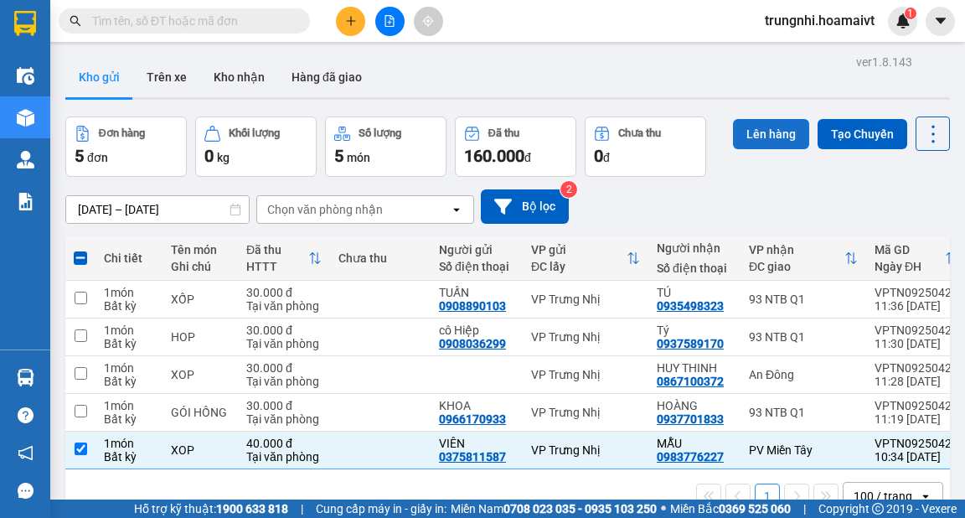
click at [753, 137] on button "Lên hàng" at bounding box center [771, 134] width 76 height 30
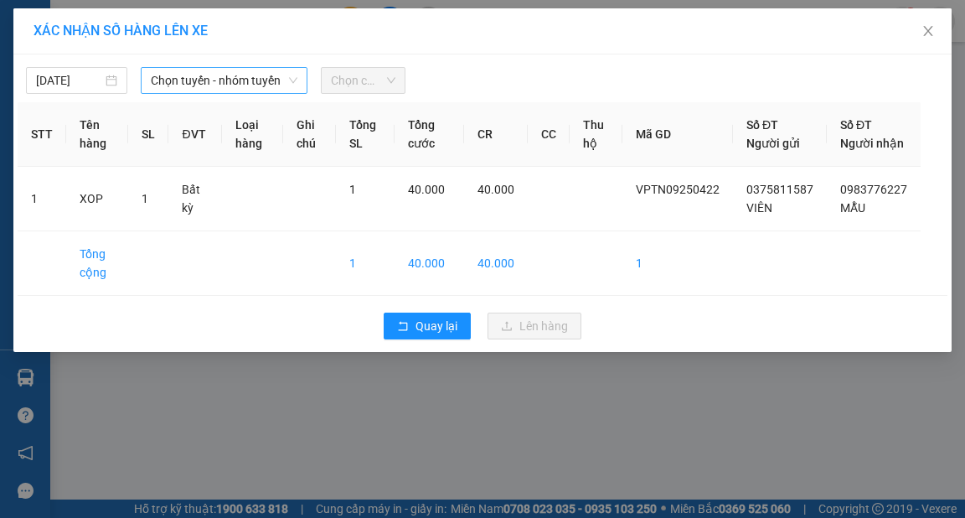
click at [246, 74] on span "Chọn tuyến - nhóm tuyến" at bounding box center [224, 80] width 147 height 25
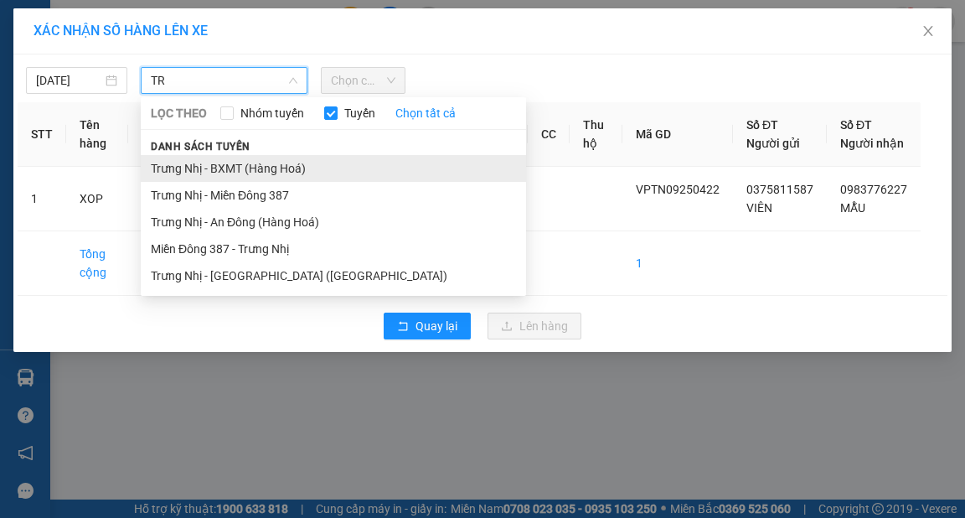
type input "TR"
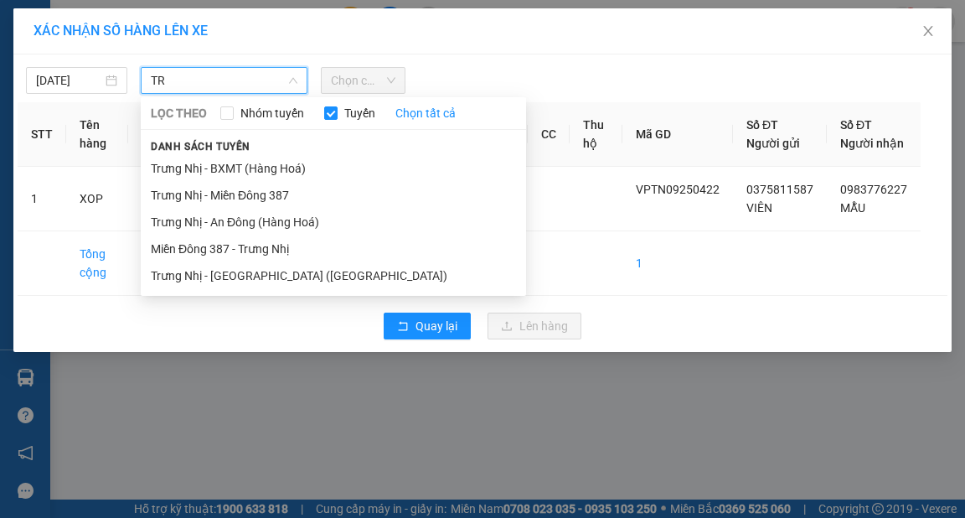
click at [263, 161] on li "Trưng Nhị - BXMT (Hàng Hoá)" at bounding box center [334, 168] width 386 height 27
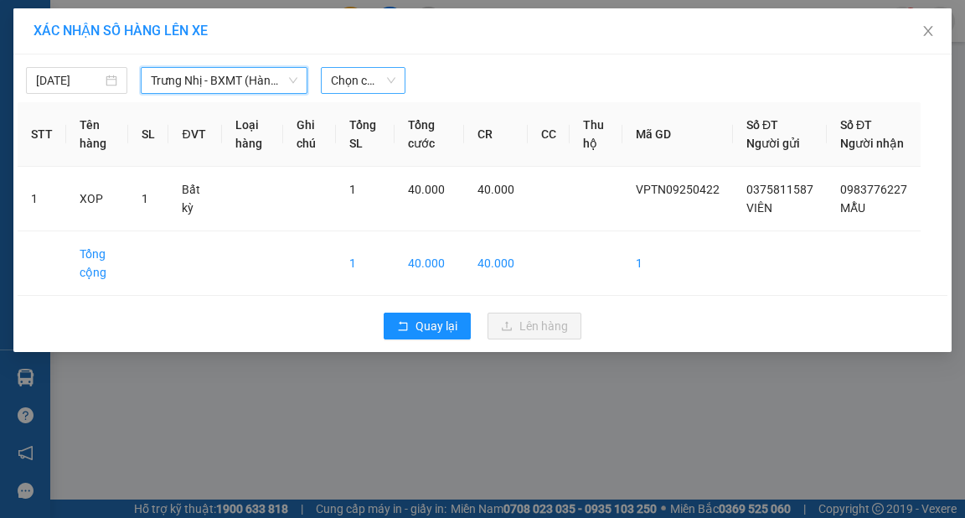
click at [334, 83] on span "Chọn chuyến" at bounding box center [363, 80] width 65 height 25
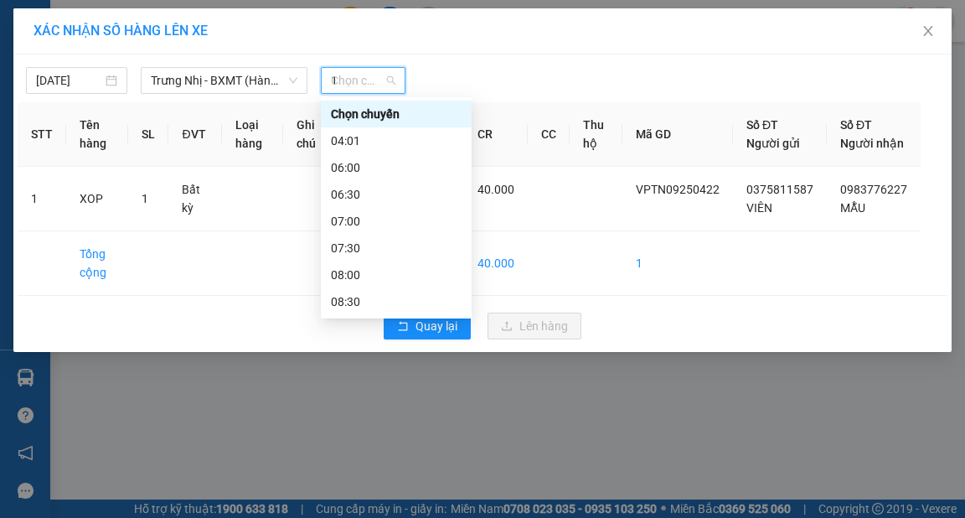
type input "11"
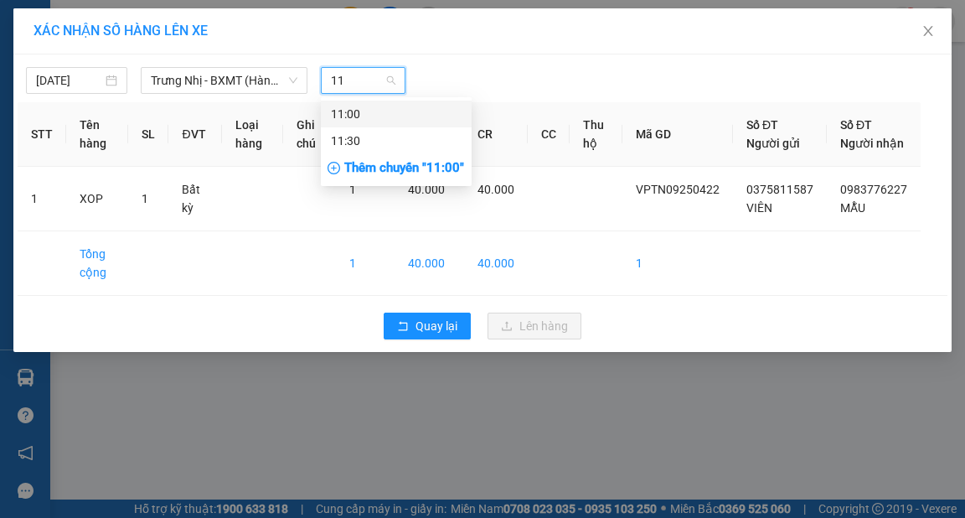
click at [397, 116] on div "11:00" at bounding box center [396, 114] width 131 height 18
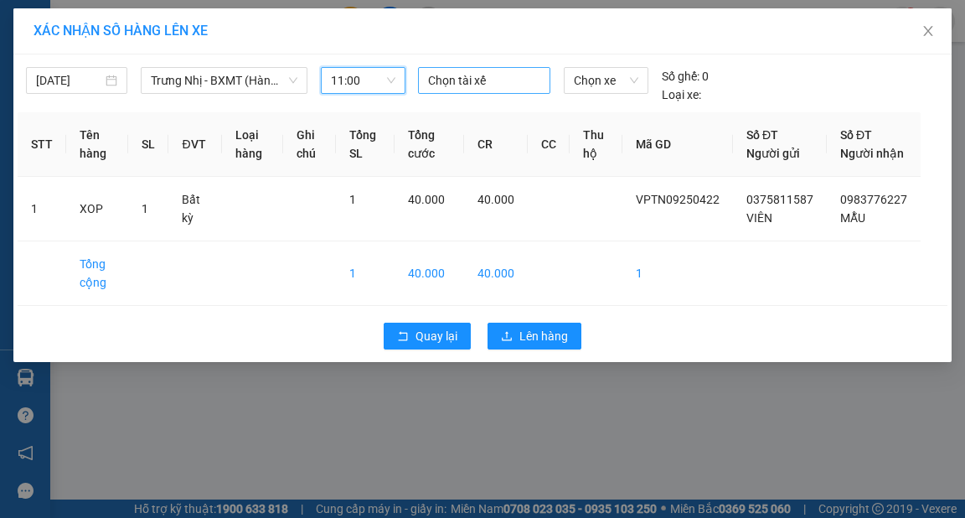
click at [490, 84] on div at bounding box center [484, 80] width 124 height 20
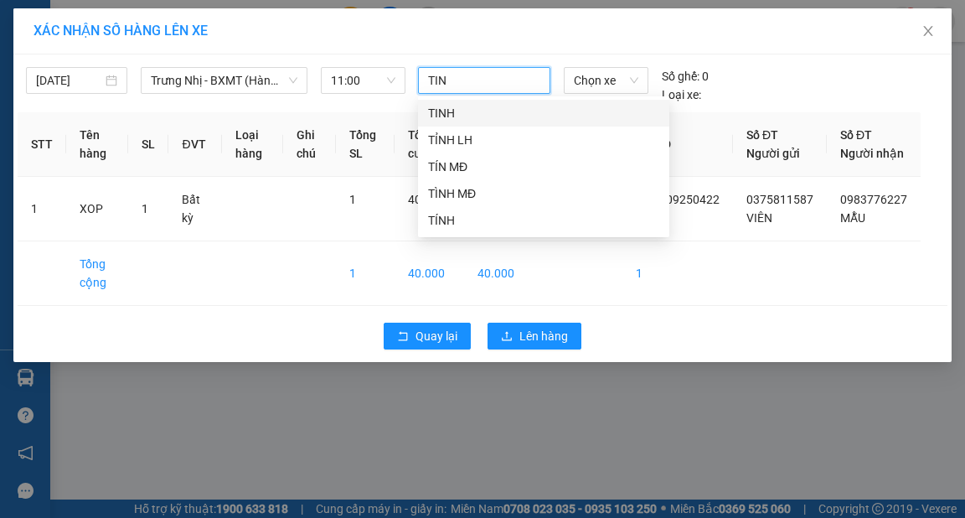
type input "TINH"
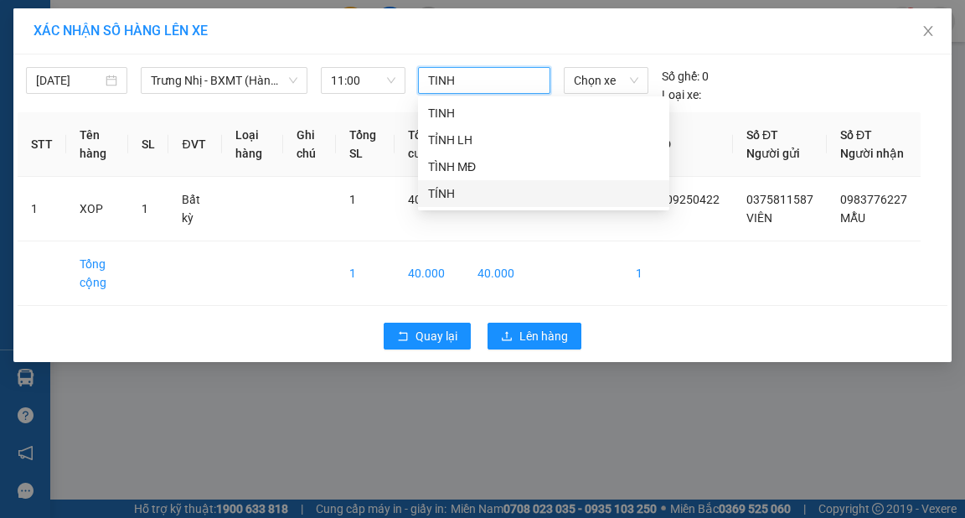
click at [493, 196] on div "TÍNH" at bounding box center [543, 193] width 231 height 18
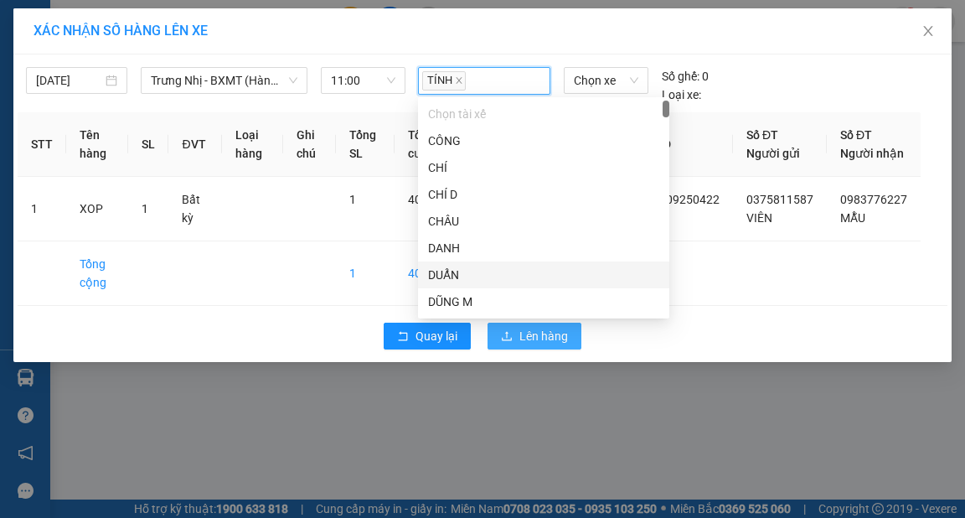
click at [556, 345] on span "Lên hàng" at bounding box center [544, 336] width 49 height 18
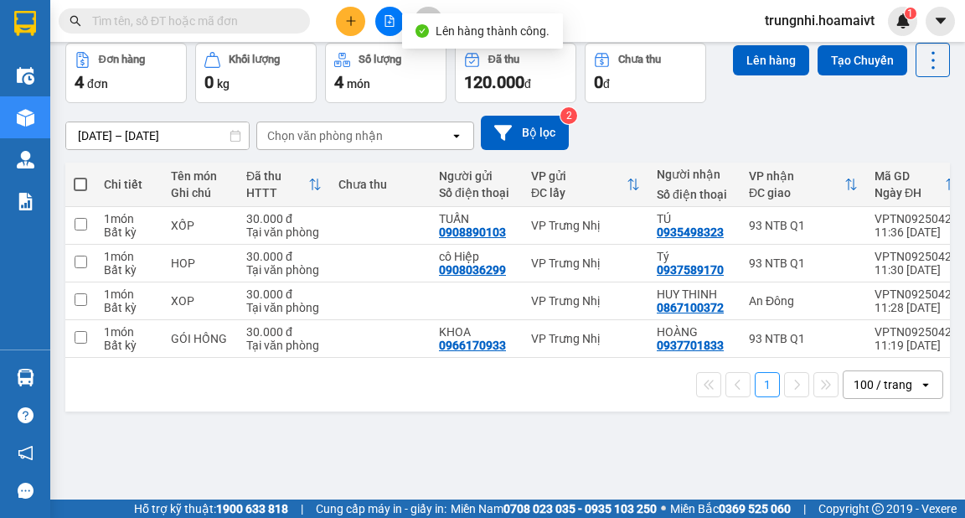
scroll to position [77, 0]
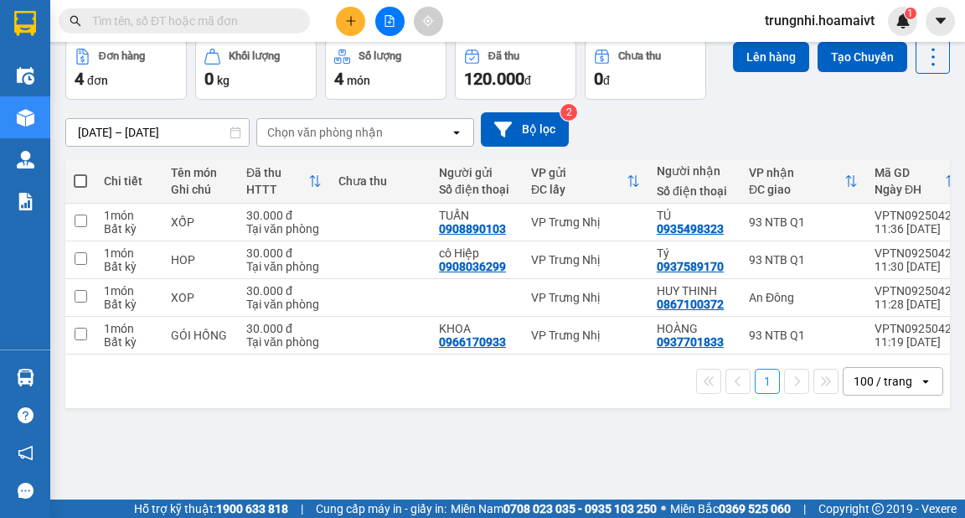
click at [82, 178] on span at bounding box center [80, 180] width 13 height 13
click at [80, 173] on input "checkbox" at bounding box center [80, 173] width 0 height 0
checkbox input "true"
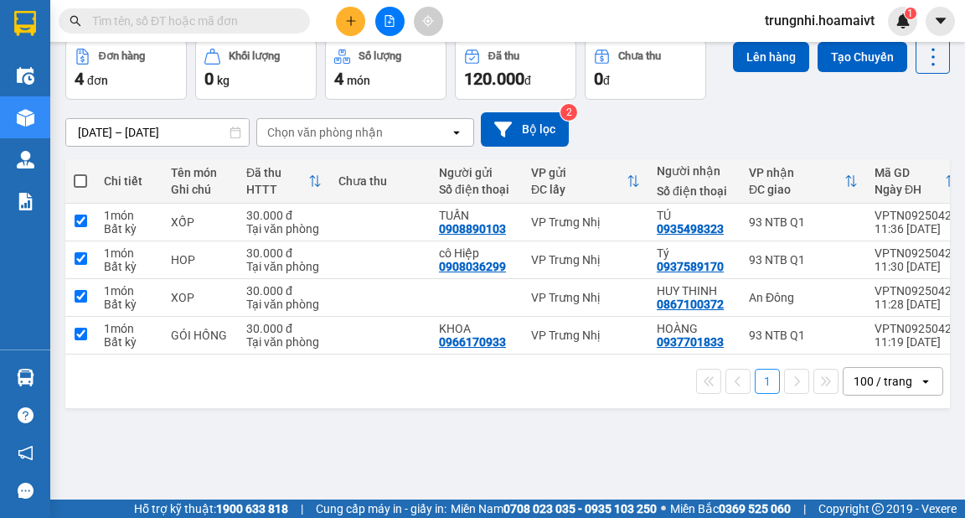
checkbox input "true"
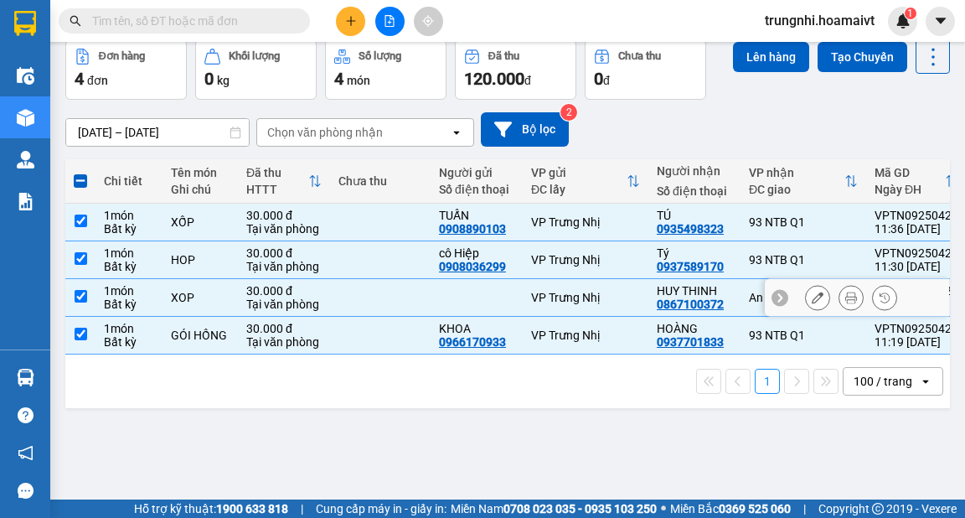
click at [80, 298] on input "checkbox" at bounding box center [81, 296] width 13 height 13
checkbox input "false"
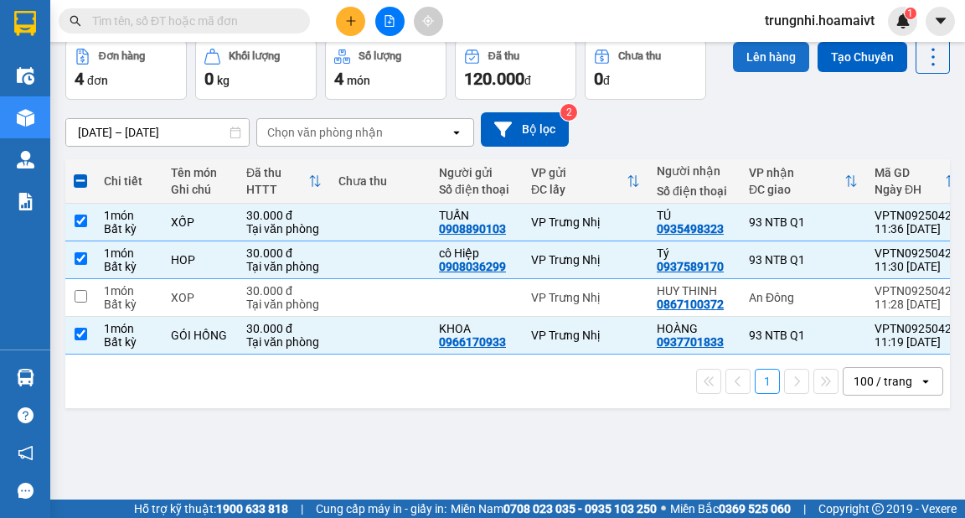
click at [781, 64] on button "Lên hàng" at bounding box center [771, 57] width 76 height 30
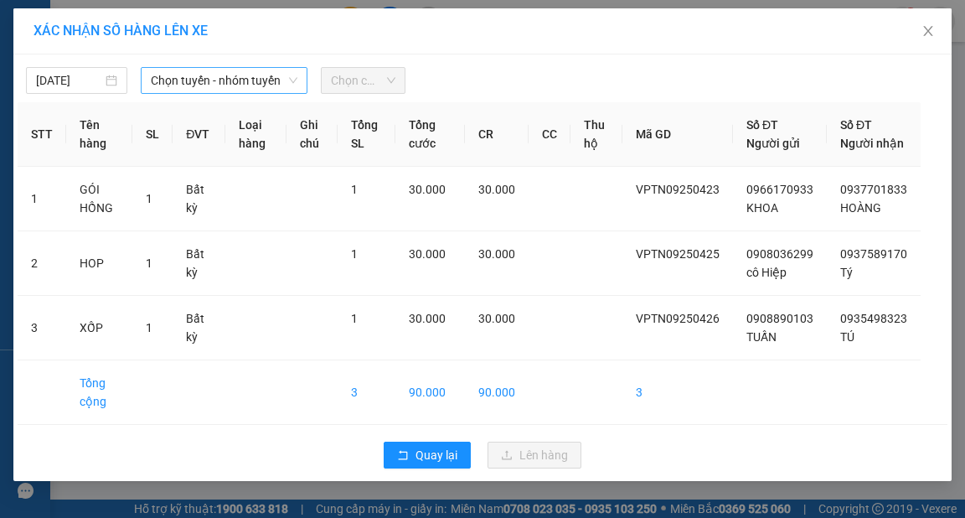
click at [173, 72] on span "Chọn tuyến - nhóm tuyến" at bounding box center [224, 80] width 147 height 25
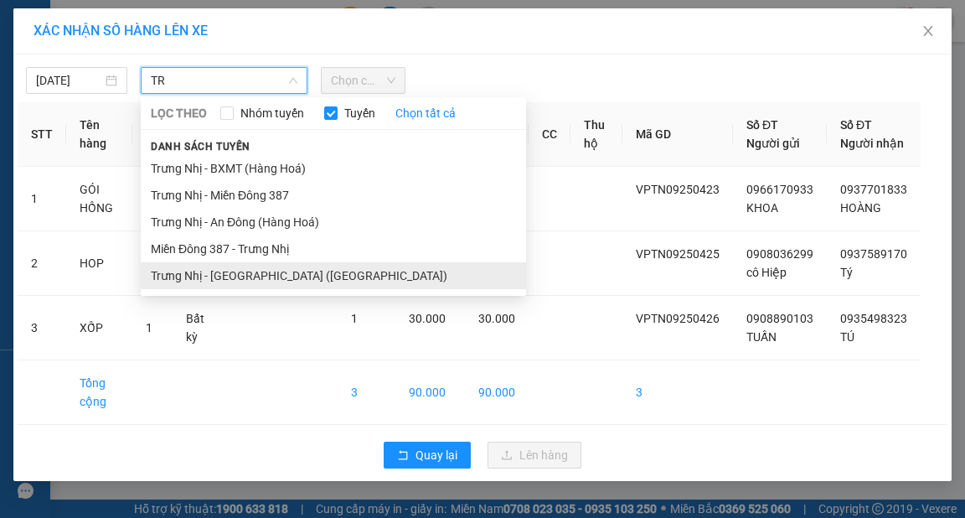
type input "TR"
click at [294, 276] on li "Trưng Nhị - [GEOGRAPHIC_DATA] ([GEOGRAPHIC_DATA])" at bounding box center [334, 275] width 386 height 27
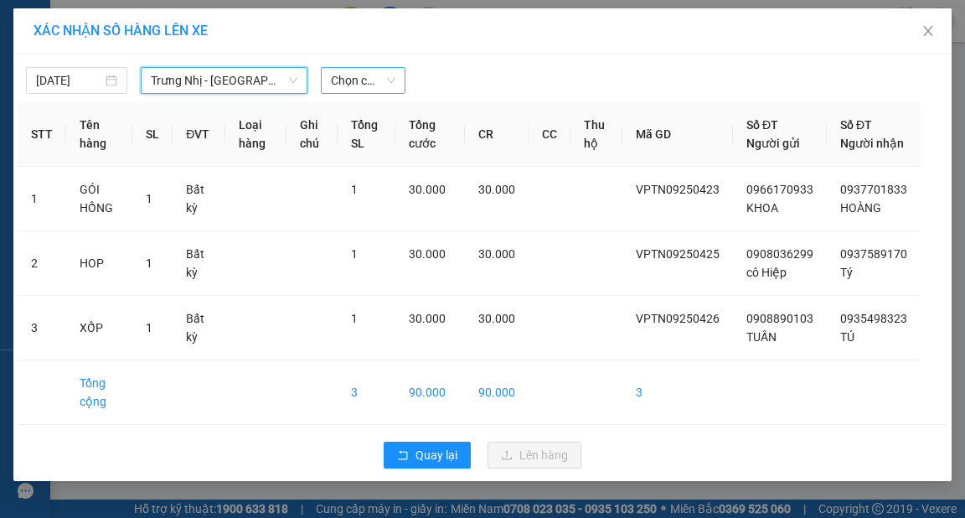
click at [375, 81] on span "Chọn chuyến" at bounding box center [363, 80] width 65 height 25
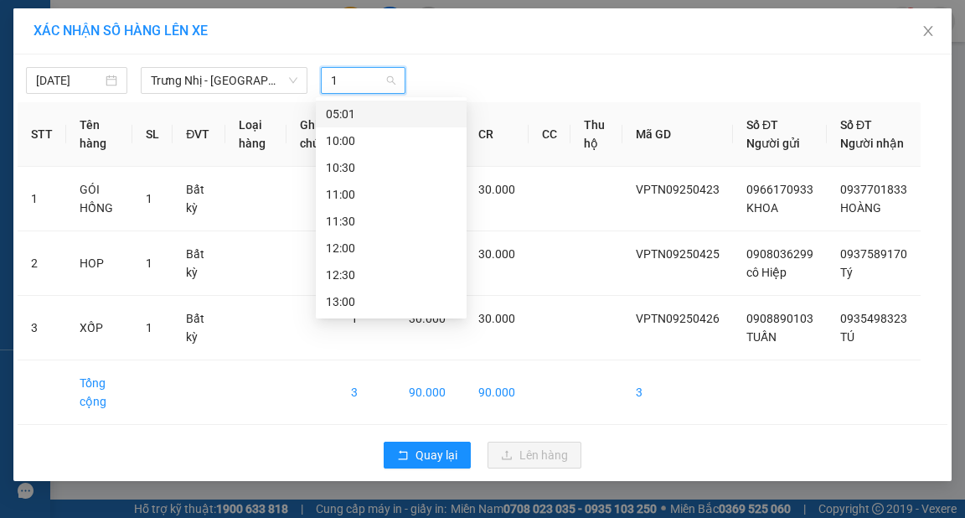
type input "12"
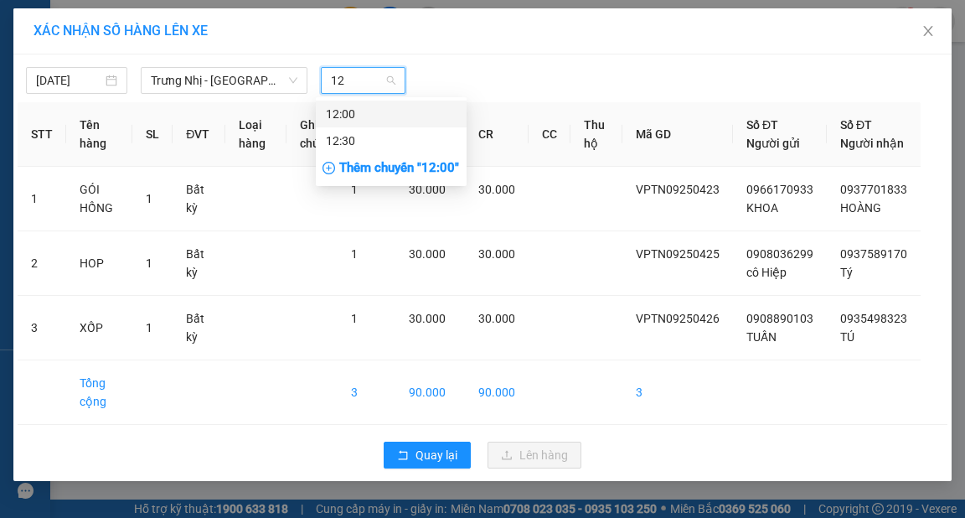
click at [375, 111] on div "12:00" at bounding box center [391, 114] width 131 height 18
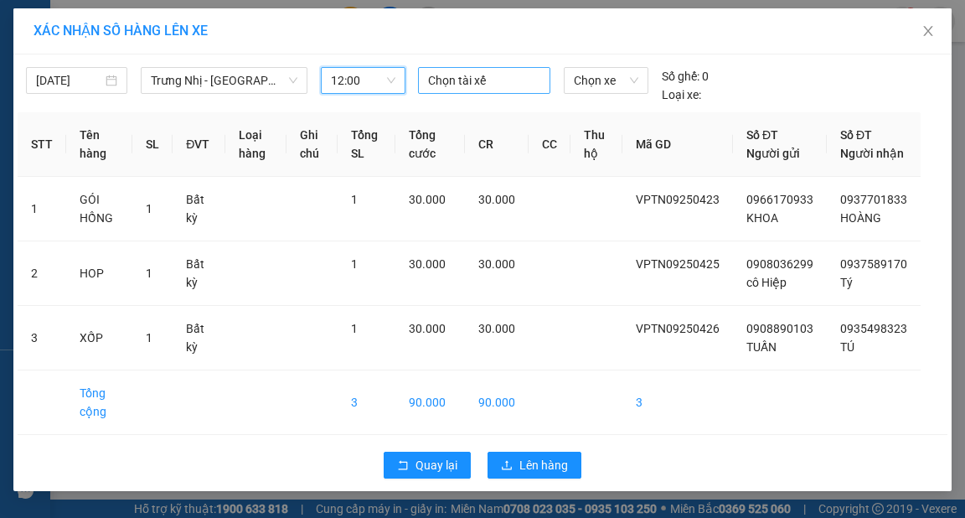
click at [451, 85] on div at bounding box center [484, 80] width 124 height 20
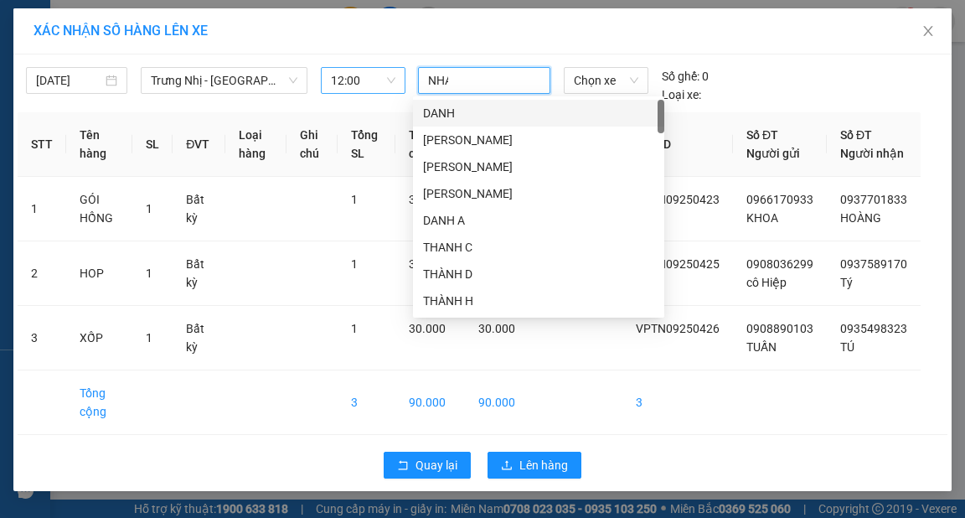
type input "NHAN"
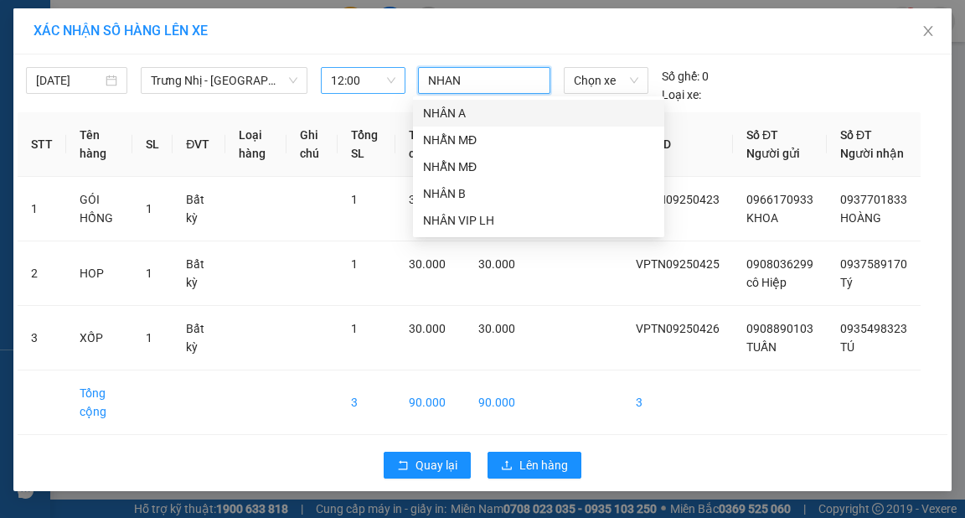
click at [503, 115] on div "NHÂN A" at bounding box center [538, 113] width 231 height 18
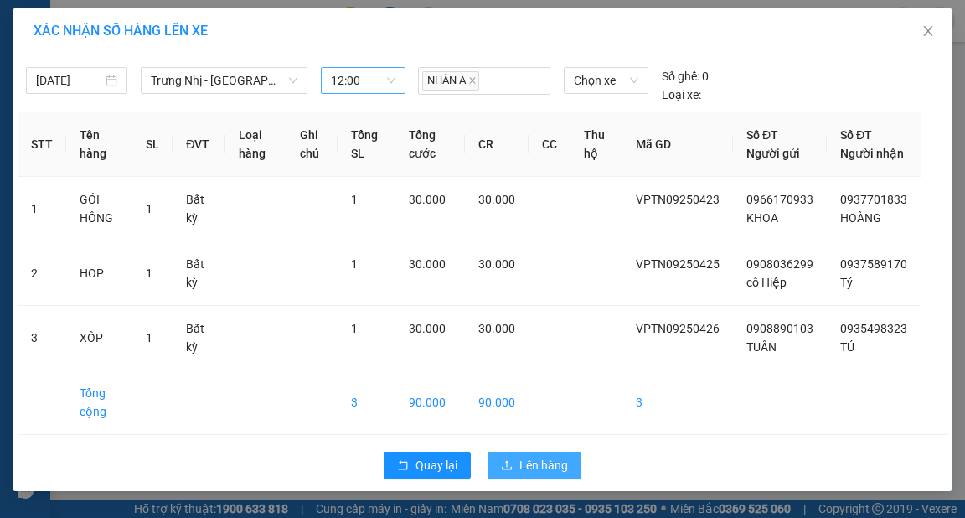
click at [541, 474] on span "Lên hàng" at bounding box center [544, 465] width 49 height 18
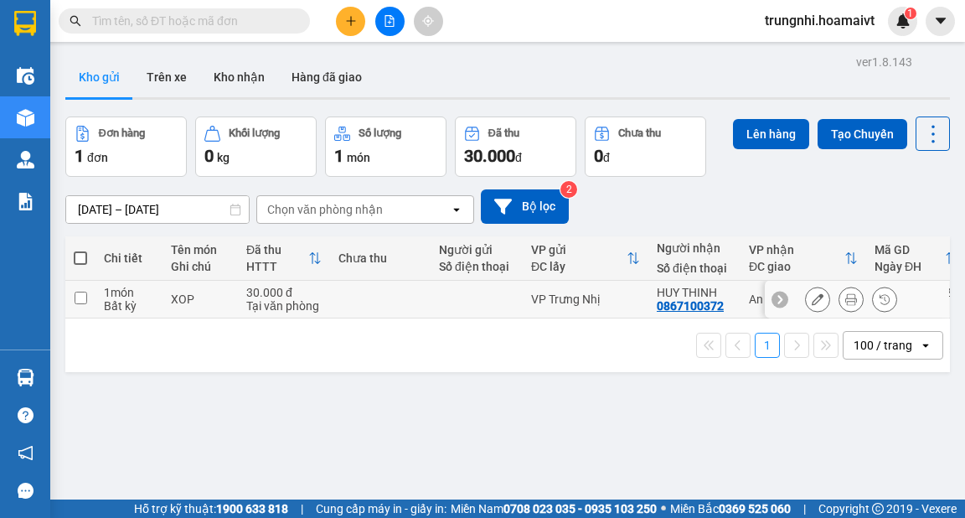
click at [80, 296] on input "checkbox" at bounding box center [81, 298] width 13 height 13
checkbox input "true"
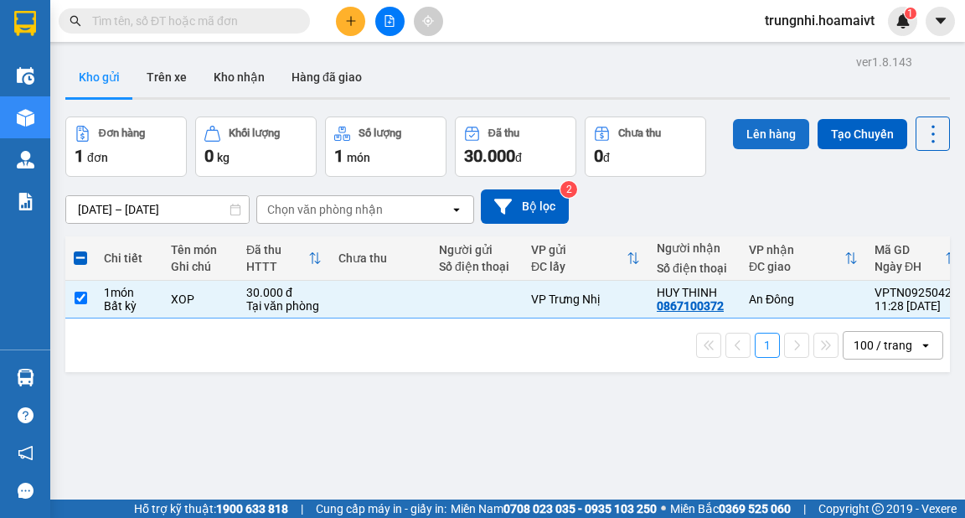
click at [770, 133] on button "Lên hàng" at bounding box center [771, 134] width 76 height 30
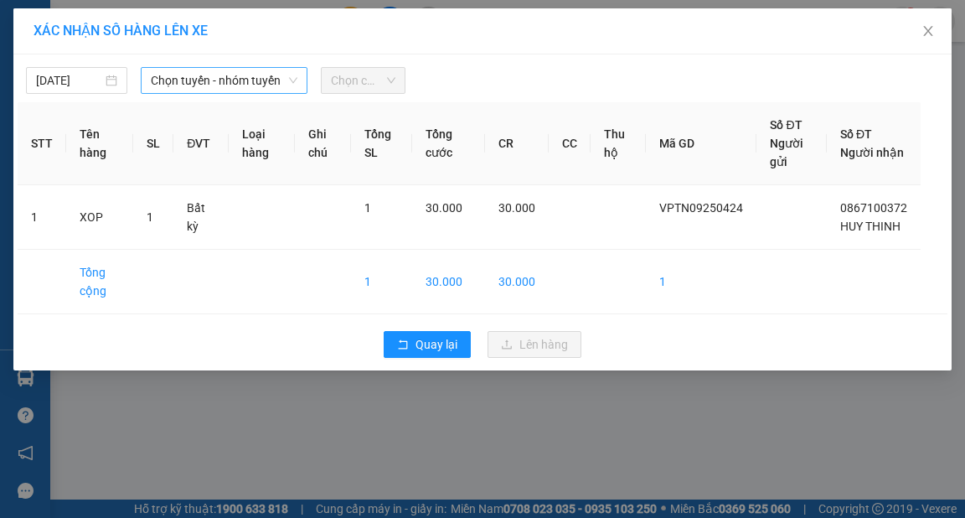
click at [207, 87] on span "Chọn tuyến - nhóm tuyến" at bounding box center [224, 80] width 147 height 25
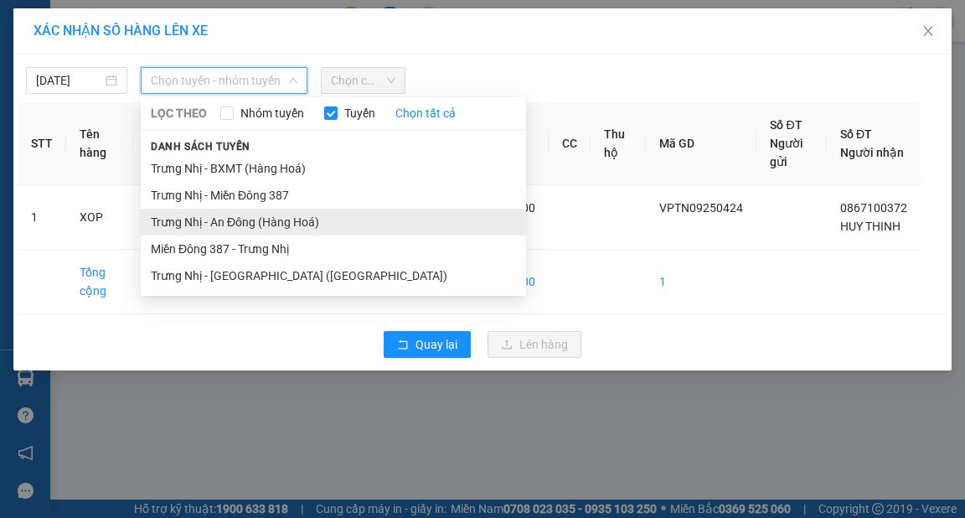
click at [254, 224] on li "Trưng Nhị - An Đông (Hàng Hoá)" at bounding box center [334, 222] width 386 height 27
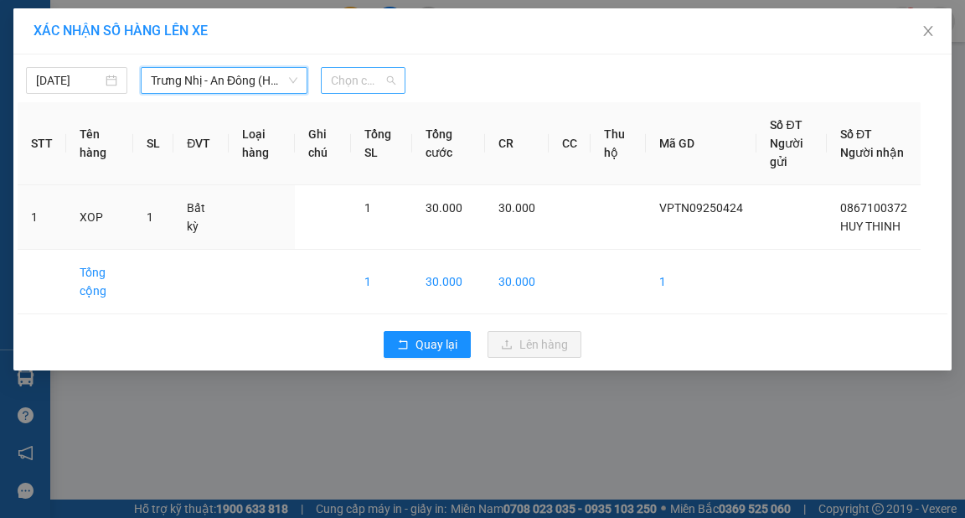
click at [349, 80] on span "Chọn chuyến" at bounding box center [363, 80] width 65 height 25
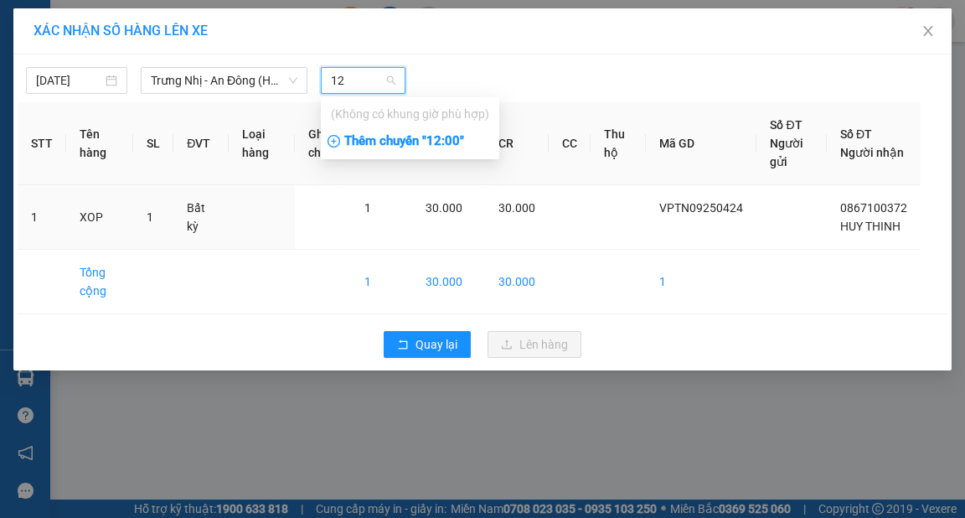
type input "12"
click at [429, 148] on div "Thêm chuyến " 12:00 "" at bounding box center [410, 141] width 179 height 28
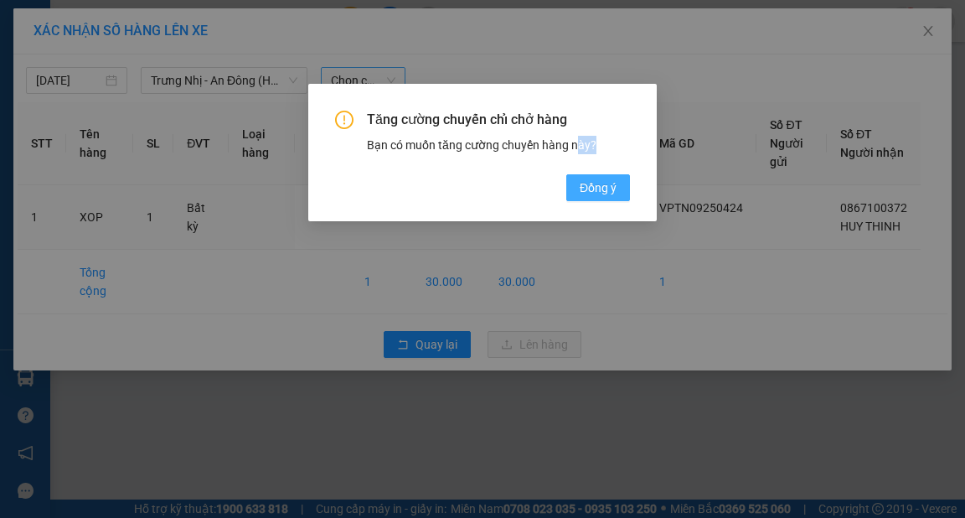
click at [588, 198] on div "Tăng cường chuyến chỉ chở hàng Bạn có muốn tăng cường chuyến hàng này? [GEOGRAP…" at bounding box center [482, 152] width 349 height 137
click at [617, 194] on button "Đồng ý" at bounding box center [599, 187] width 64 height 27
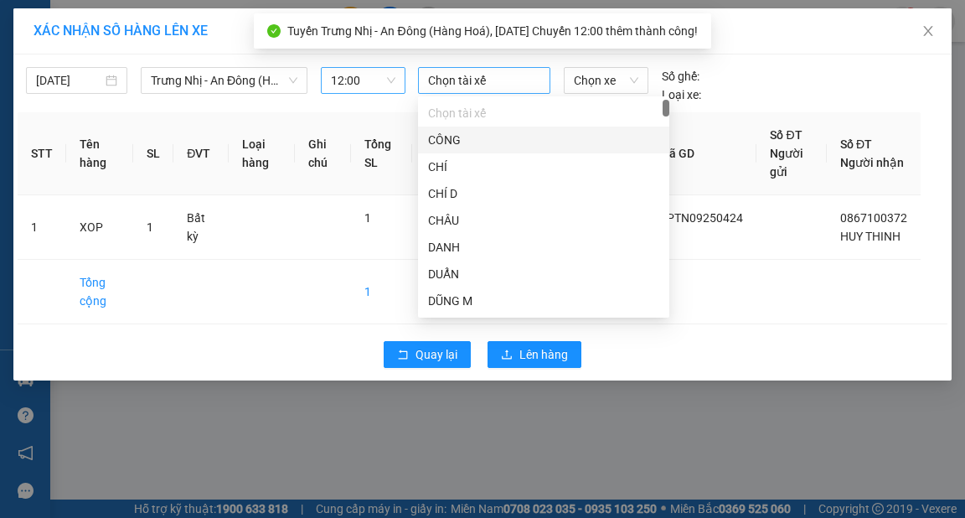
click at [499, 83] on div at bounding box center [484, 80] width 124 height 20
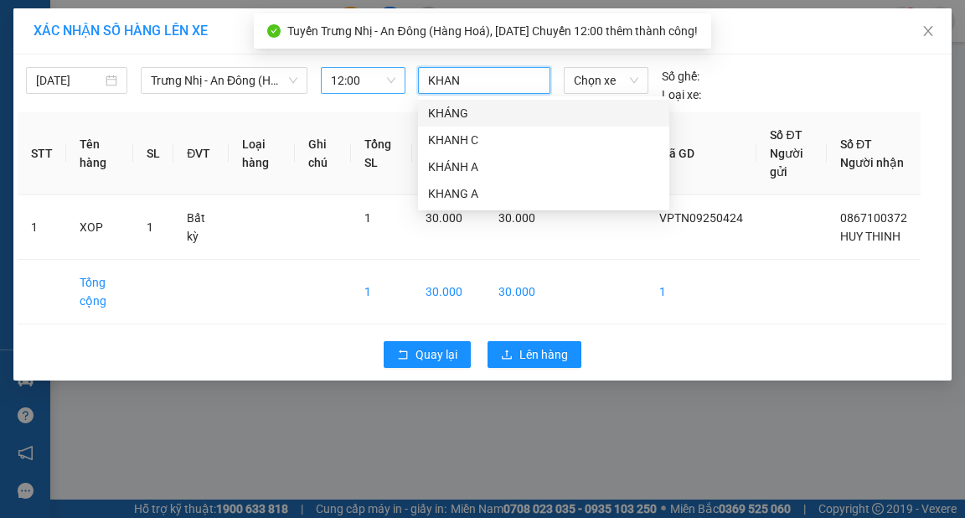
type input "KHANH"
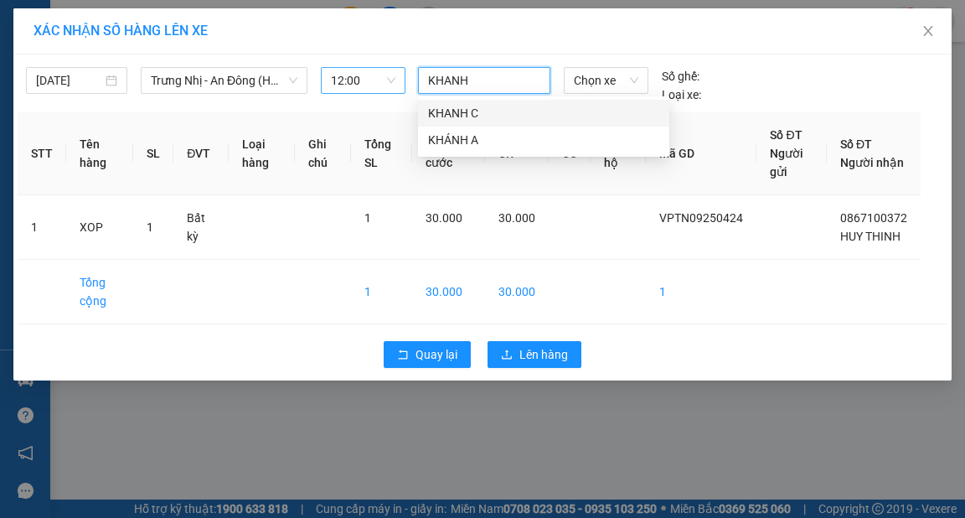
click at [577, 111] on div "KHANH C" at bounding box center [543, 113] width 231 height 18
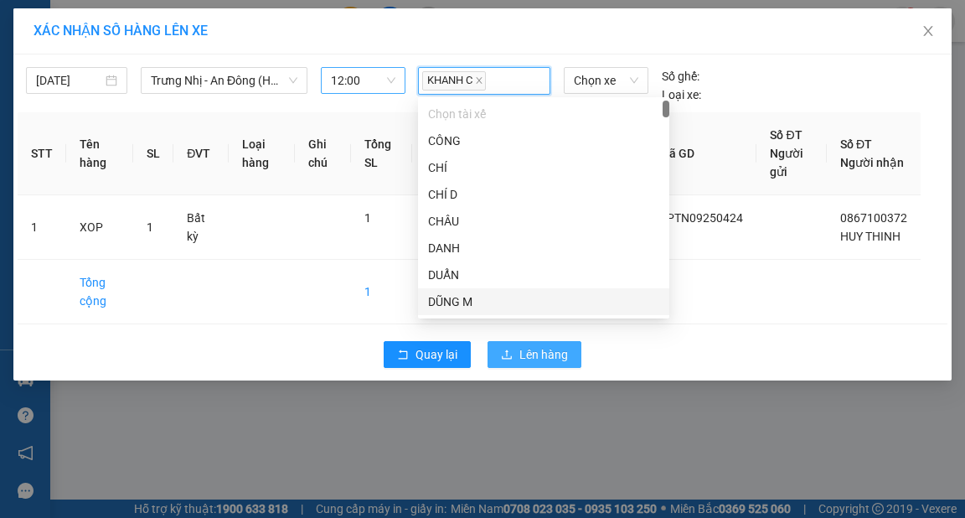
click at [537, 346] on span "Lên hàng" at bounding box center [544, 354] width 49 height 18
